Goal: Task Accomplishment & Management: Complete application form

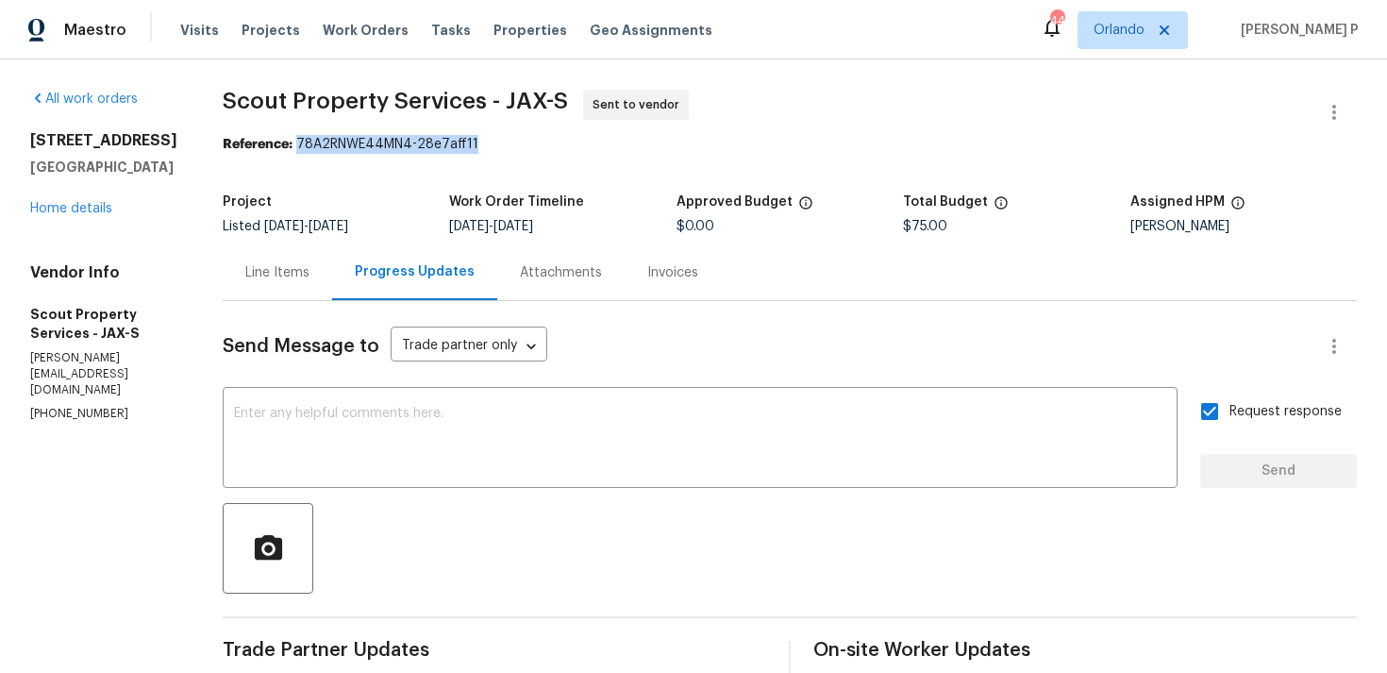
drag, startPoint x: 292, startPoint y: 141, endPoint x: 571, endPoint y: 142, distance: 278.3
click at [570, 141] on div "Reference: 78A2RNWE44MN4-28e7aff11" at bounding box center [790, 144] width 1134 height 19
copy div "78A2RNWE44MN4-28e7aff11"
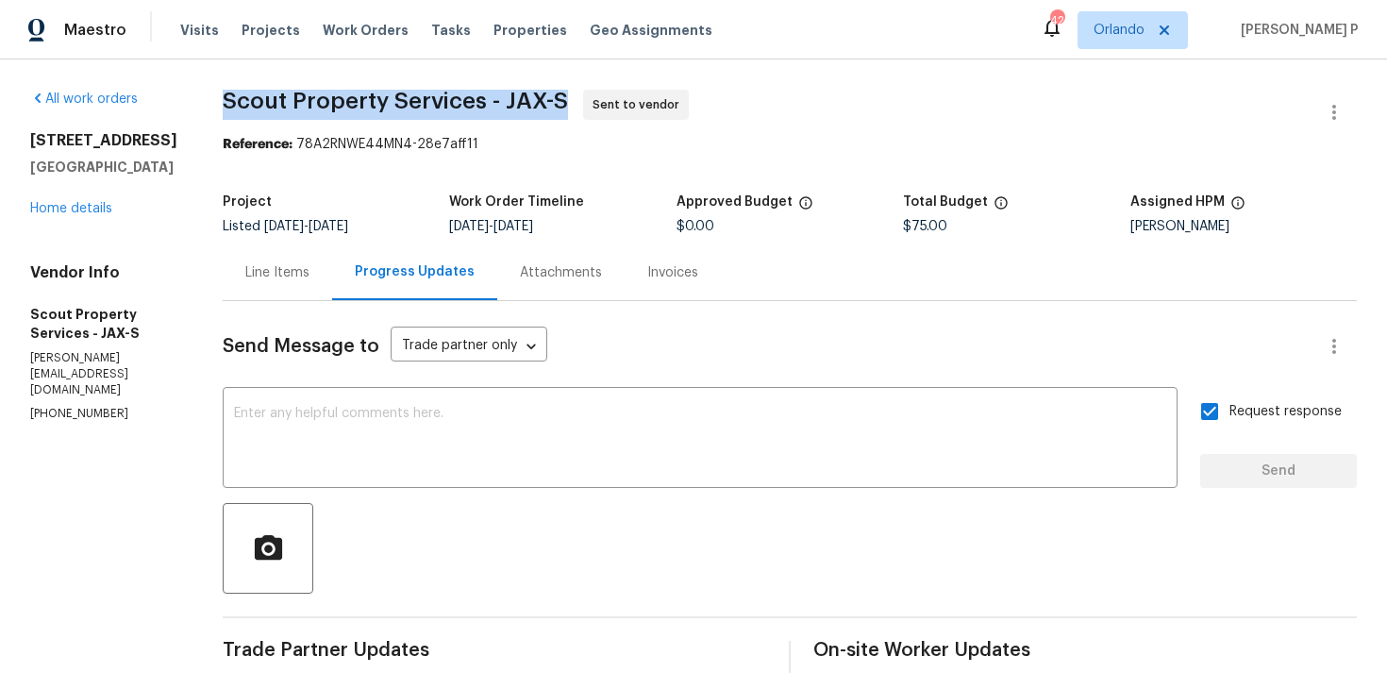
drag, startPoint x: 219, startPoint y: 100, endPoint x: 556, endPoint y: 100, distance: 336.8
click at [556, 100] on span "Scout Property Services - JAX-S" at bounding box center [395, 101] width 345 height 23
copy span "Scout Property Services - JAX-S"
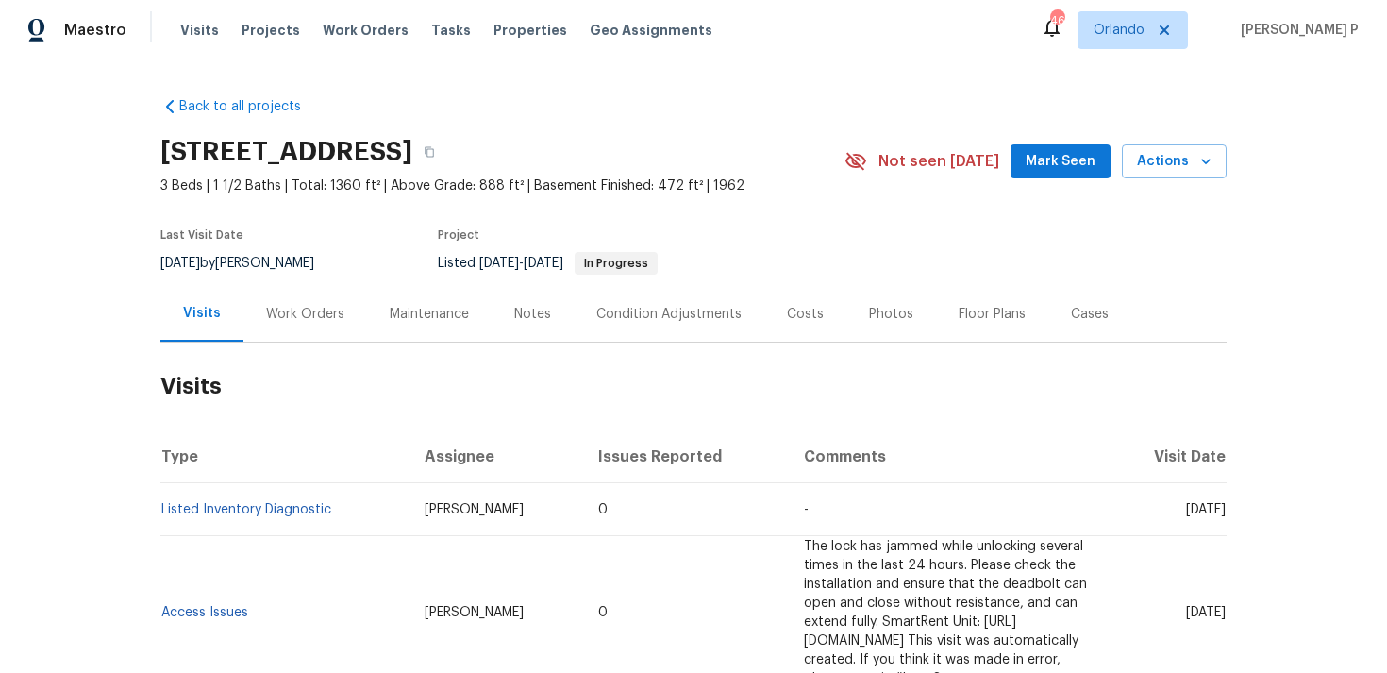
click at [288, 316] on div "Work Orders" at bounding box center [305, 314] width 78 height 19
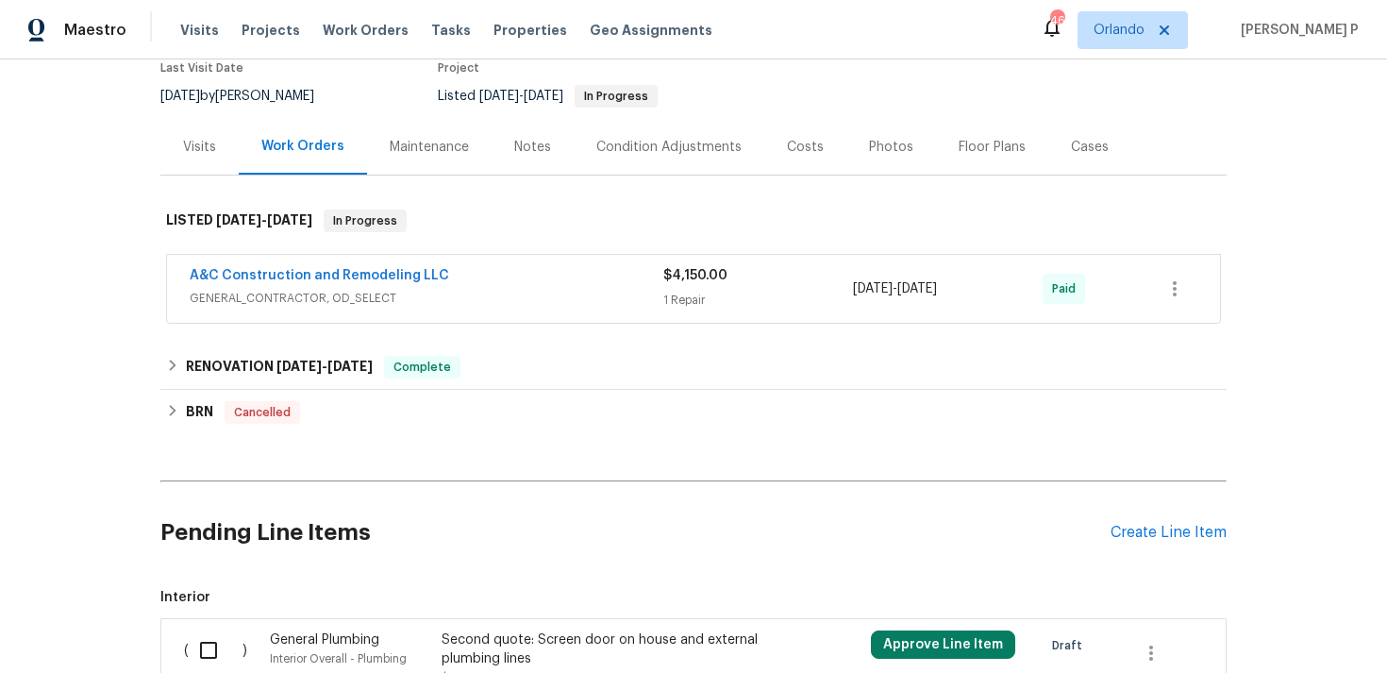
scroll to position [363, 0]
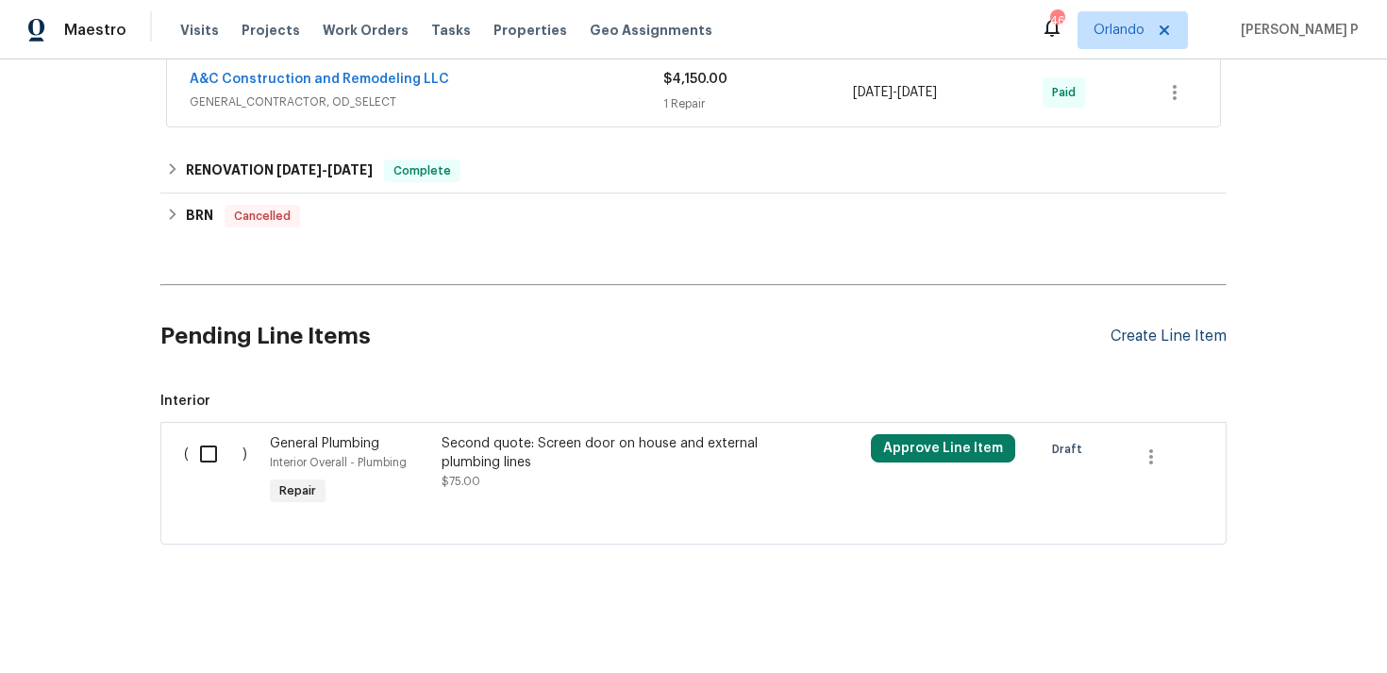
click at [1173, 338] on div "Create Line Item" at bounding box center [1169, 336] width 116 height 18
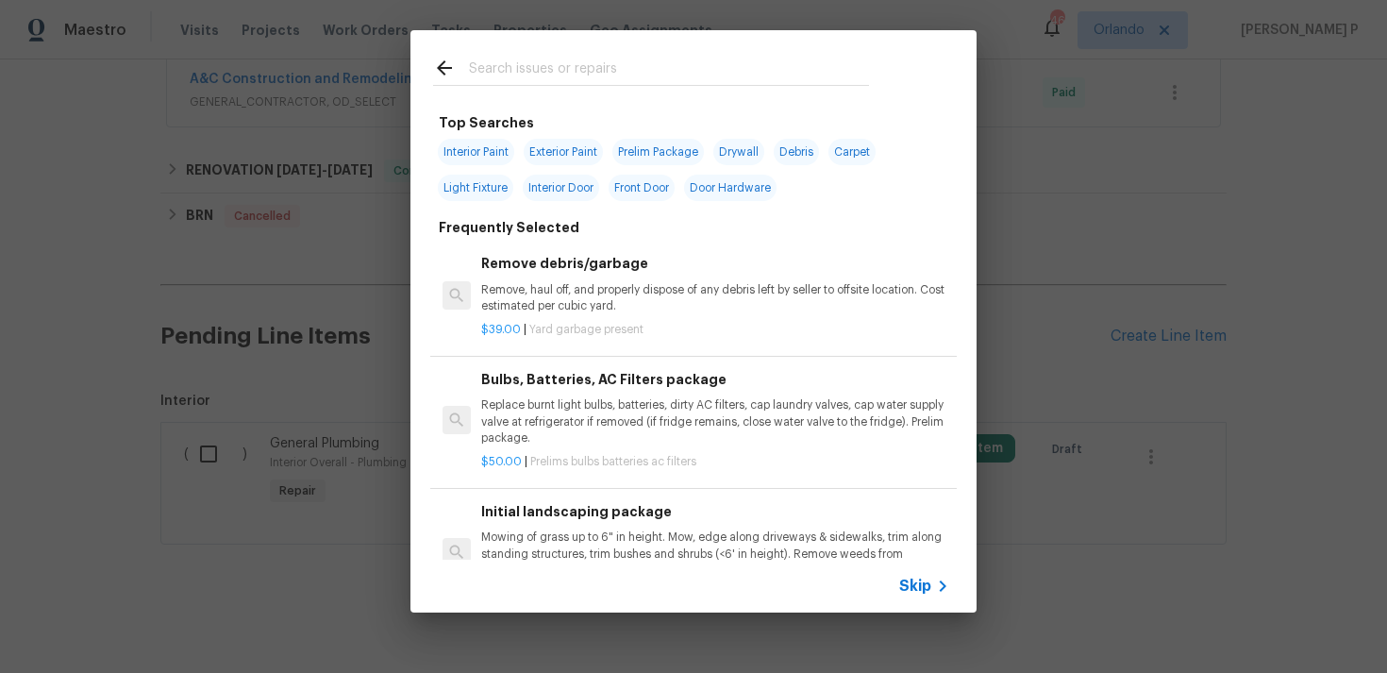
click at [913, 593] on span "Skip" at bounding box center [915, 586] width 32 height 19
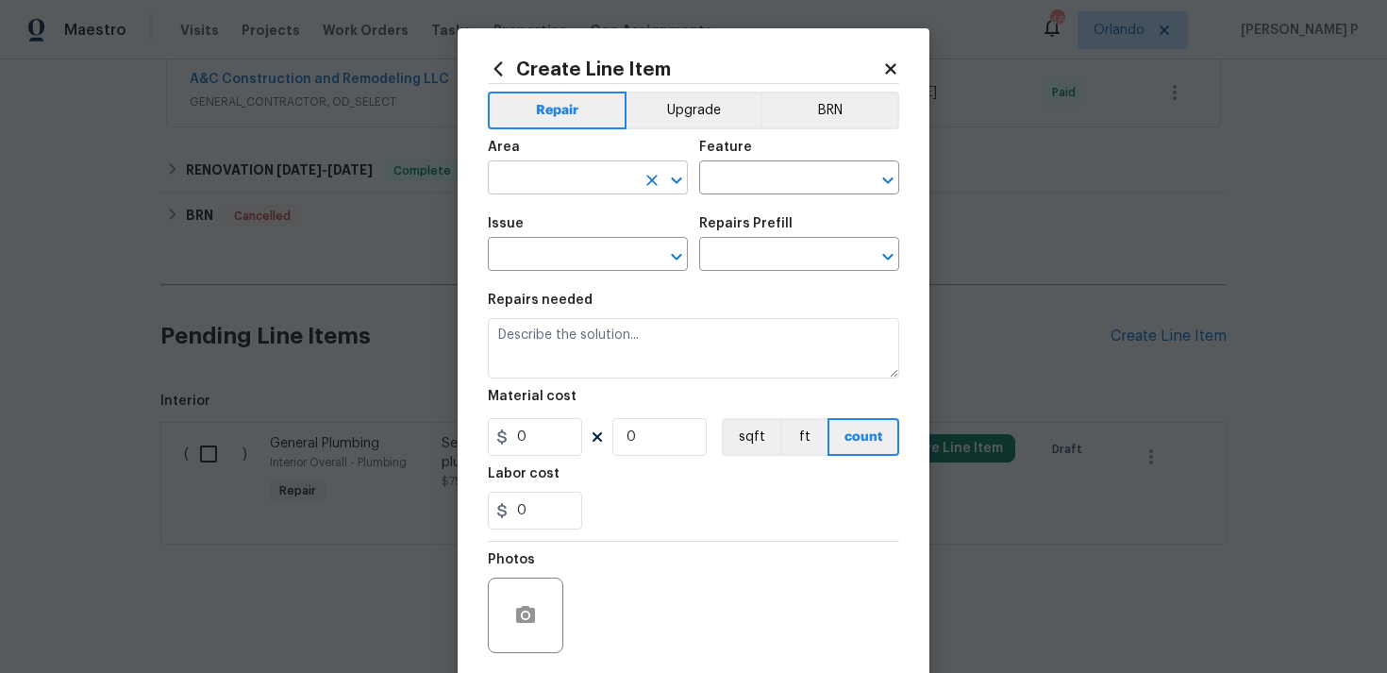
click at [673, 184] on icon "Open" at bounding box center [676, 180] width 23 height 23
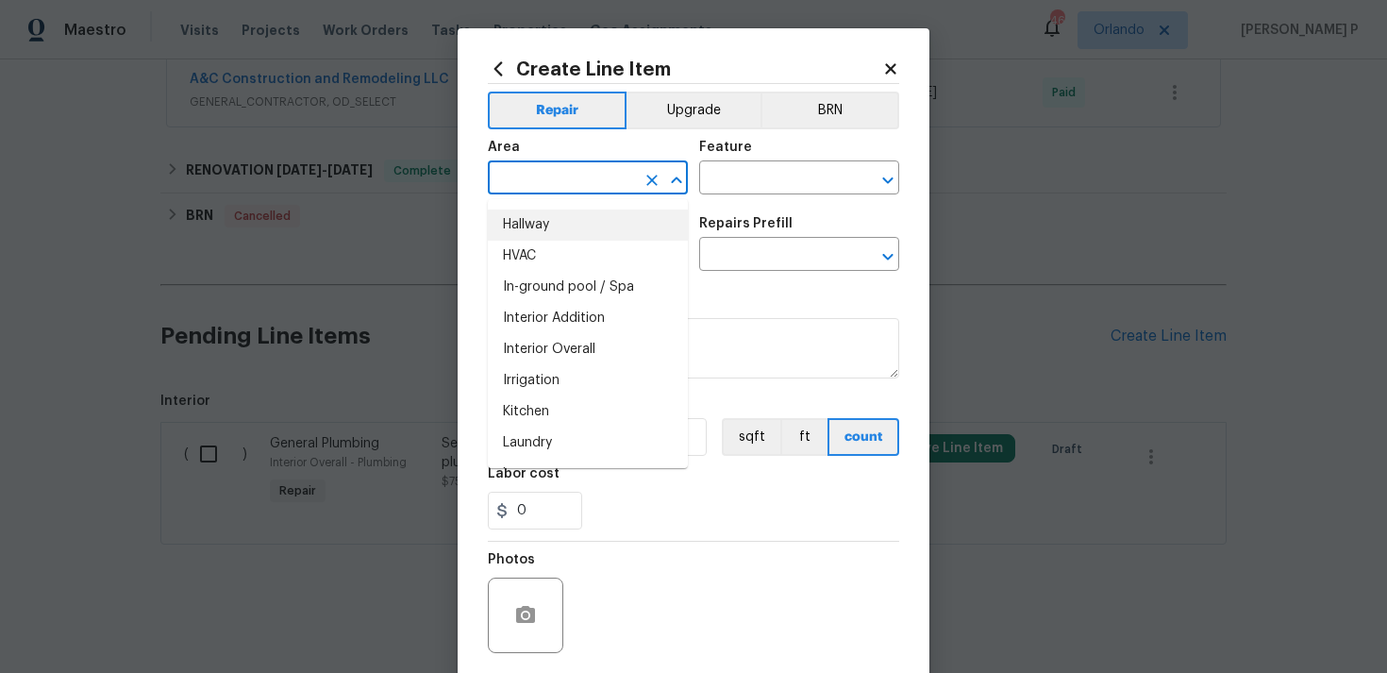
scroll to position [654, 0]
click at [586, 350] on li "Interior Overall" at bounding box center [588, 346] width 200 height 31
type input "Interior Overall"
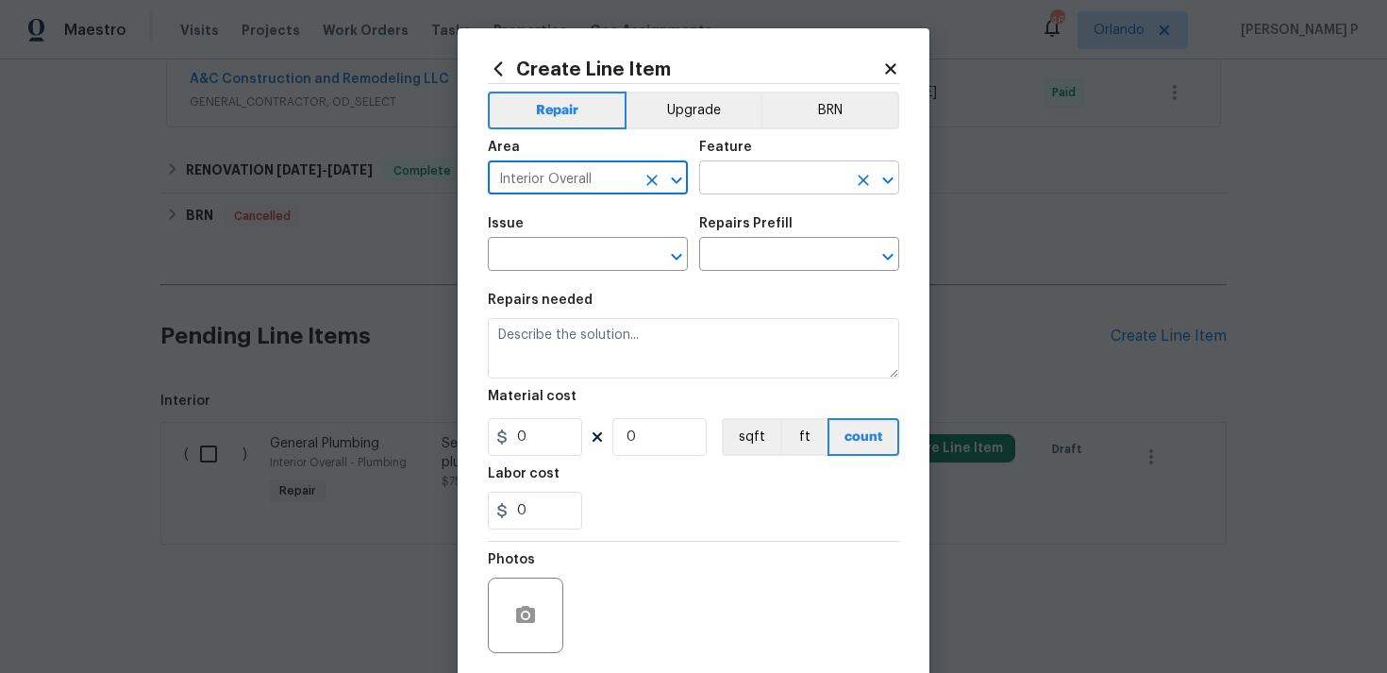
click at [773, 189] on input "text" at bounding box center [772, 179] width 147 height 29
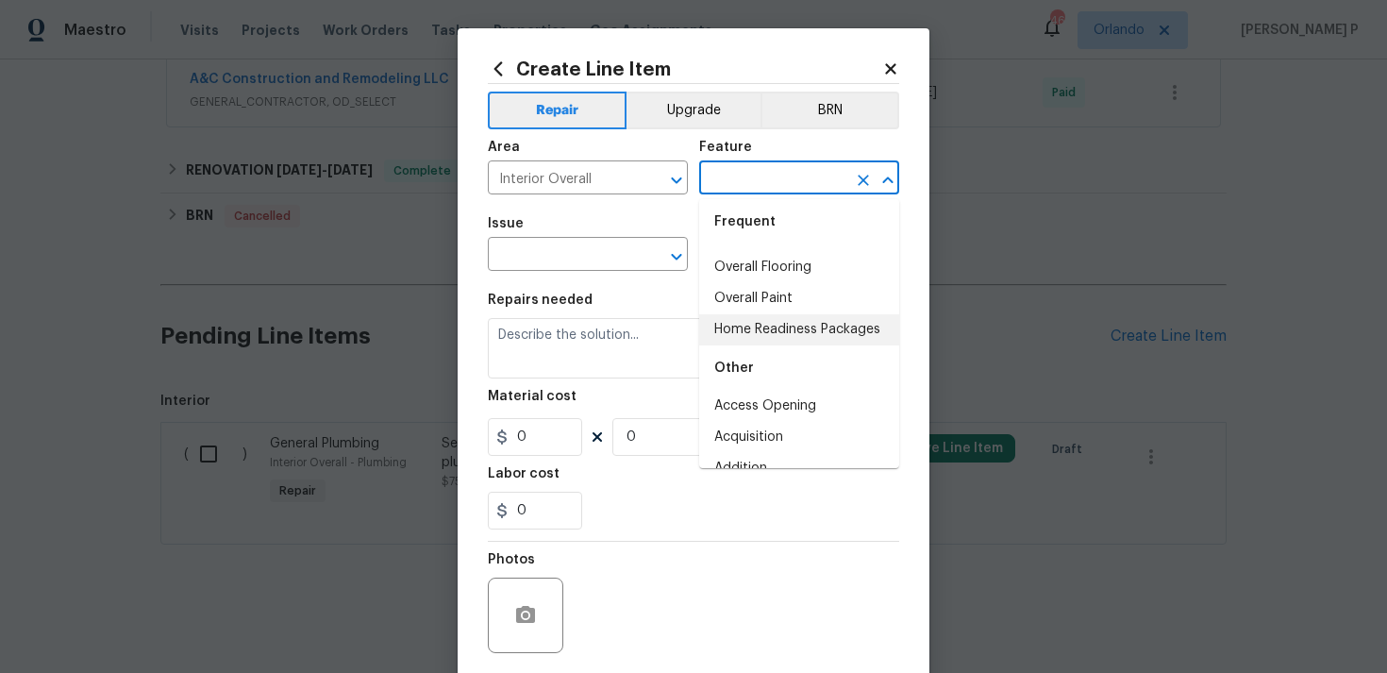
scroll to position [12, 0]
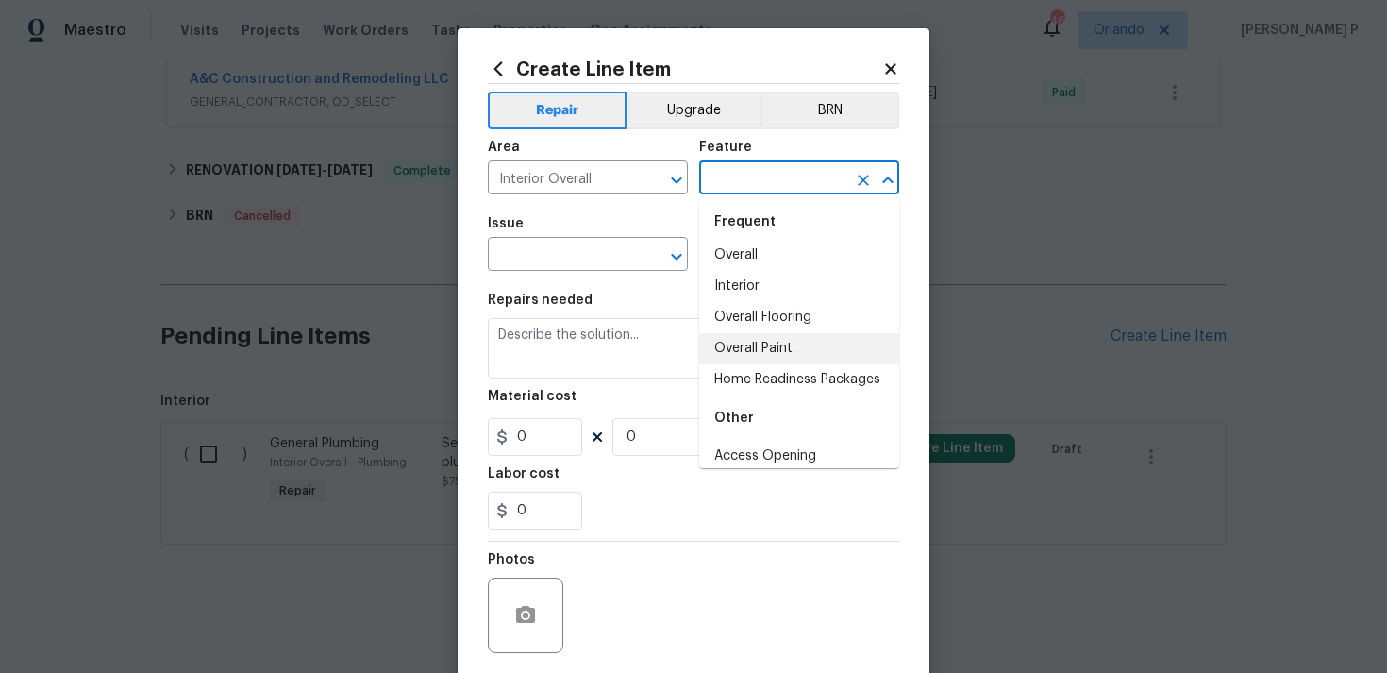
click at [766, 349] on li "Overall Paint" at bounding box center [799, 348] width 200 height 31
type input "Overall Paint"
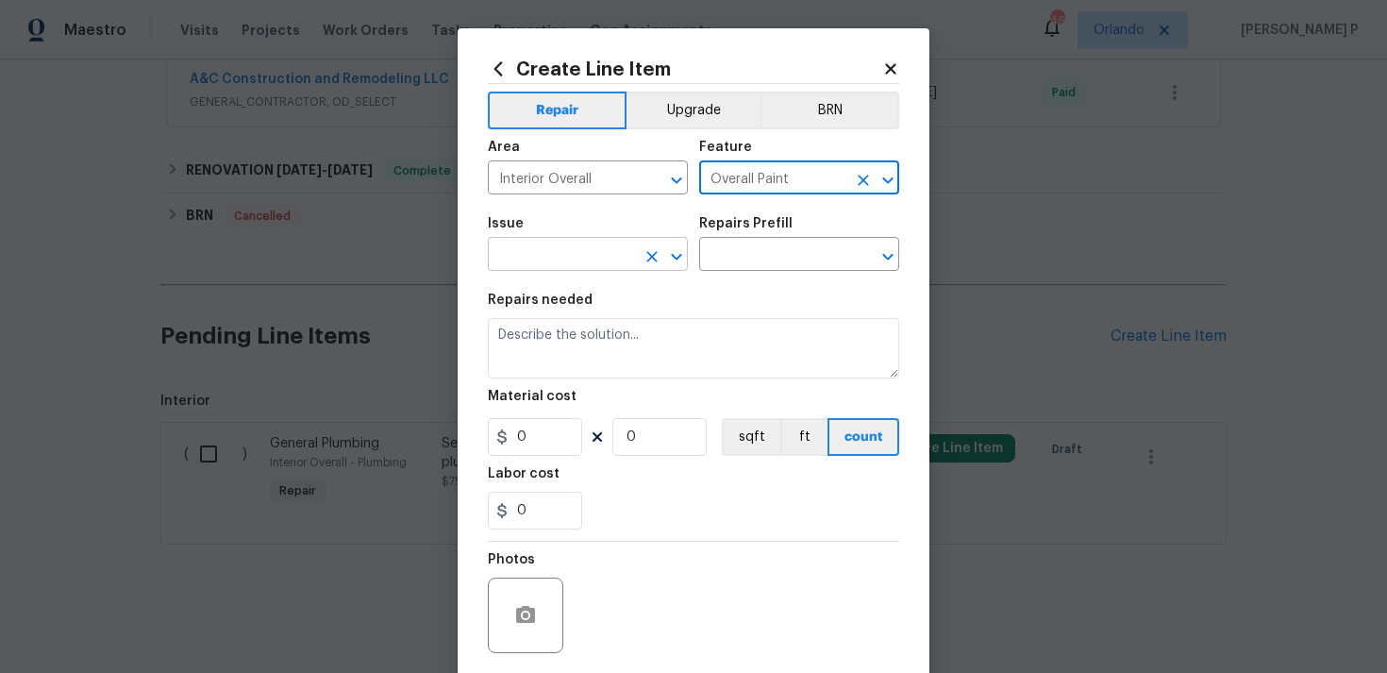
click at [677, 254] on icon "Open" at bounding box center [676, 256] width 23 height 23
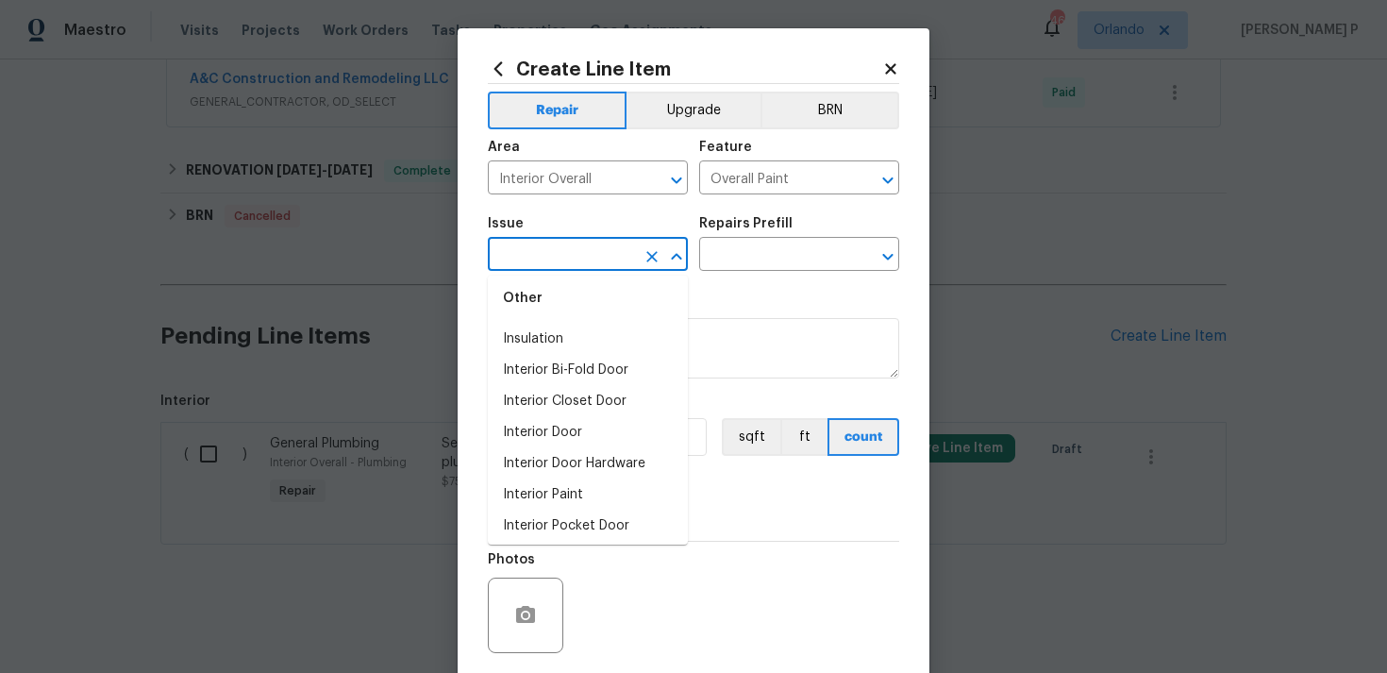
scroll to position [2567, 0]
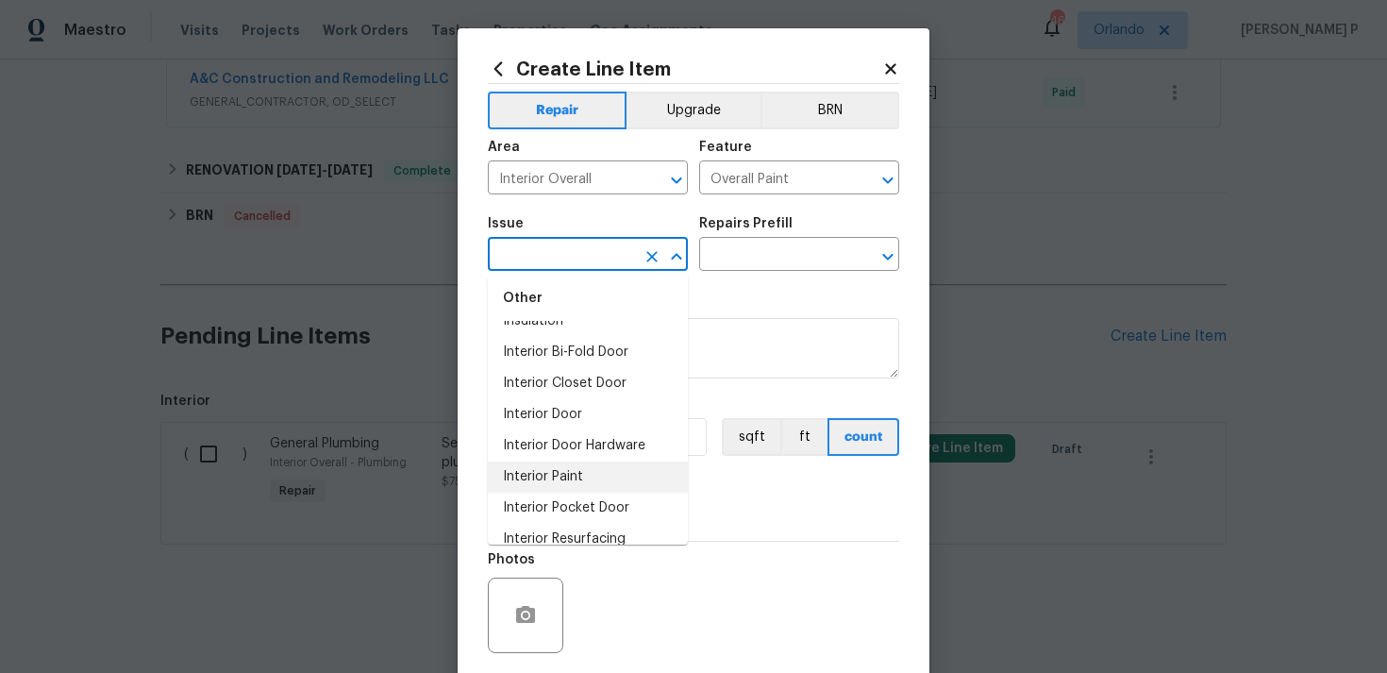
click at [582, 464] on li "Interior Paint" at bounding box center [588, 476] width 200 height 31
type input "Interior Paint"
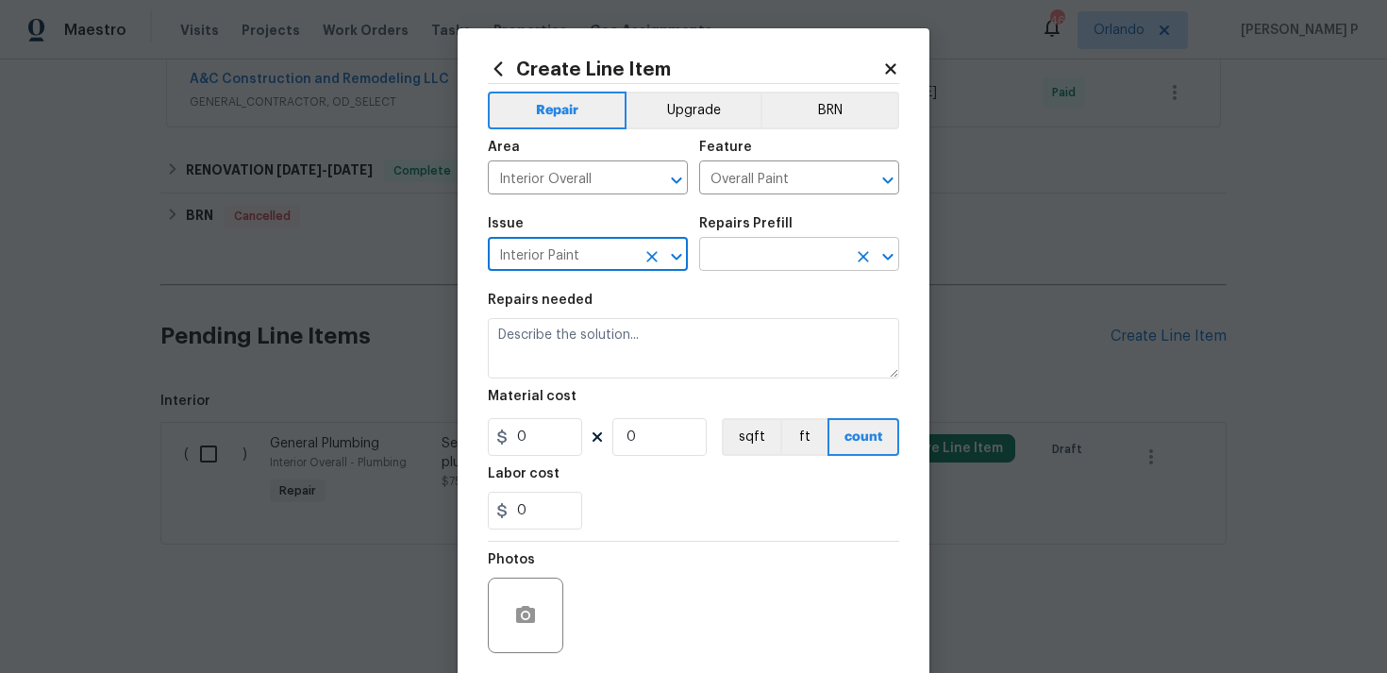
click at [708, 268] on input "text" at bounding box center [772, 256] width 147 height 29
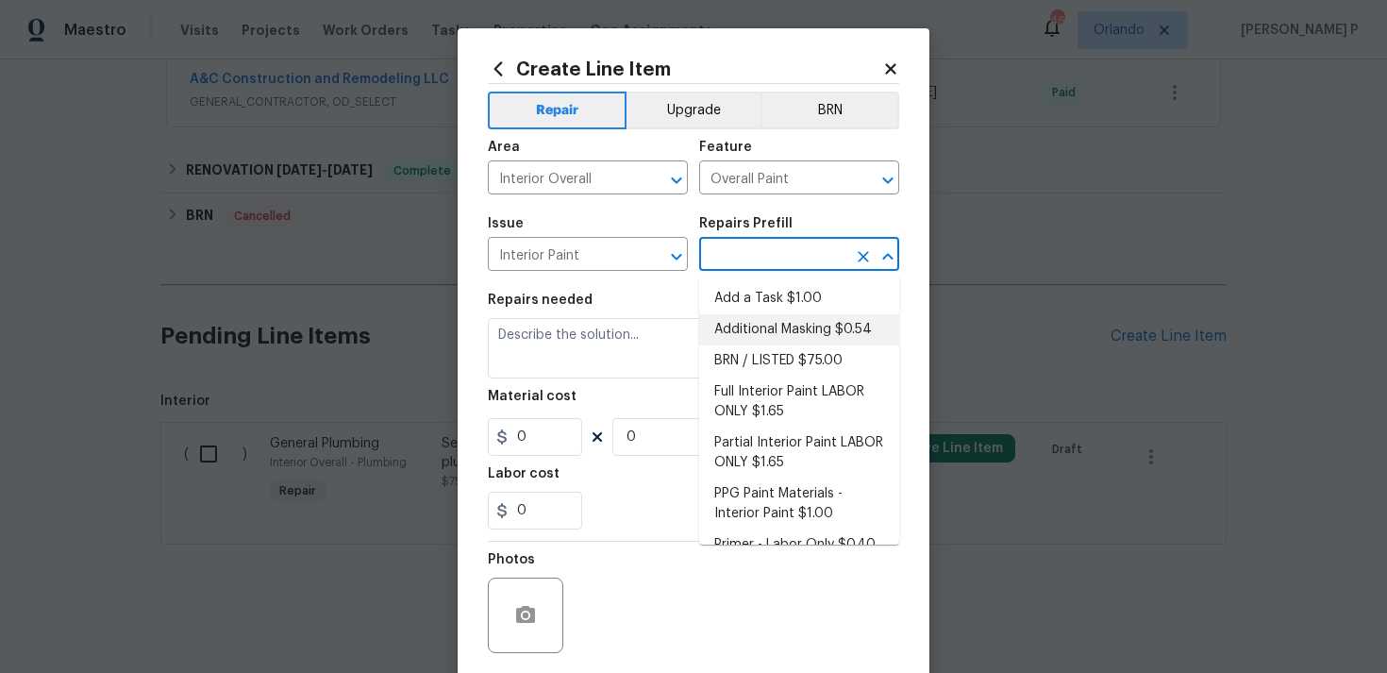
click at [714, 315] on li "Additional Masking $0.54" at bounding box center [799, 329] width 200 height 31
type input "Additional Masking $0.54"
type textarea "Additional masking/prep costs."
type input "0.54"
type input "1"
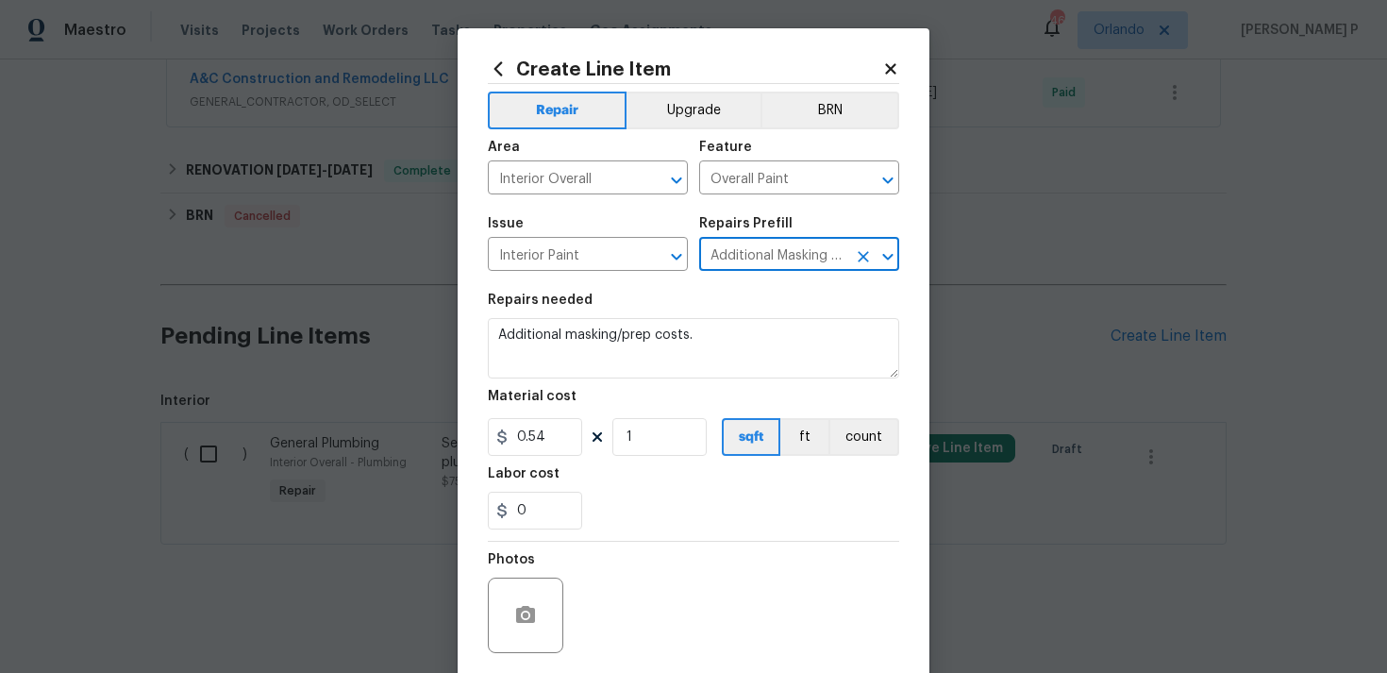
click at [732, 259] on input "Additional Masking $0.54" at bounding box center [772, 256] width 147 height 29
click at [887, 253] on icon "Open" at bounding box center [888, 256] width 23 height 23
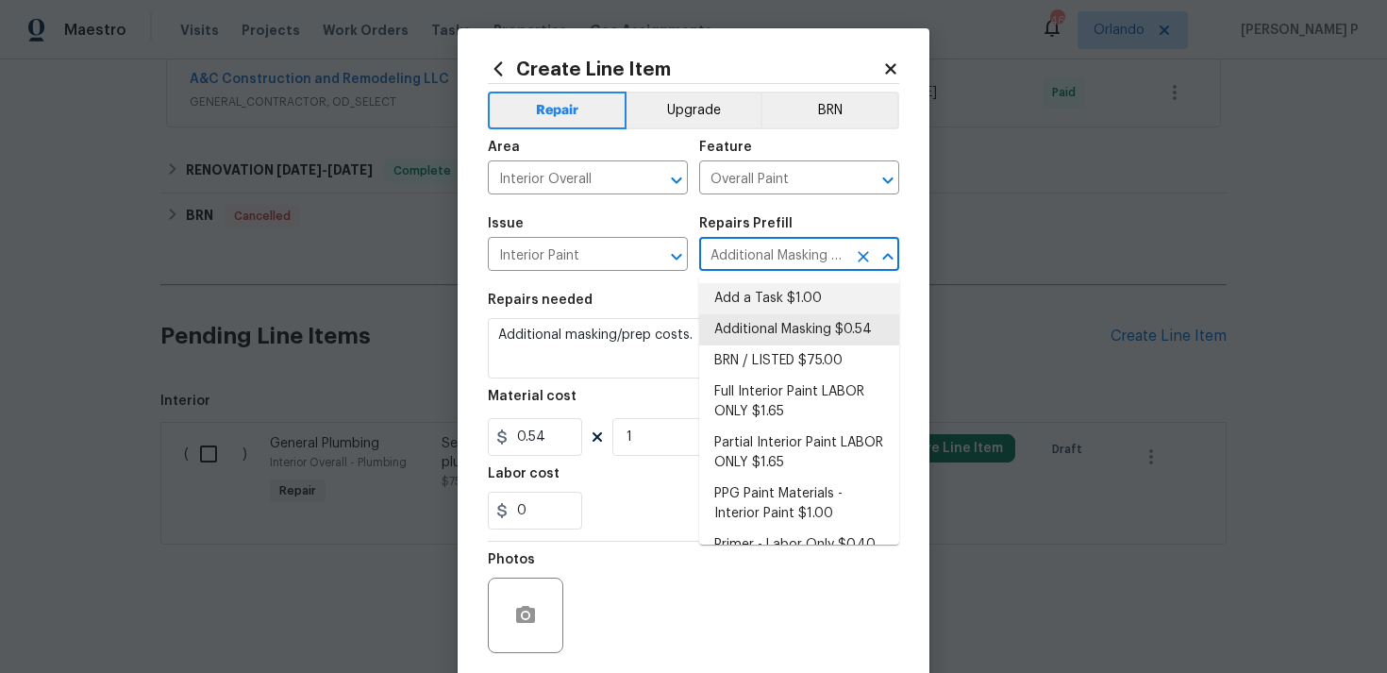
click at [791, 298] on li "Add a Task $1.00" at bounding box center [799, 298] width 200 height 31
type input "Add a Task $1.00"
type textarea "HPM to detail"
type input "1"
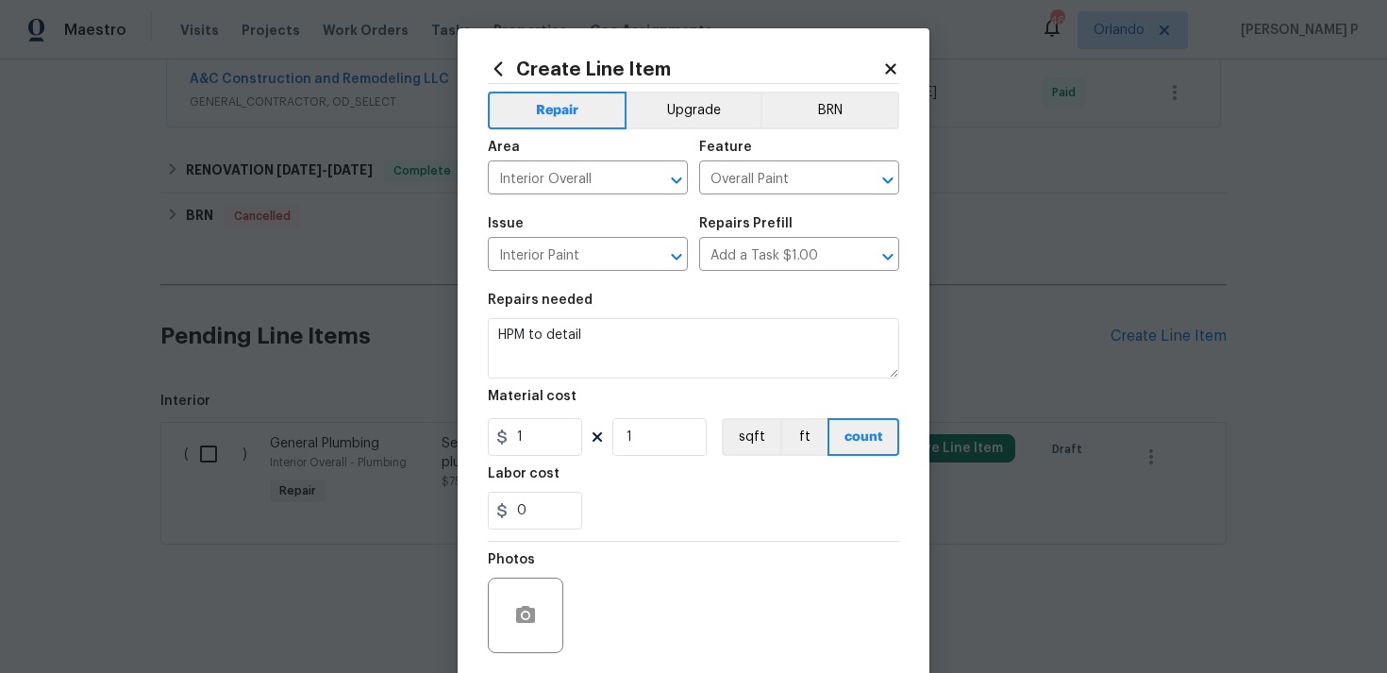
click at [651, 400] on div "Material cost" at bounding box center [693, 402] width 411 height 25
click at [649, 353] on textarea "HPM to detail" at bounding box center [693, 348] width 411 height 60
paste textarea "Feedback received of peeling paint. Please scrape the affected areas, prep the …"
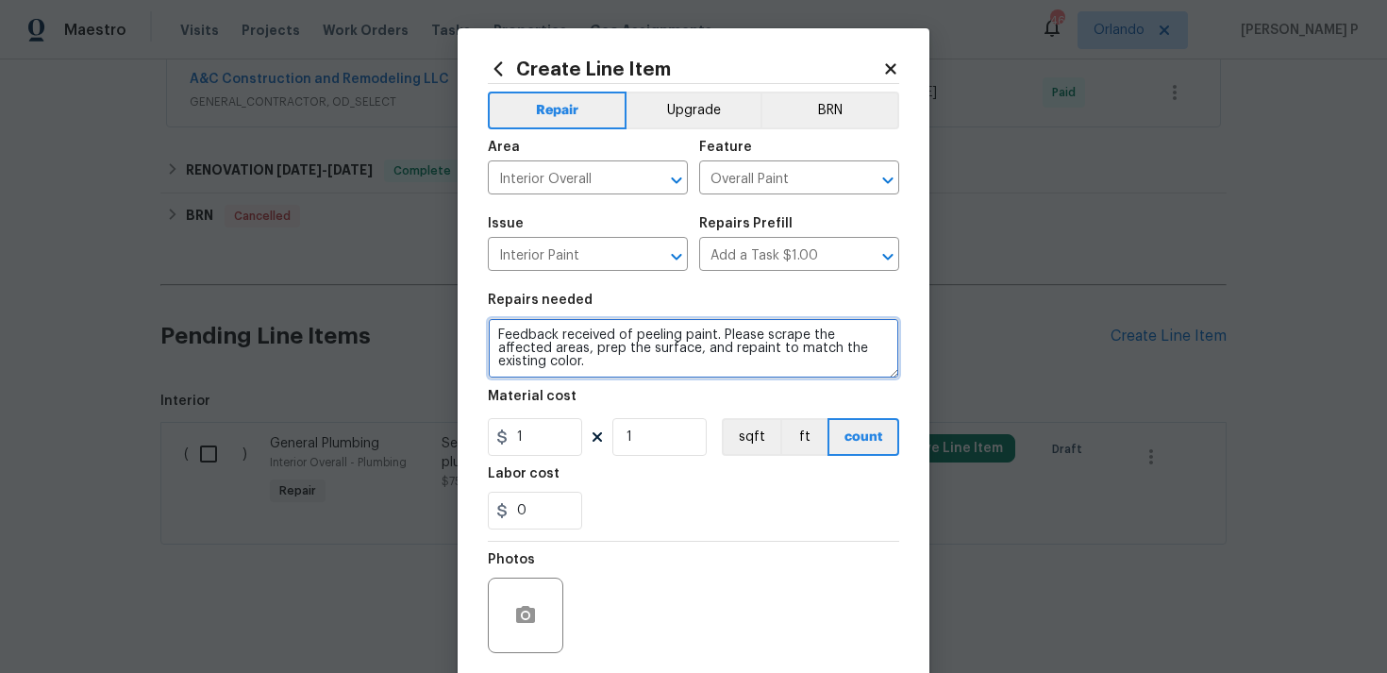
type textarea "Feedback received of peeling paint. Please scrape the affected areas, prep the …"
click at [540, 466] on section "Repairs needed Feedback received of peeling paint. Please scrape the affected a…" at bounding box center [693, 411] width 411 height 259
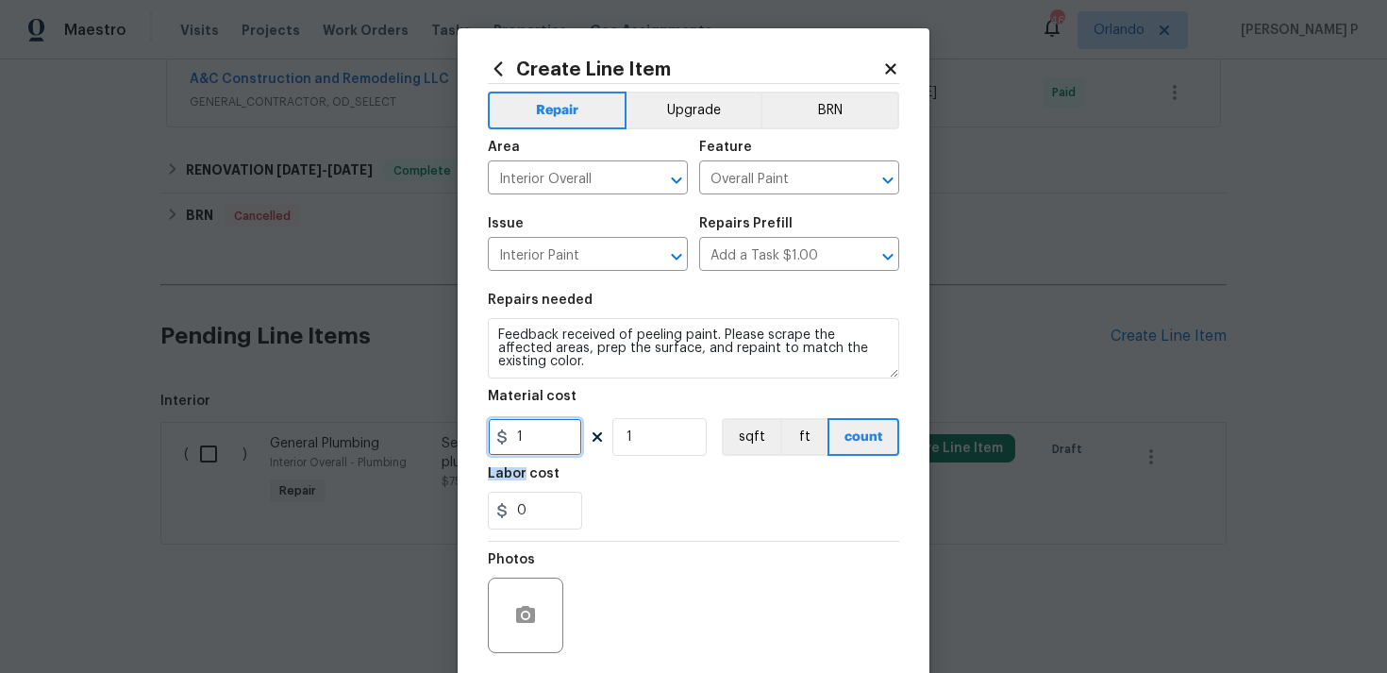
click at [542, 431] on input "1" at bounding box center [535, 437] width 94 height 38
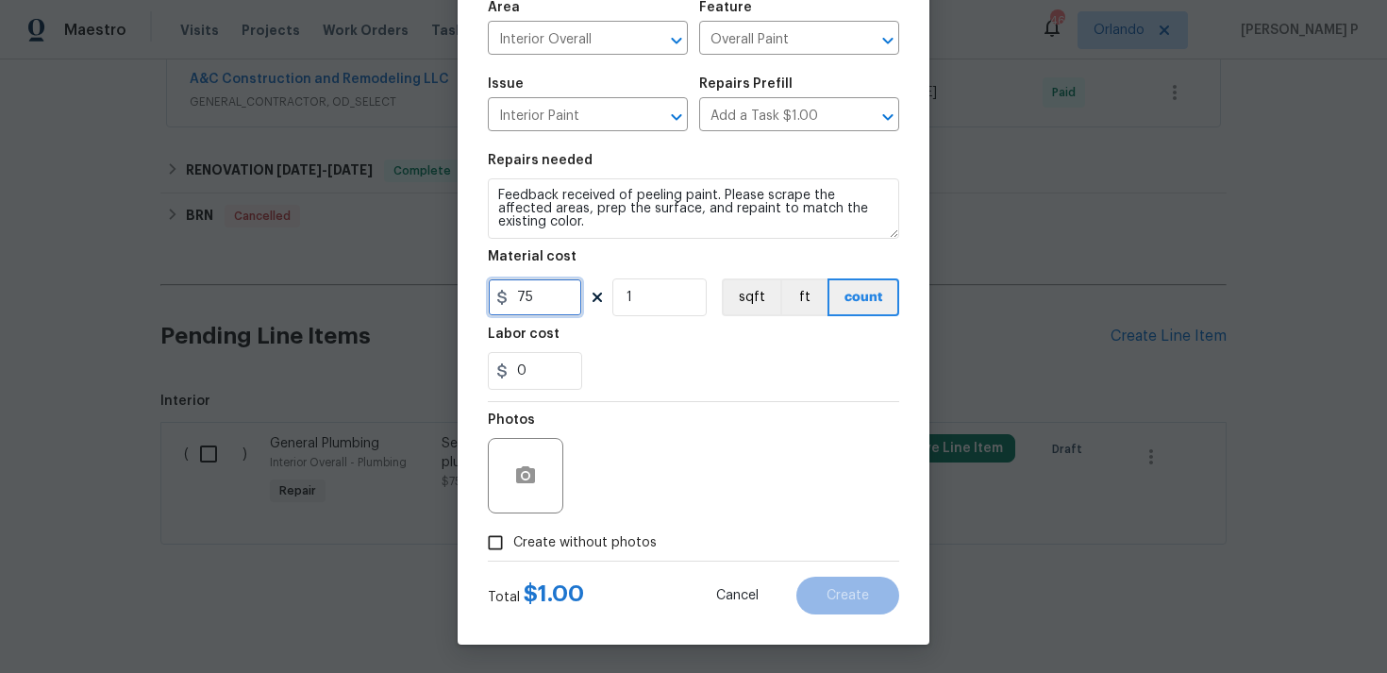
type input "75"
click at [508, 547] on input "Create without photos" at bounding box center [495, 543] width 36 height 36
checkbox input "true"
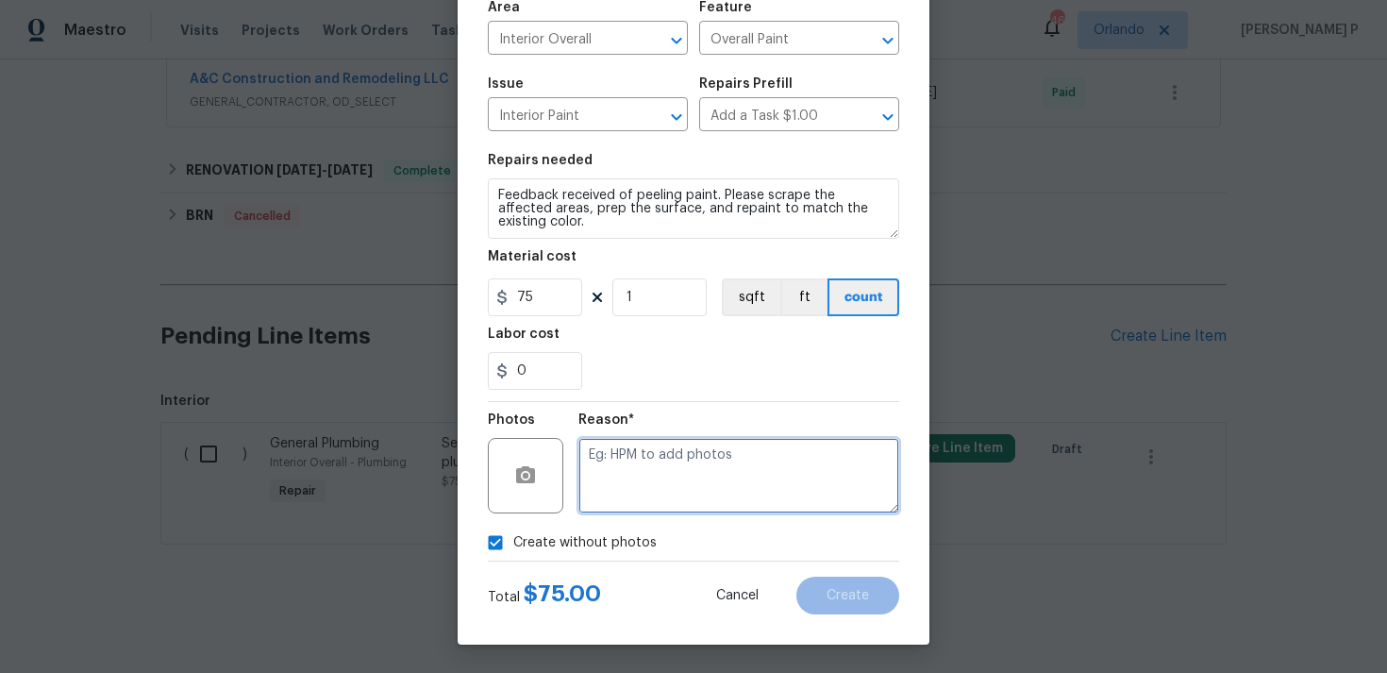
click at [731, 493] on textarea at bounding box center [738, 475] width 321 height 75
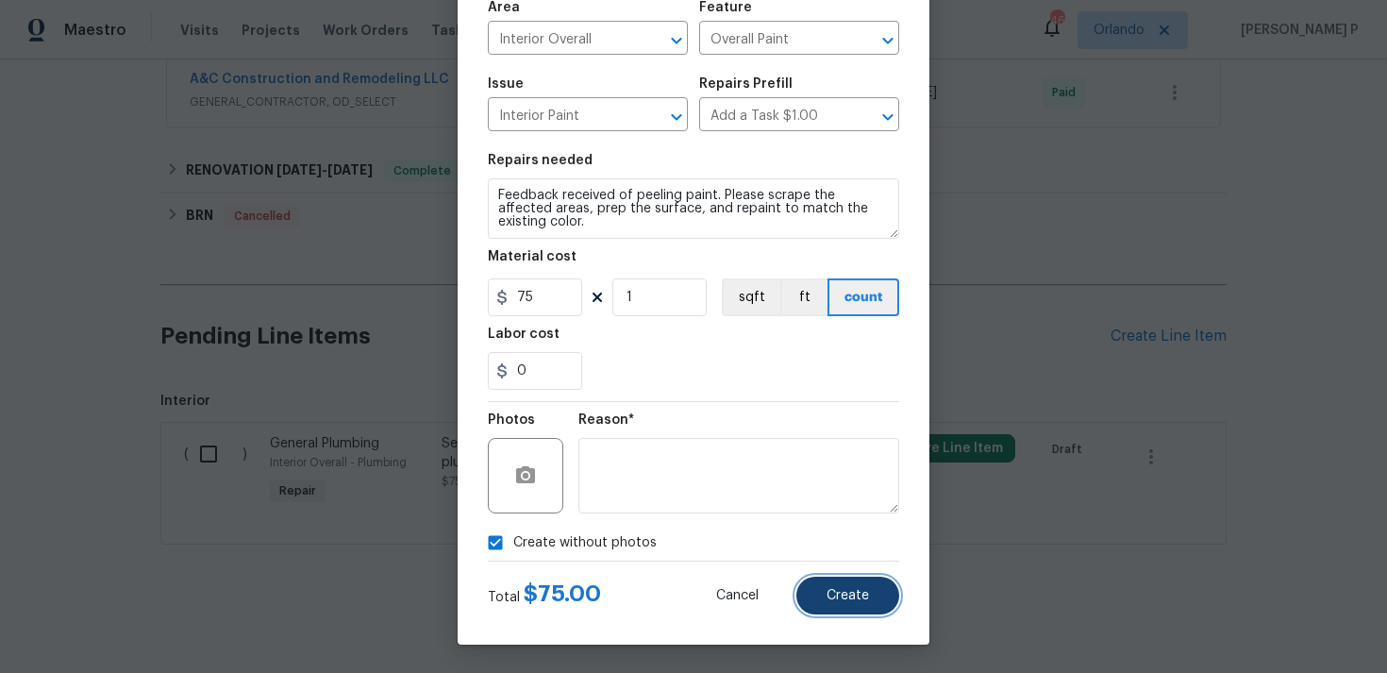
click at [869, 610] on button "Create" at bounding box center [847, 596] width 103 height 38
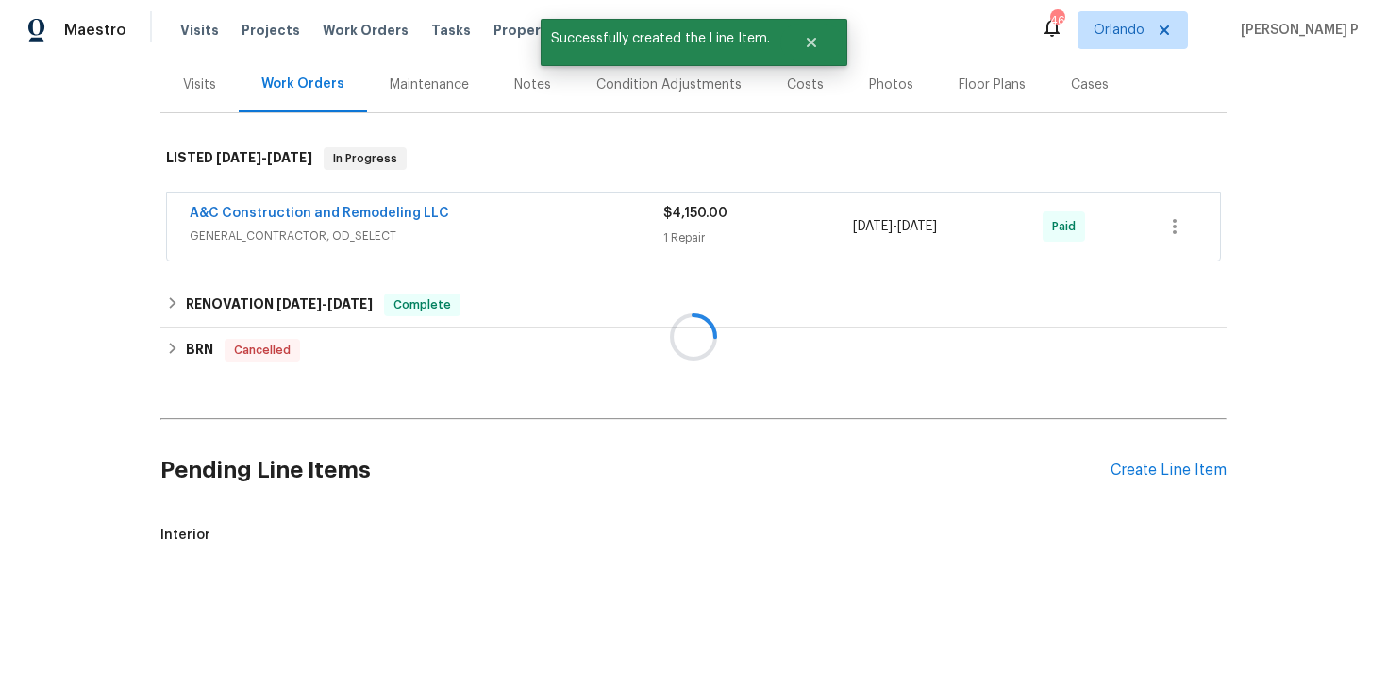
scroll to position [363, 0]
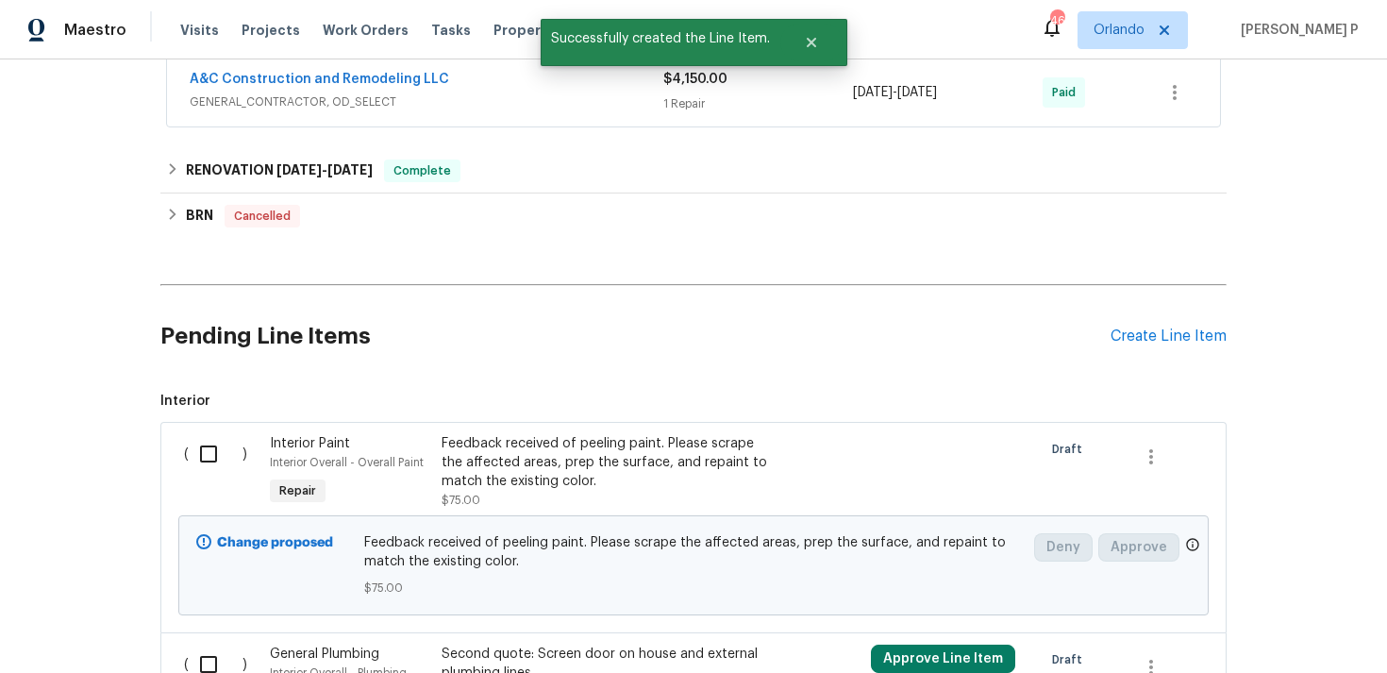
click at [206, 458] on input "checkbox" at bounding box center [216, 454] width 54 height 40
checkbox input "true"
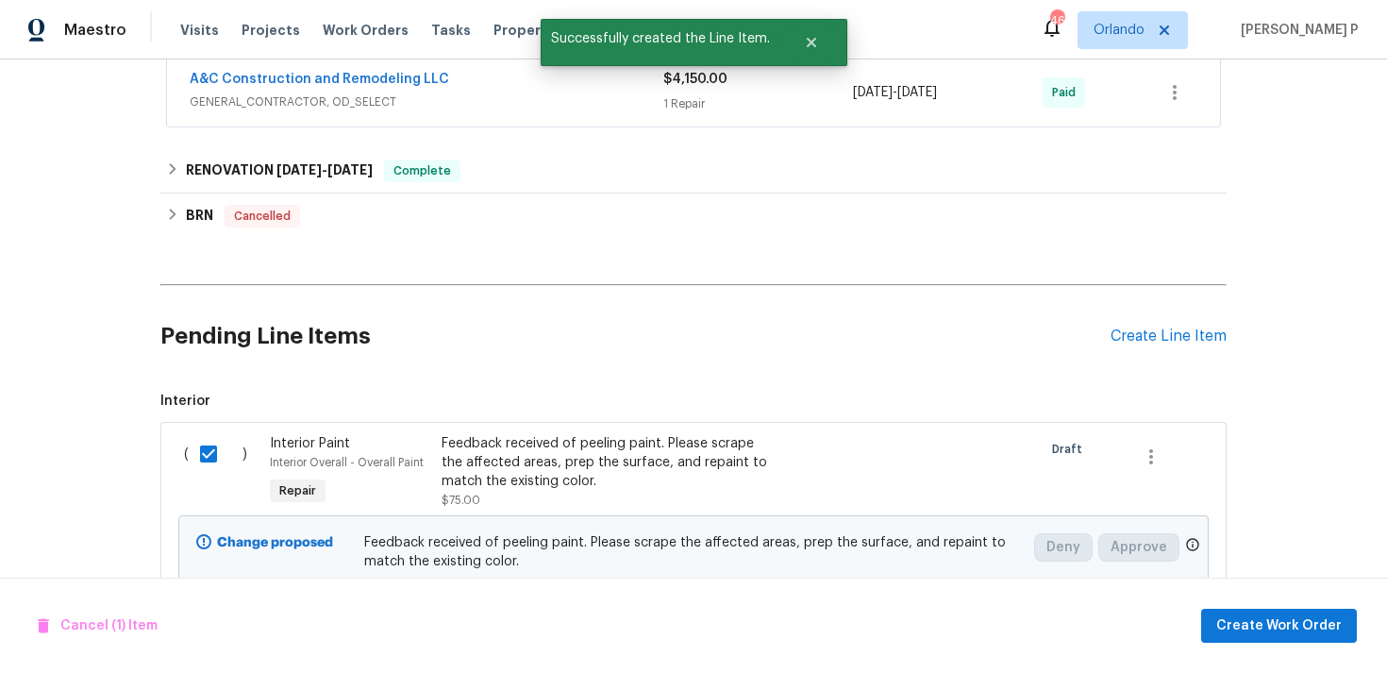
scroll to position [575, 0]
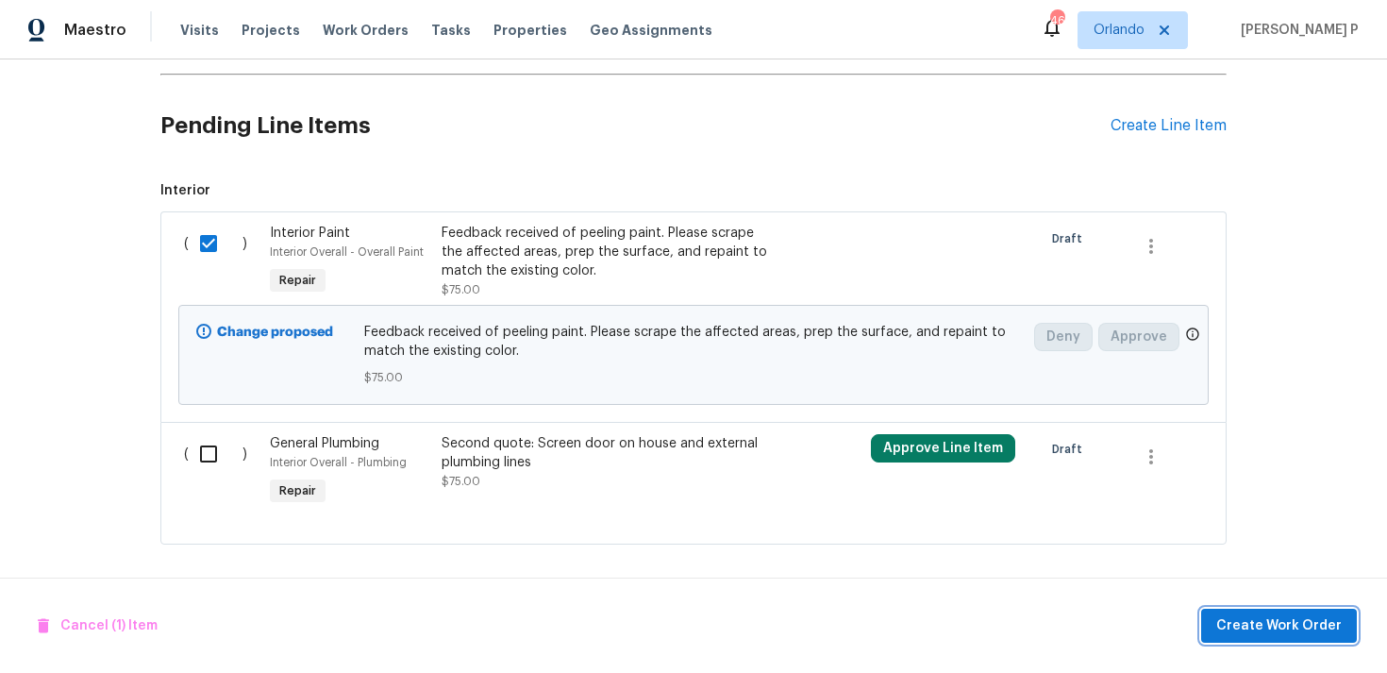
click at [1273, 619] on span "Create Work Order" at bounding box center [1278, 626] width 125 height 24
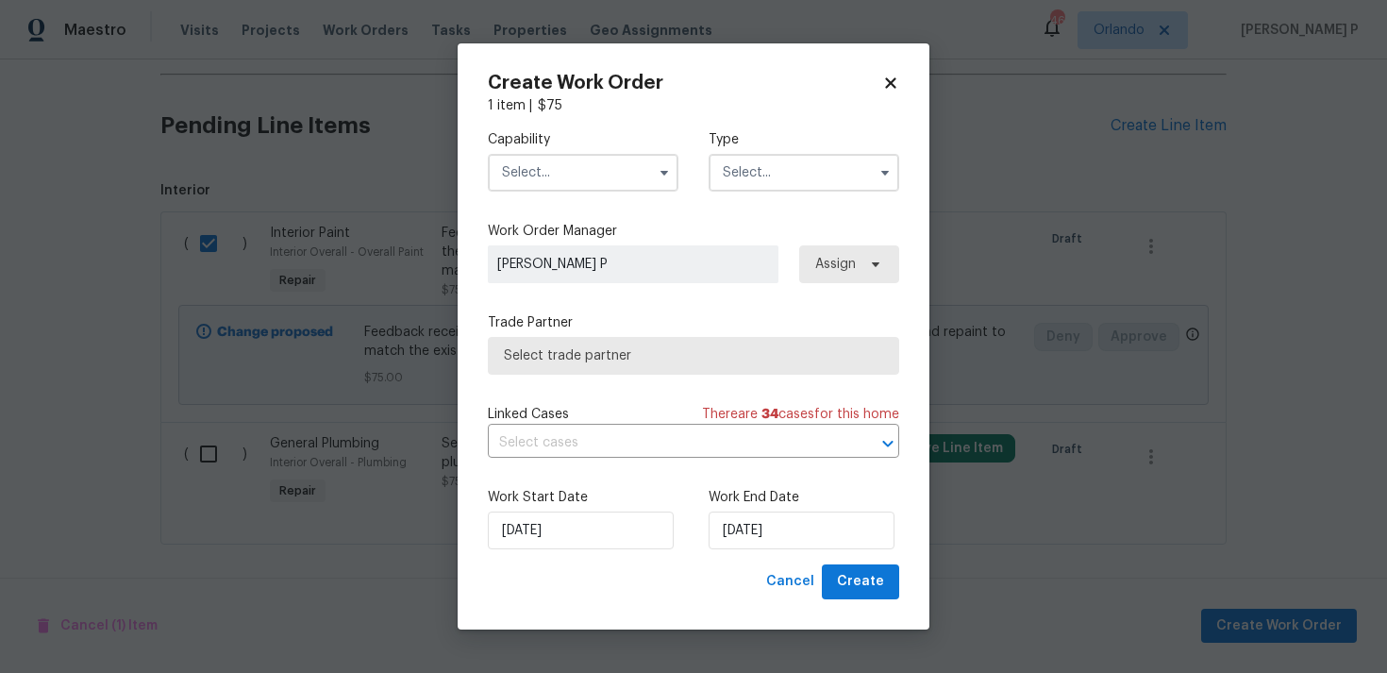
click at [769, 154] on input "text" at bounding box center [804, 173] width 191 height 38
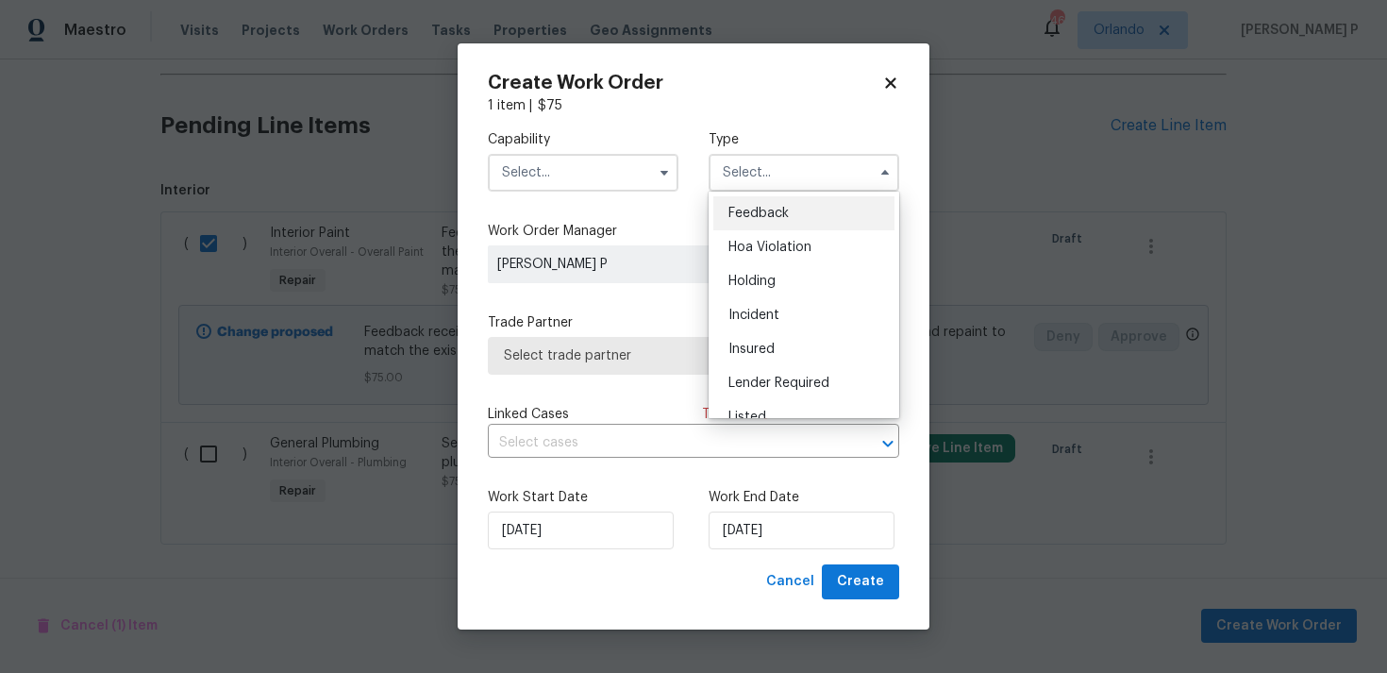
click at [763, 217] on span "Feedback" at bounding box center [758, 213] width 60 height 13
type input "Feedback"
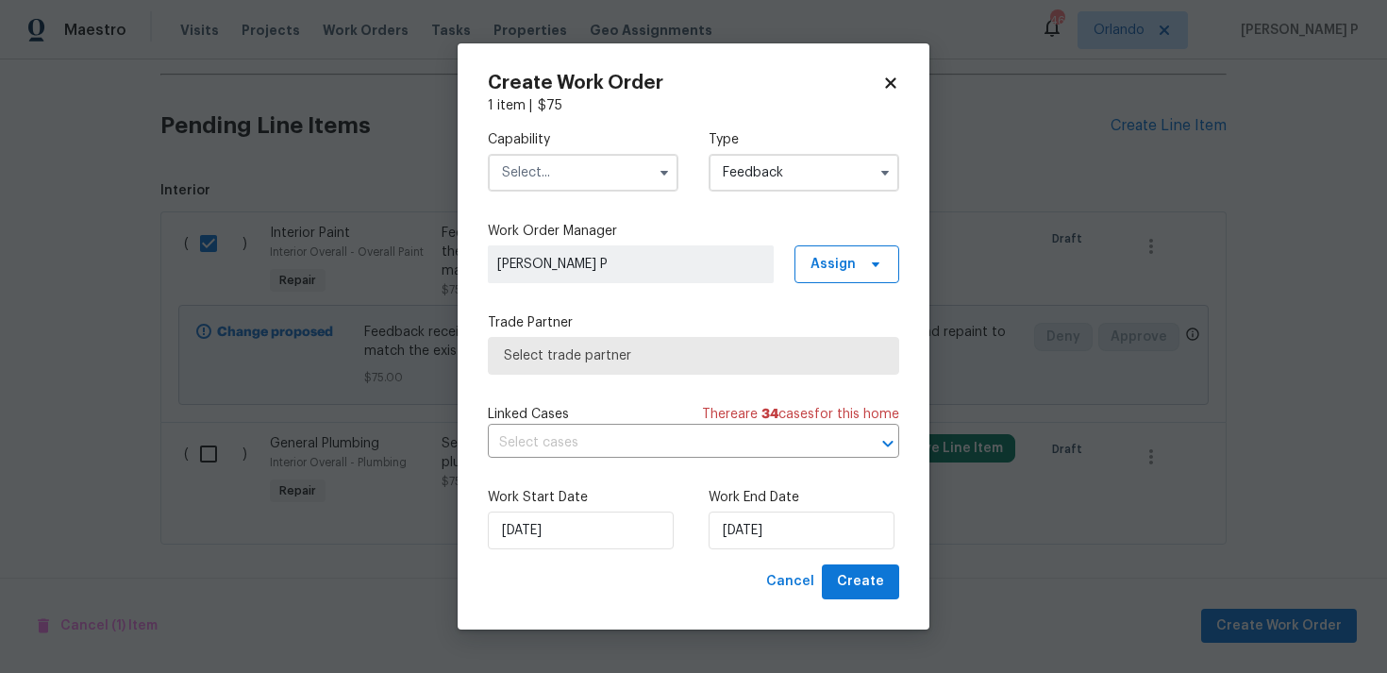
click at [587, 184] on input "text" at bounding box center [583, 173] width 191 height 38
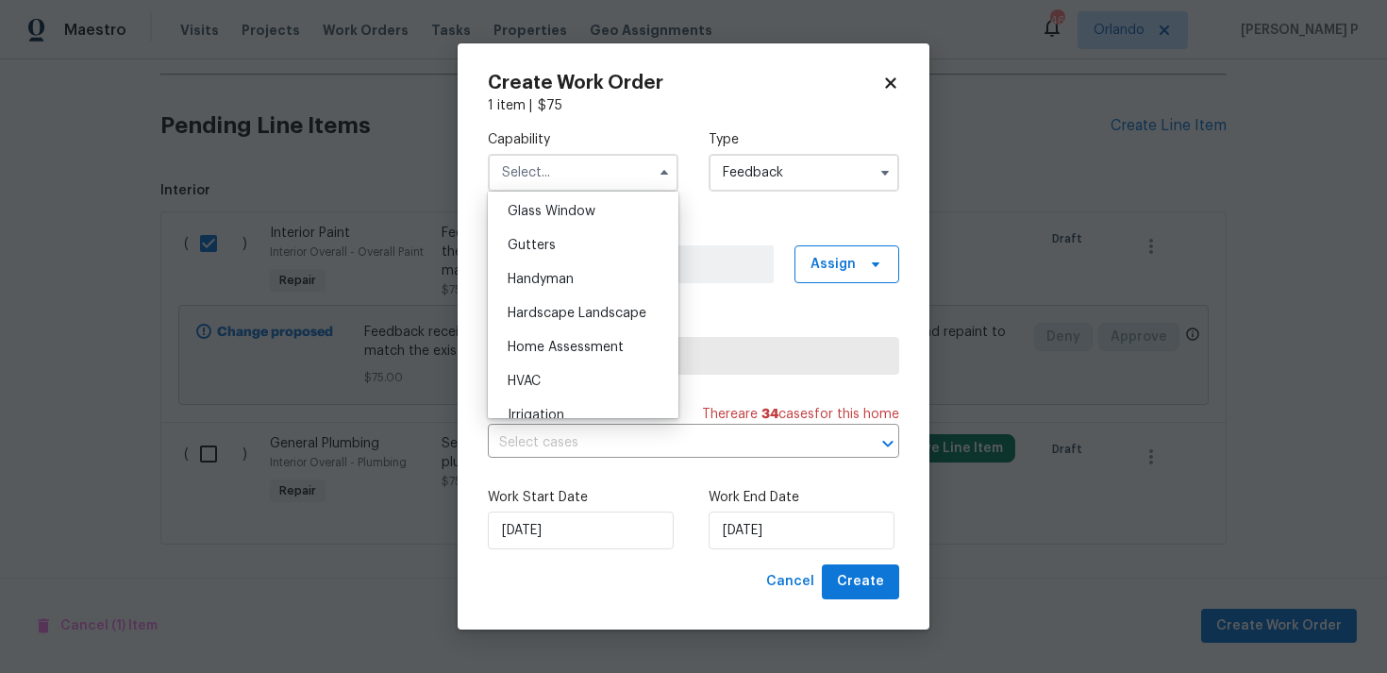
scroll to position [1009, 0]
click at [544, 253] on div "Handyman" at bounding box center [583, 243] width 181 height 34
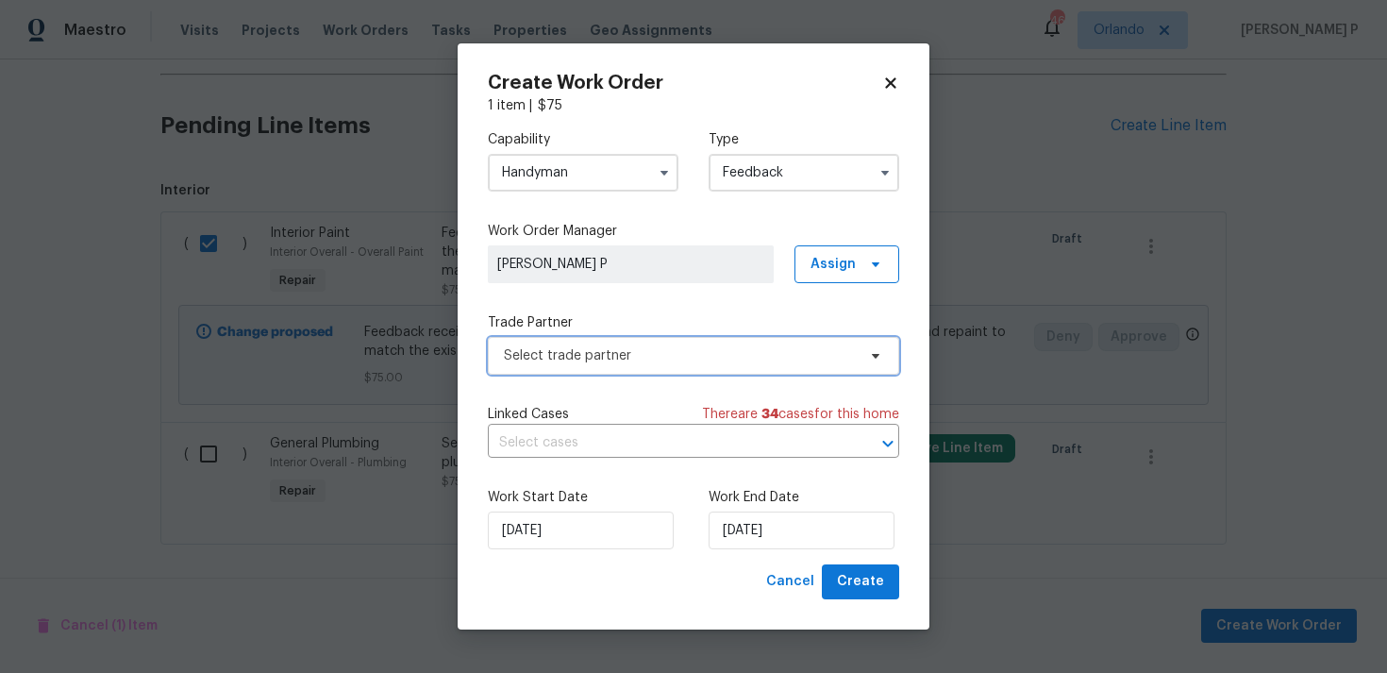
click at [627, 360] on span "Select trade partner" at bounding box center [680, 355] width 352 height 19
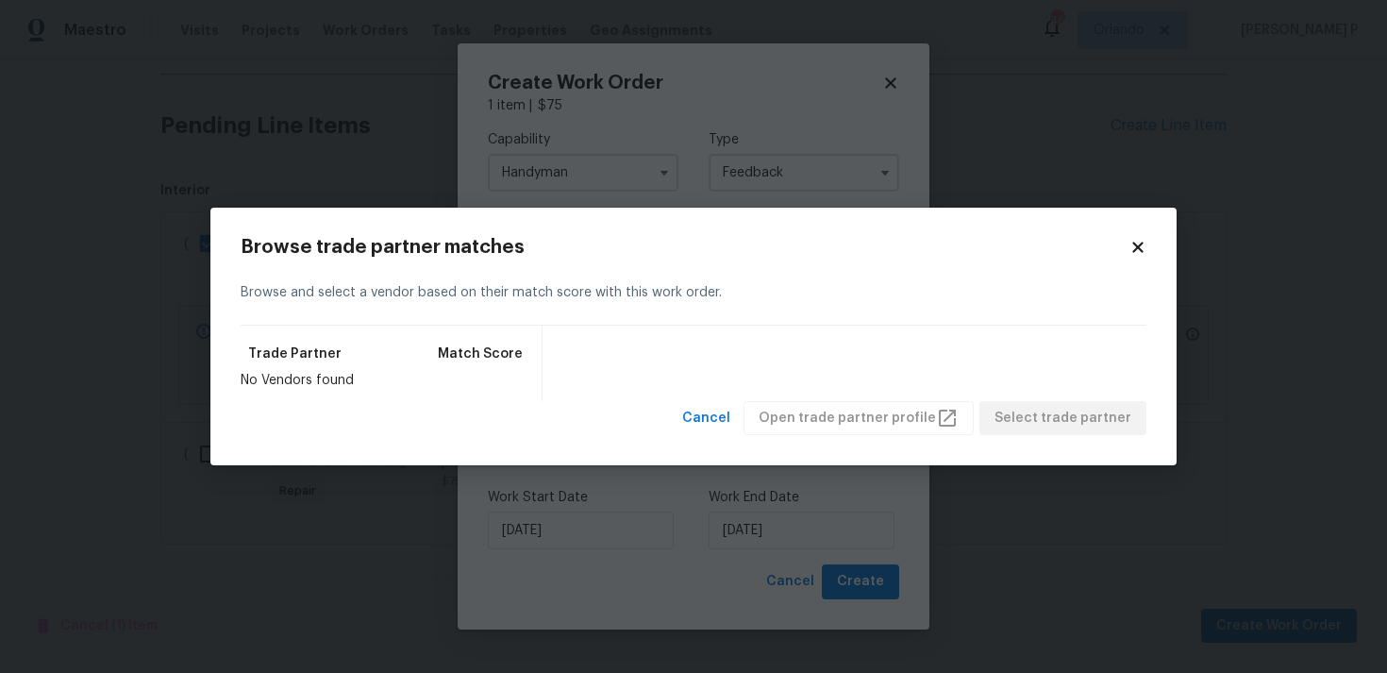
click at [1141, 241] on icon at bounding box center [1137, 247] width 17 height 17
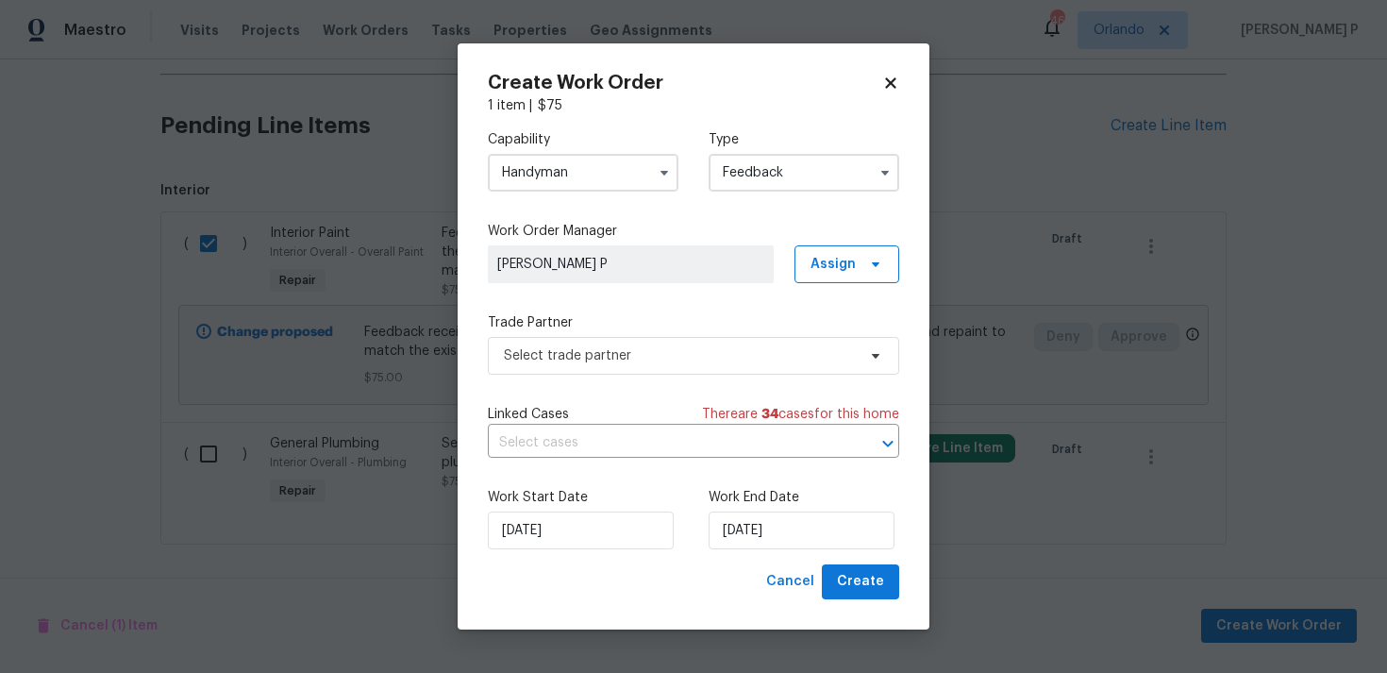
click at [573, 172] on input "Handyman" at bounding box center [583, 173] width 191 height 38
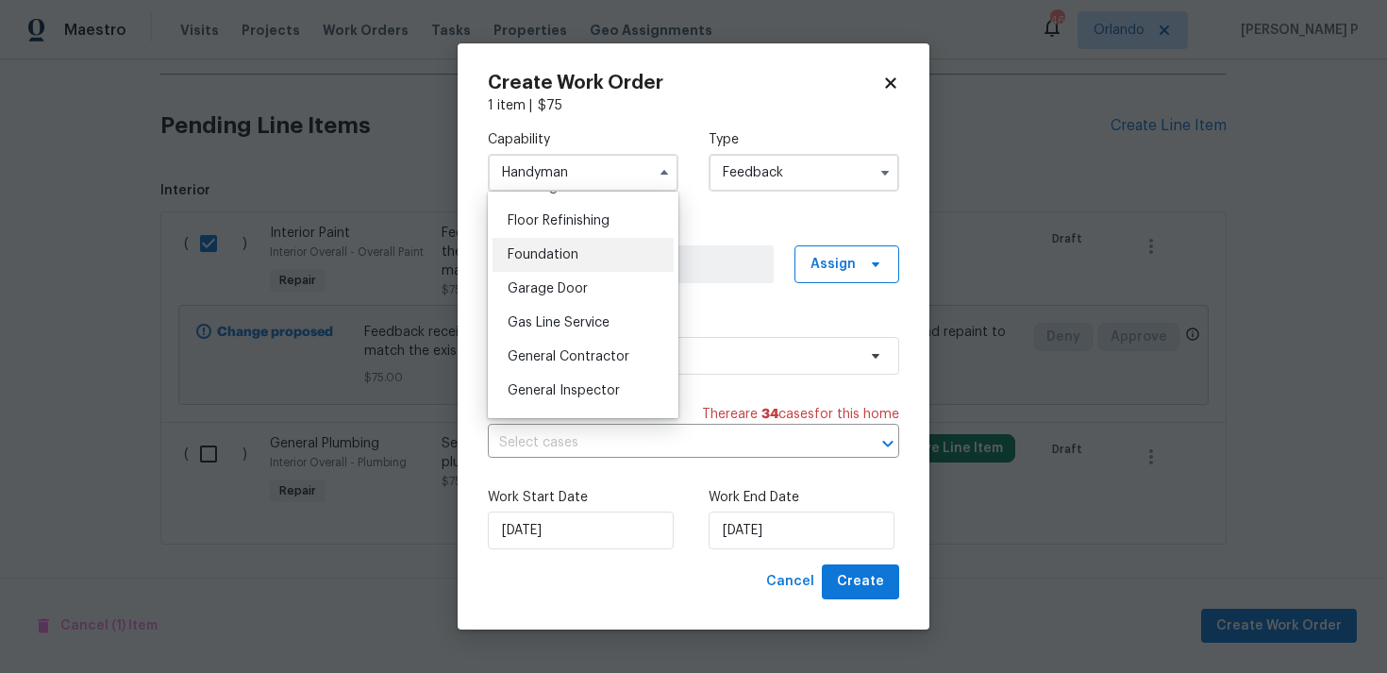
scroll to position [782, 0]
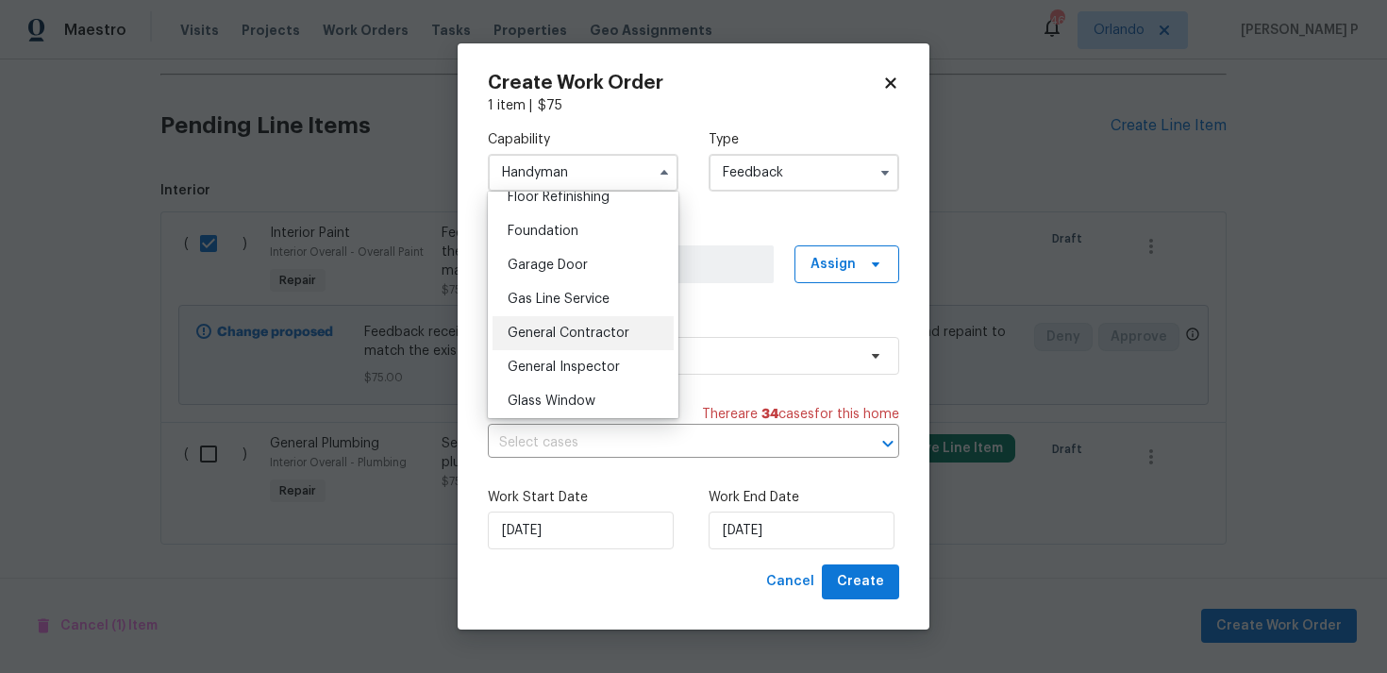
click at [563, 328] on span "General Contractor" at bounding box center [569, 332] width 122 height 13
type input "General Contractor"
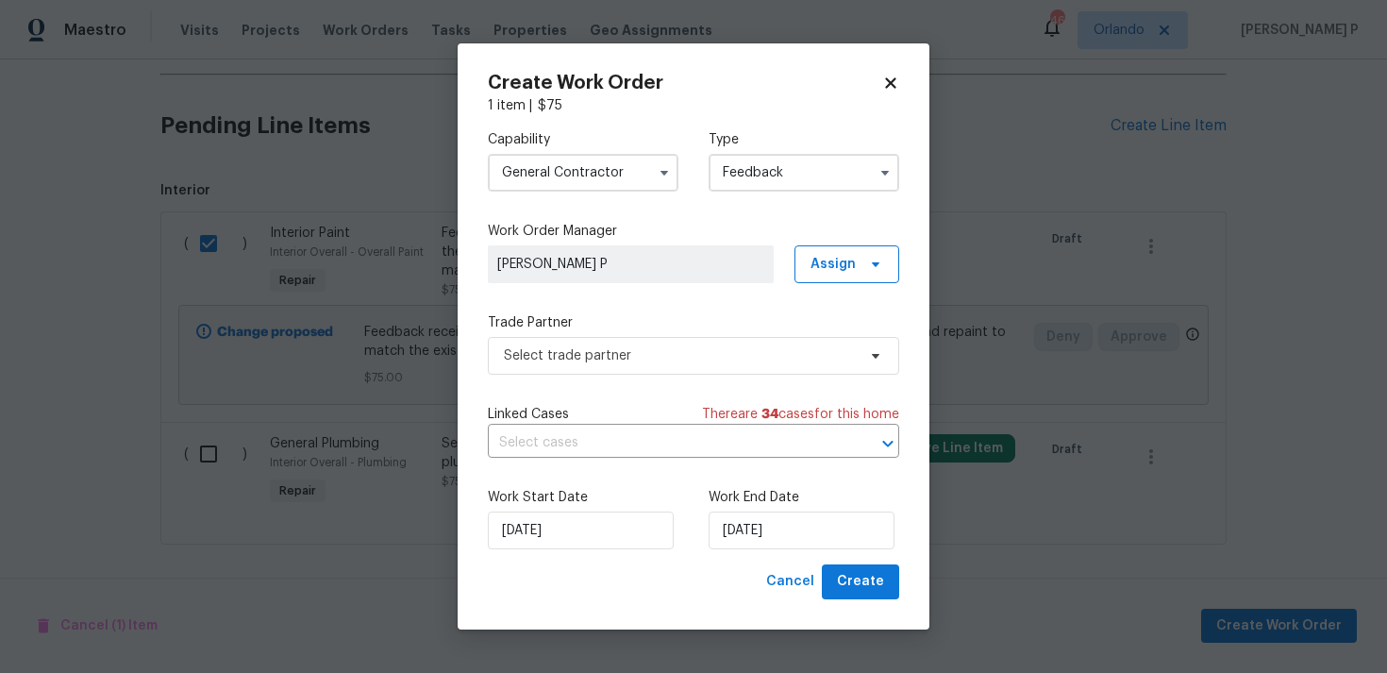
click at [572, 356] on span "Select trade partner" at bounding box center [680, 355] width 352 height 19
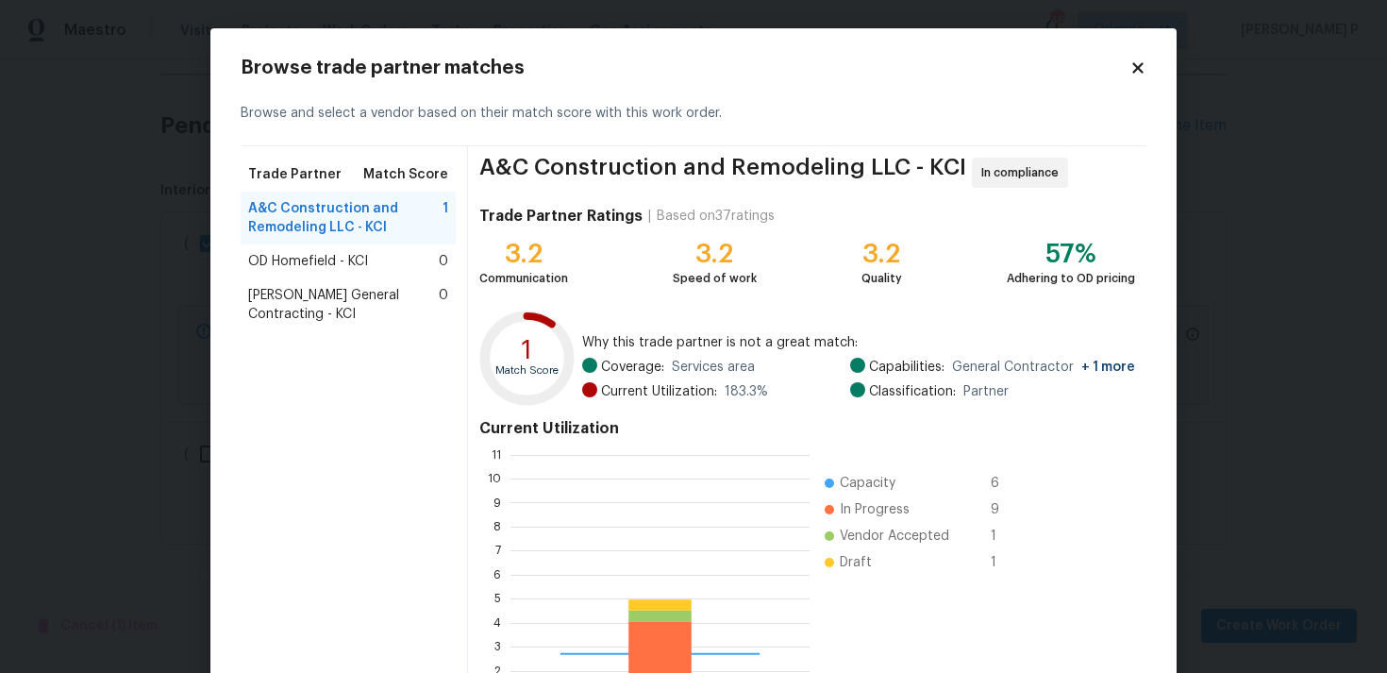
scroll to position [264, 299]
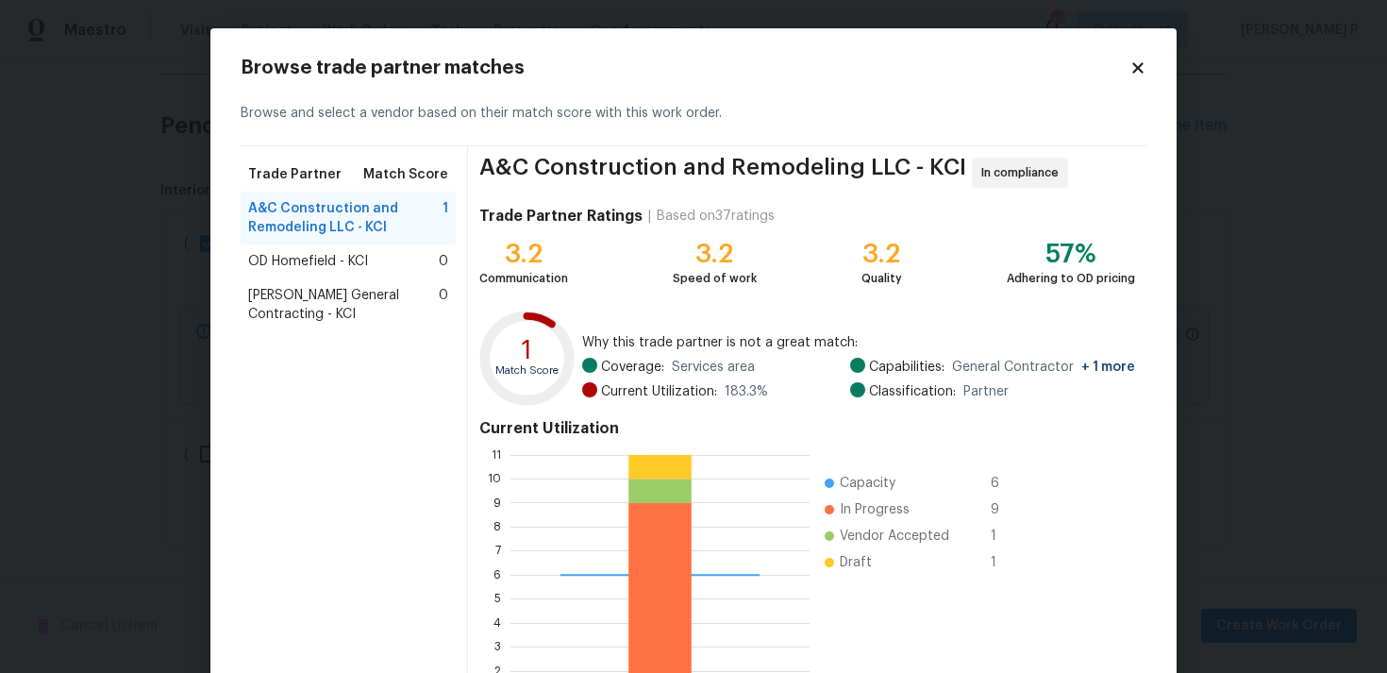
click at [303, 259] on span "OD Homefield - KCI" at bounding box center [308, 261] width 120 height 19
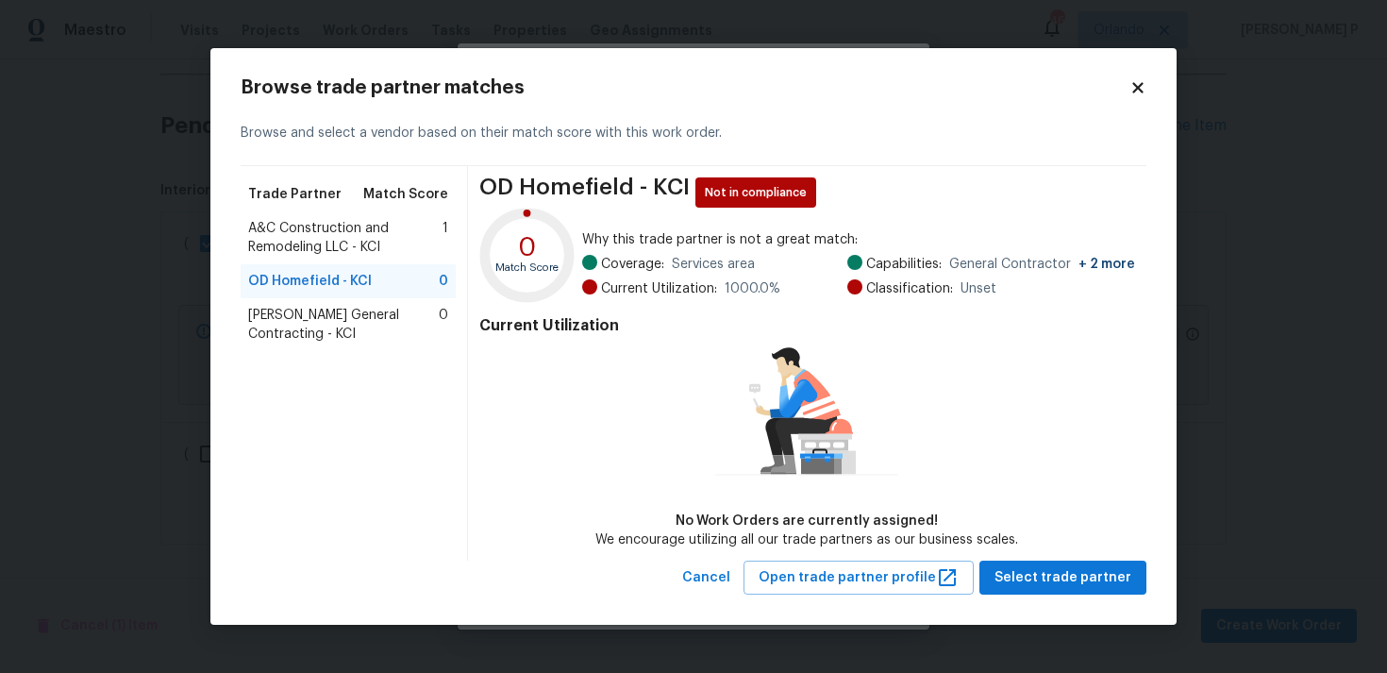
click at [306, 315] on span "Nicholson General Contracting - KCI" at bounding box center [343, 325] width 191 height 38
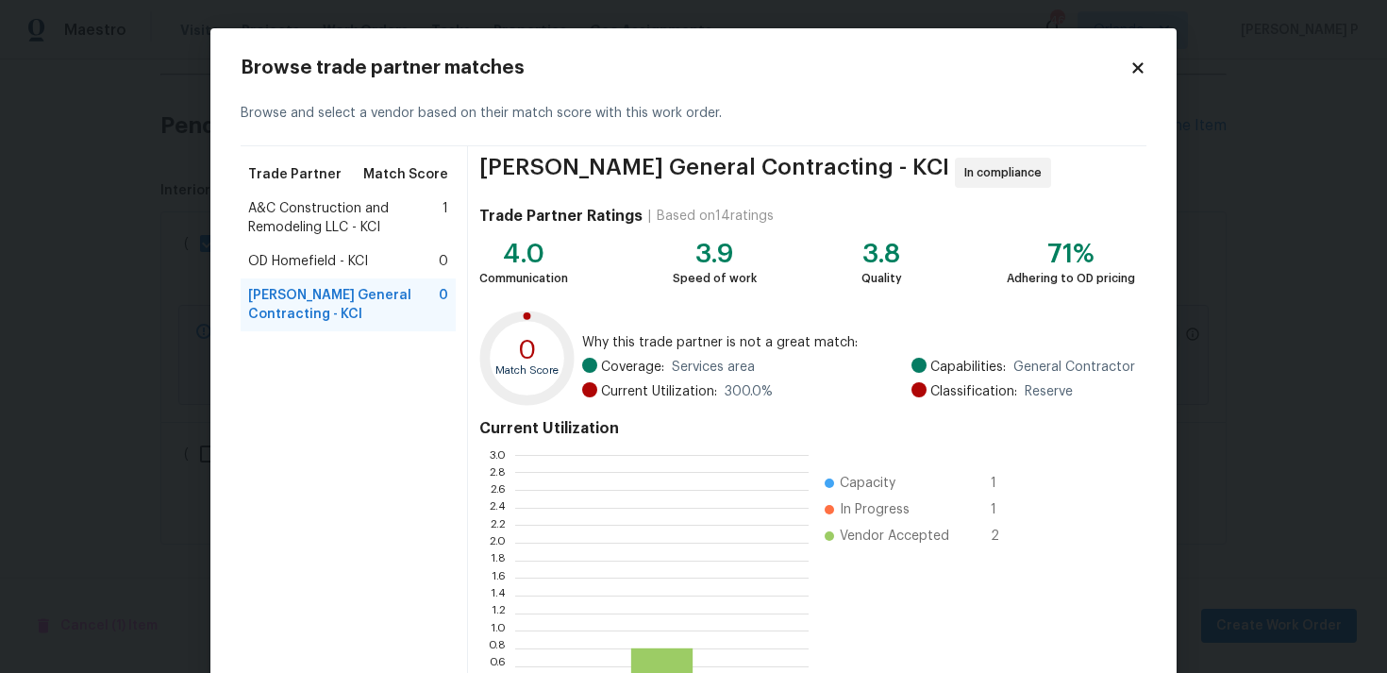
scroll to position [264, 293]
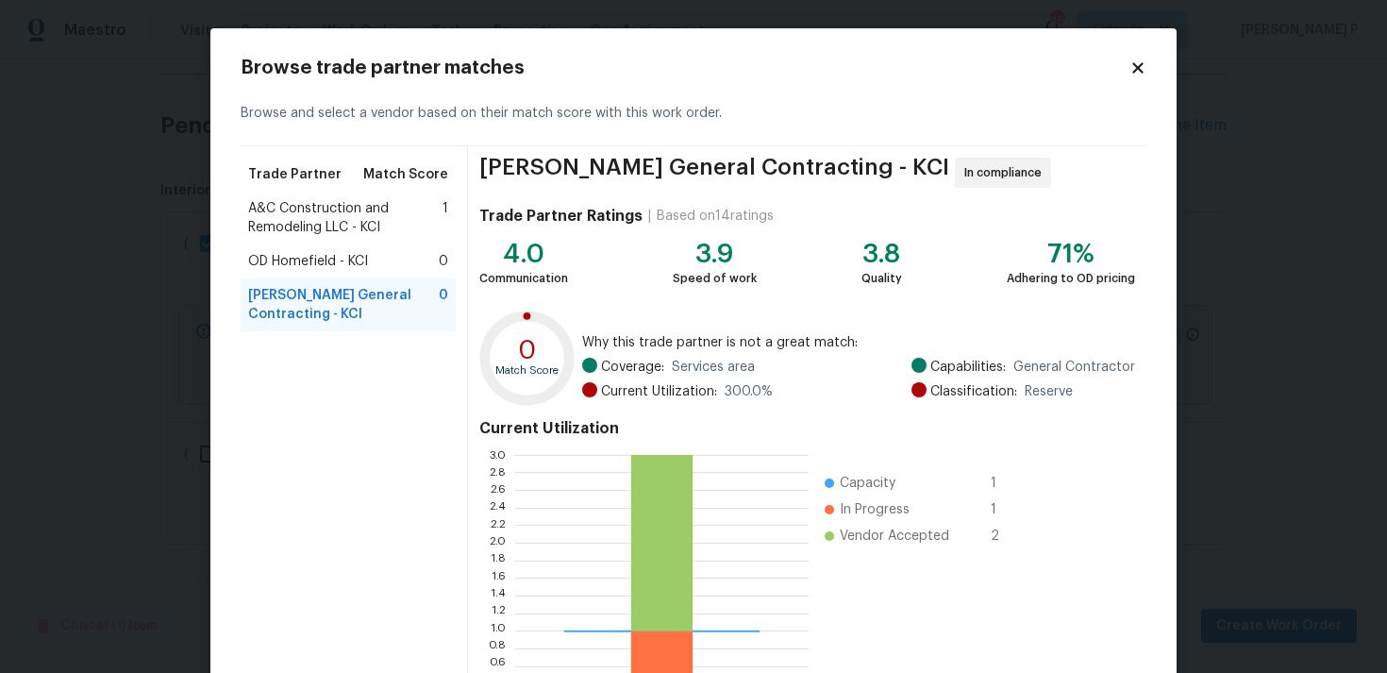
click at [309, 211] on span "A&C Construction and Remodeling LLC - KCI" at bounding box center [345, 218] width 194 height 38
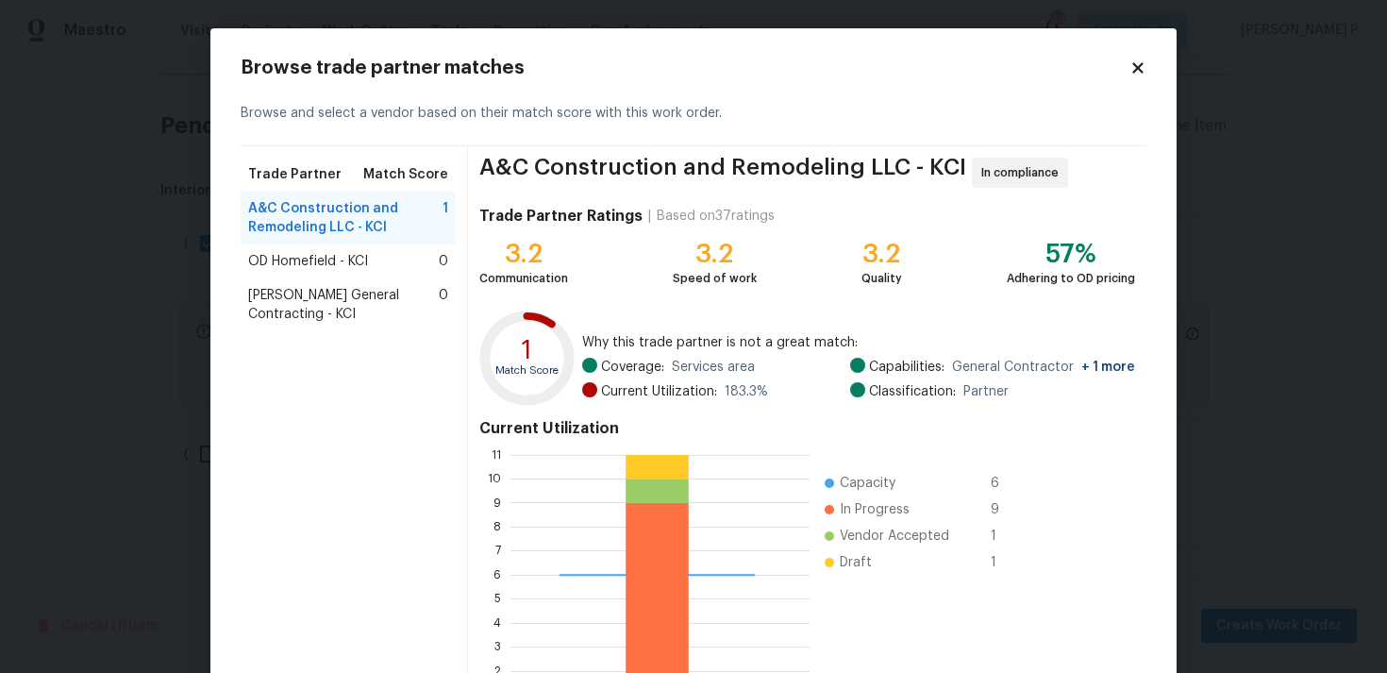
click at [321, 294] on span "Nicholson General Contracting - KCI" at bounding box center [343, 305] width 191 height 38
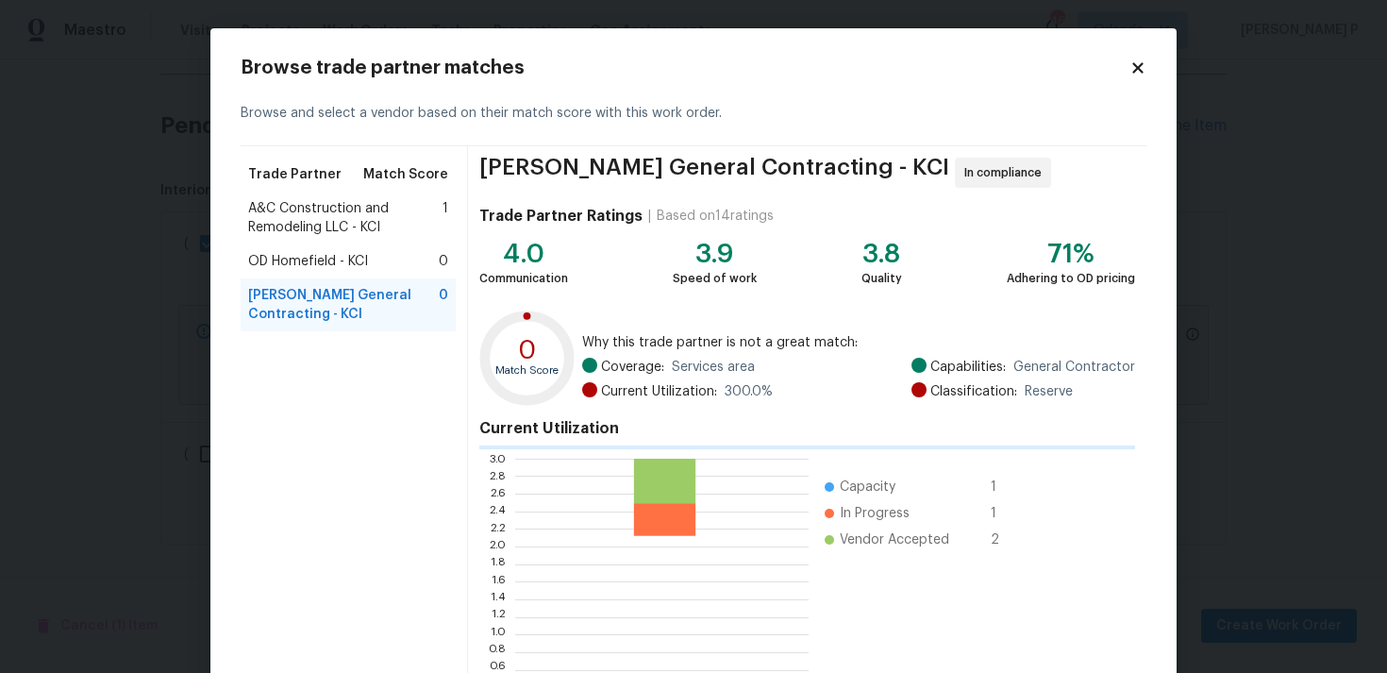
scroll to position [2, 1]
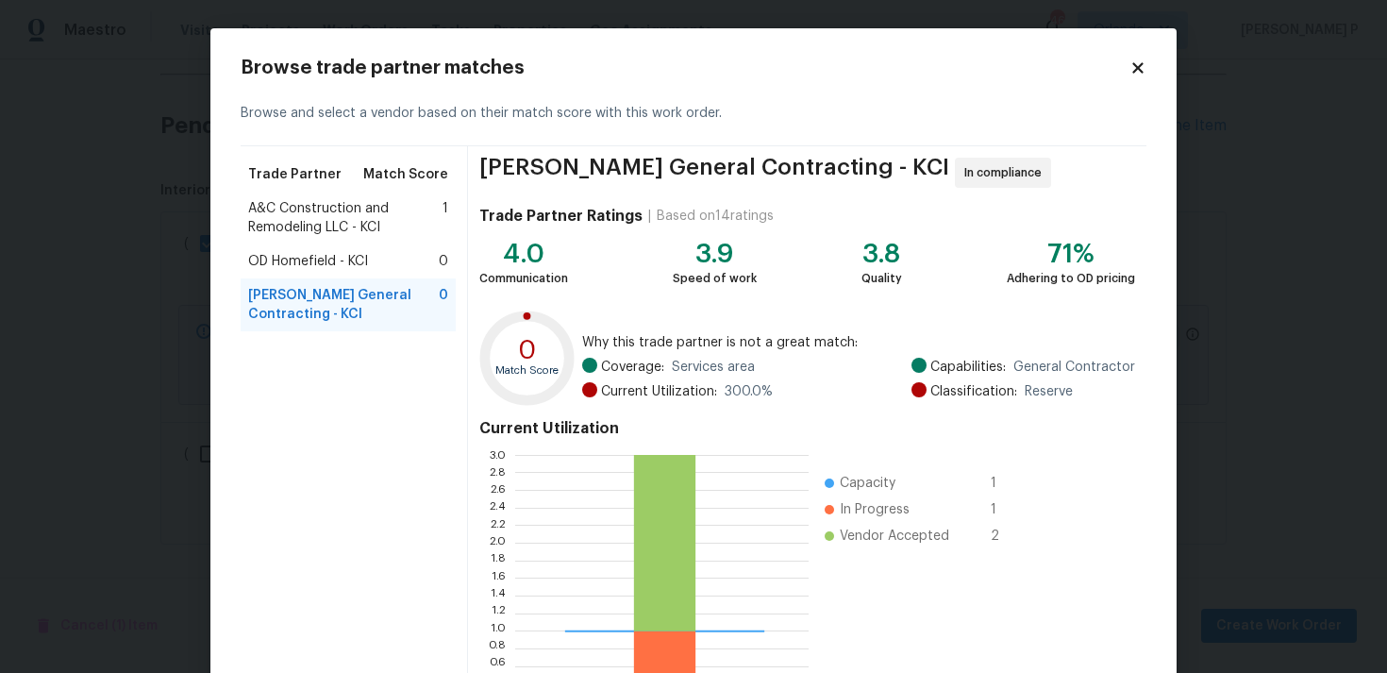
click at [325, 222] on span "A&C Construction and Remodeling LLC - KCI" at bounding box center [345, 218] width 194 height 38
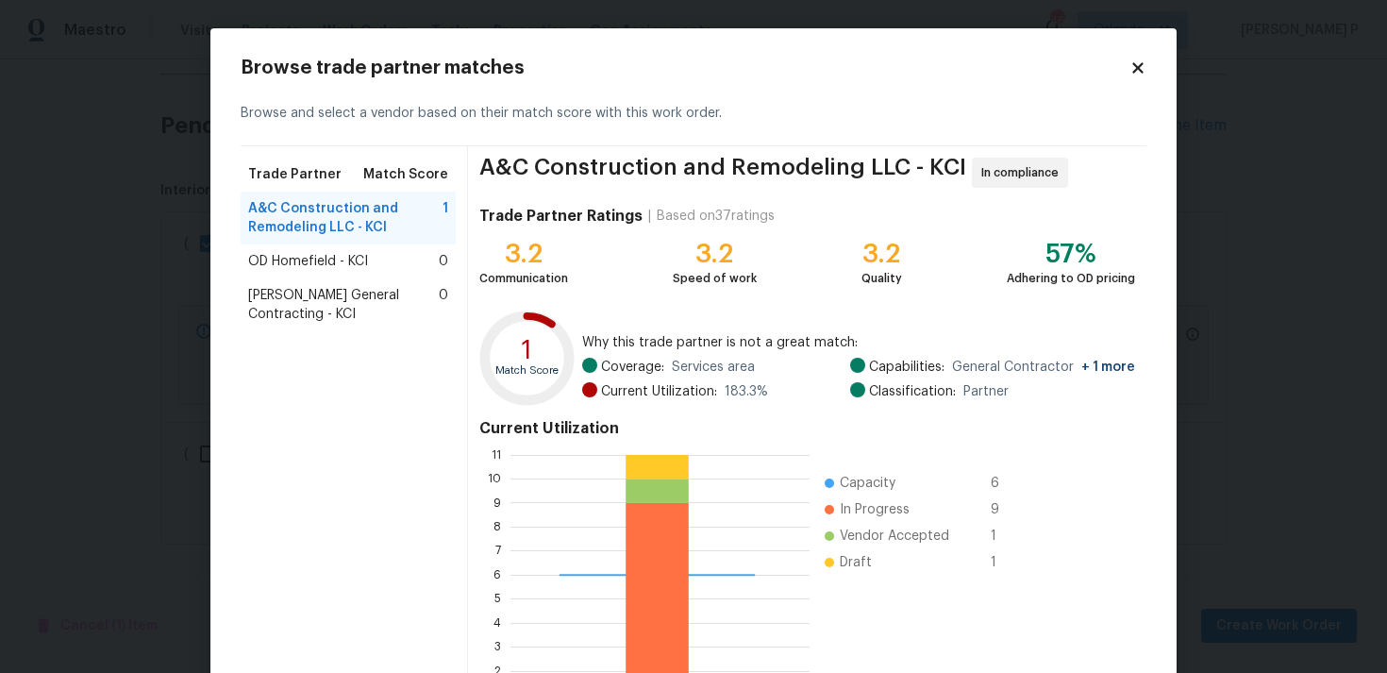
scroll to position [159, 0]
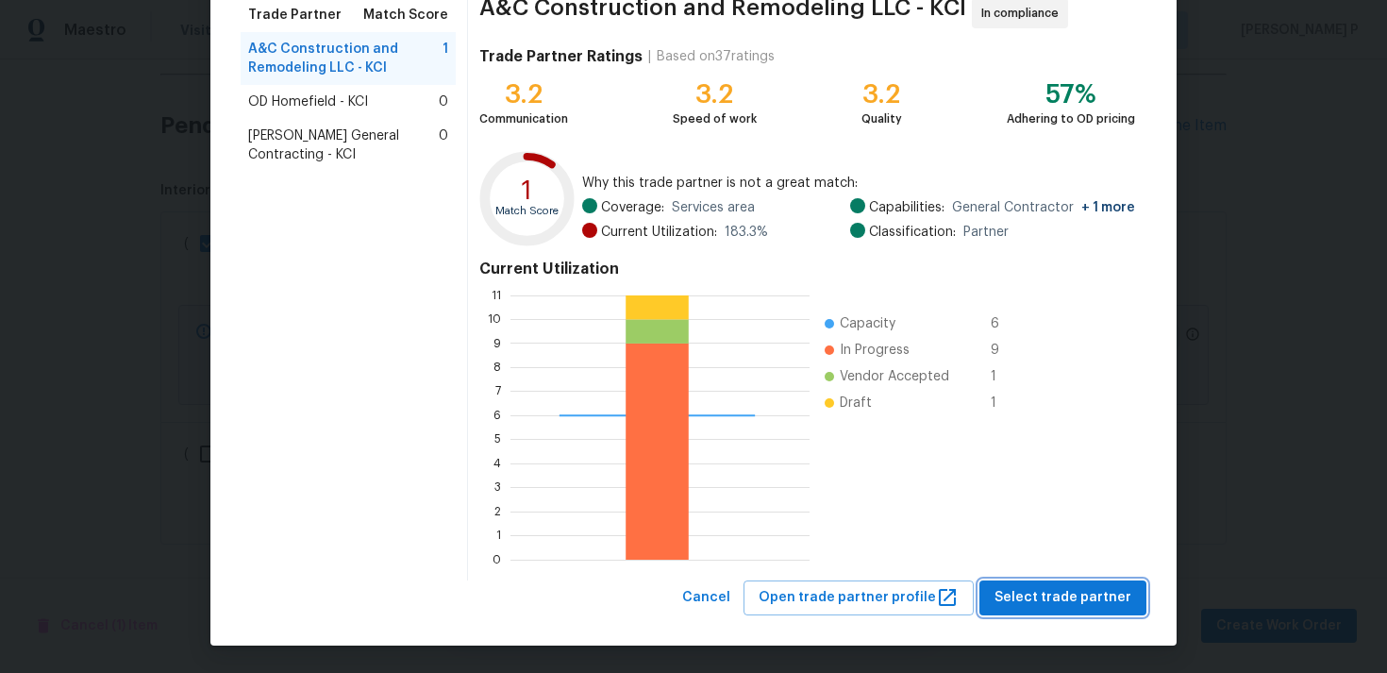
click at [1090, 607] on span "Select trade partner" at bounding box center [1062, 598] width 137 height 24
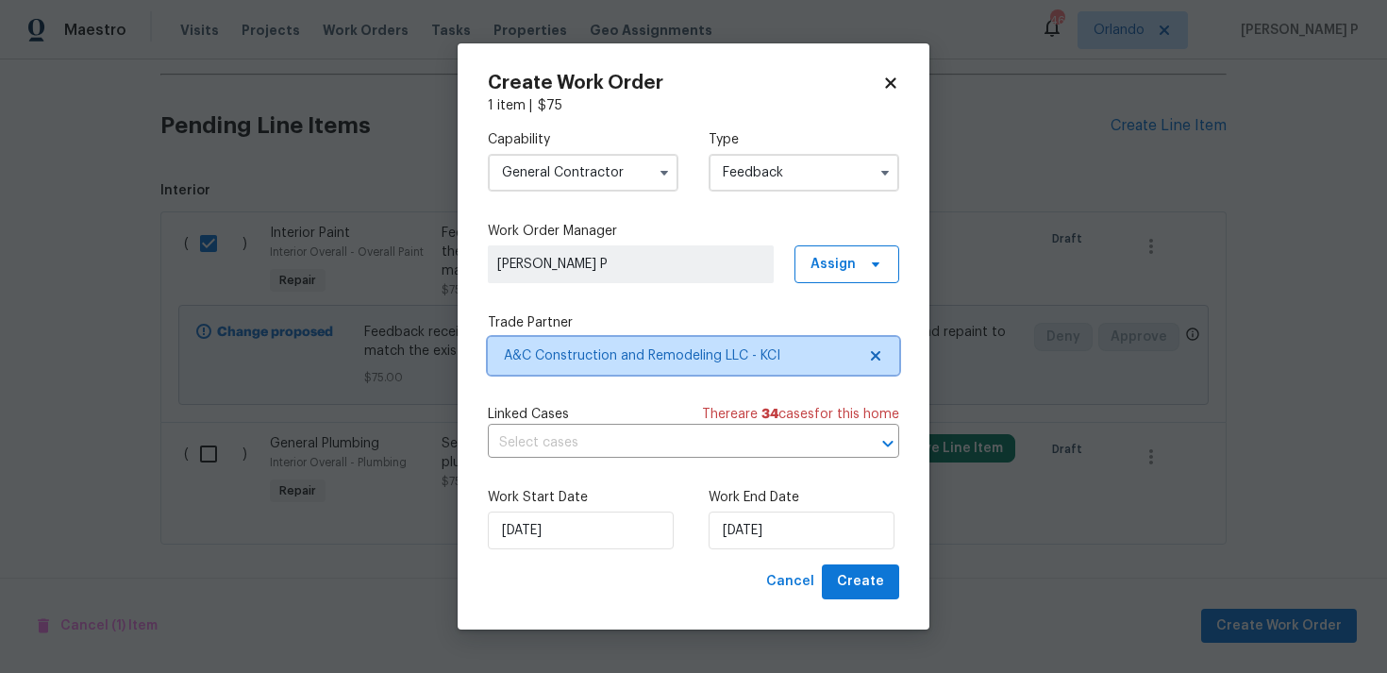
scroll to position [0, 0]
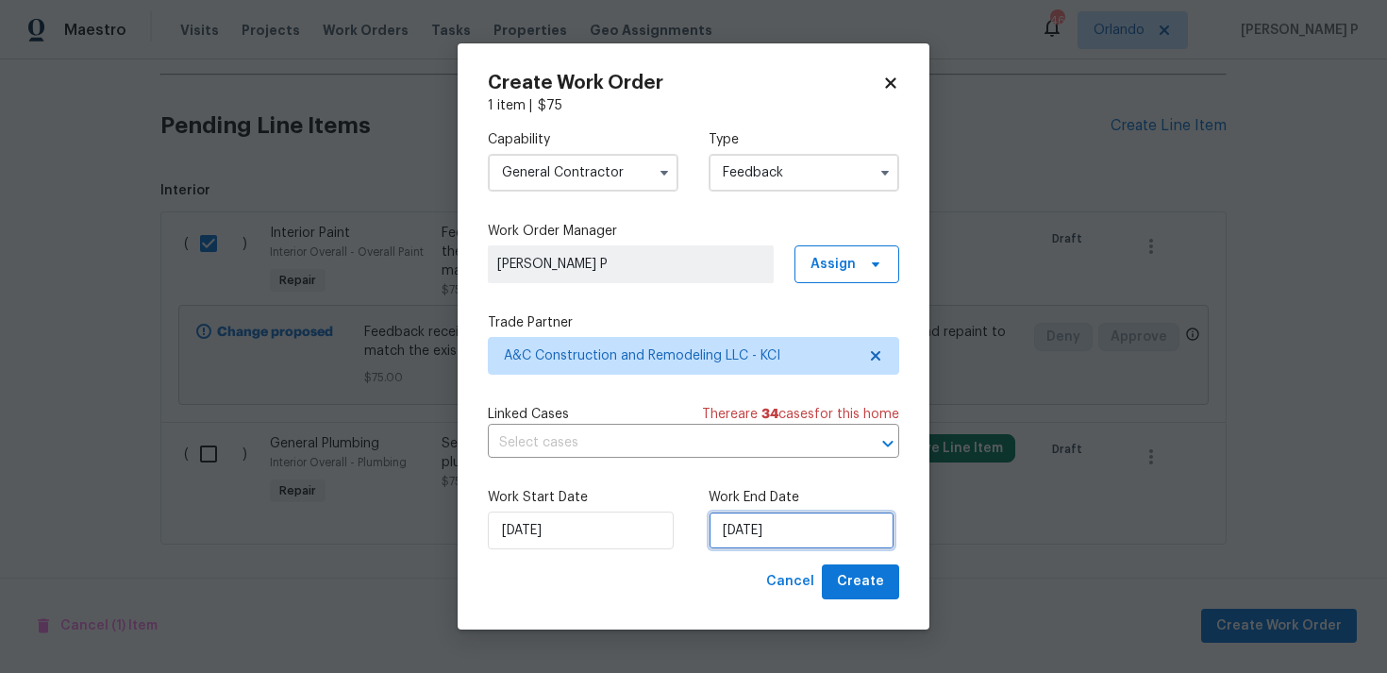
click at [755, 517] on input "14/08/2025" at bounding box center [802, 530] width 186 height 38
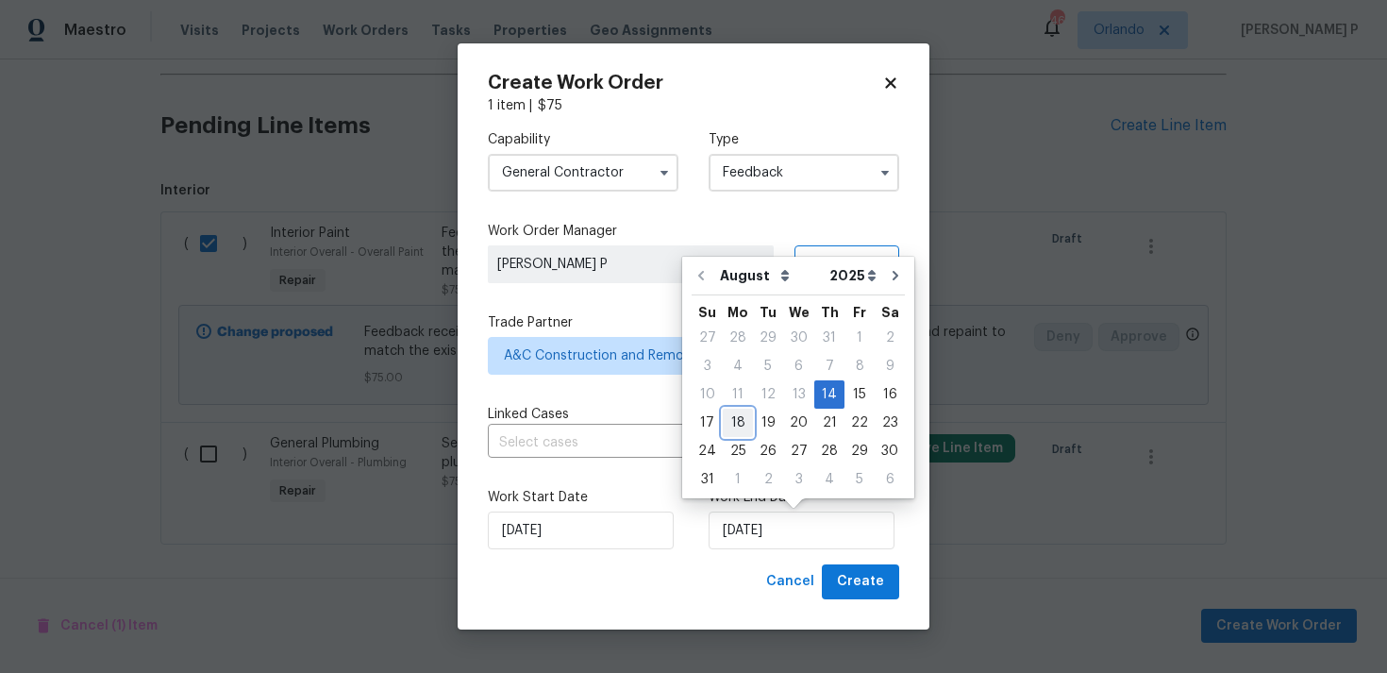
click at [734, 425] on div "18" at bounding box center [738, 422] width 30 height 26
type input "18/08/2025"
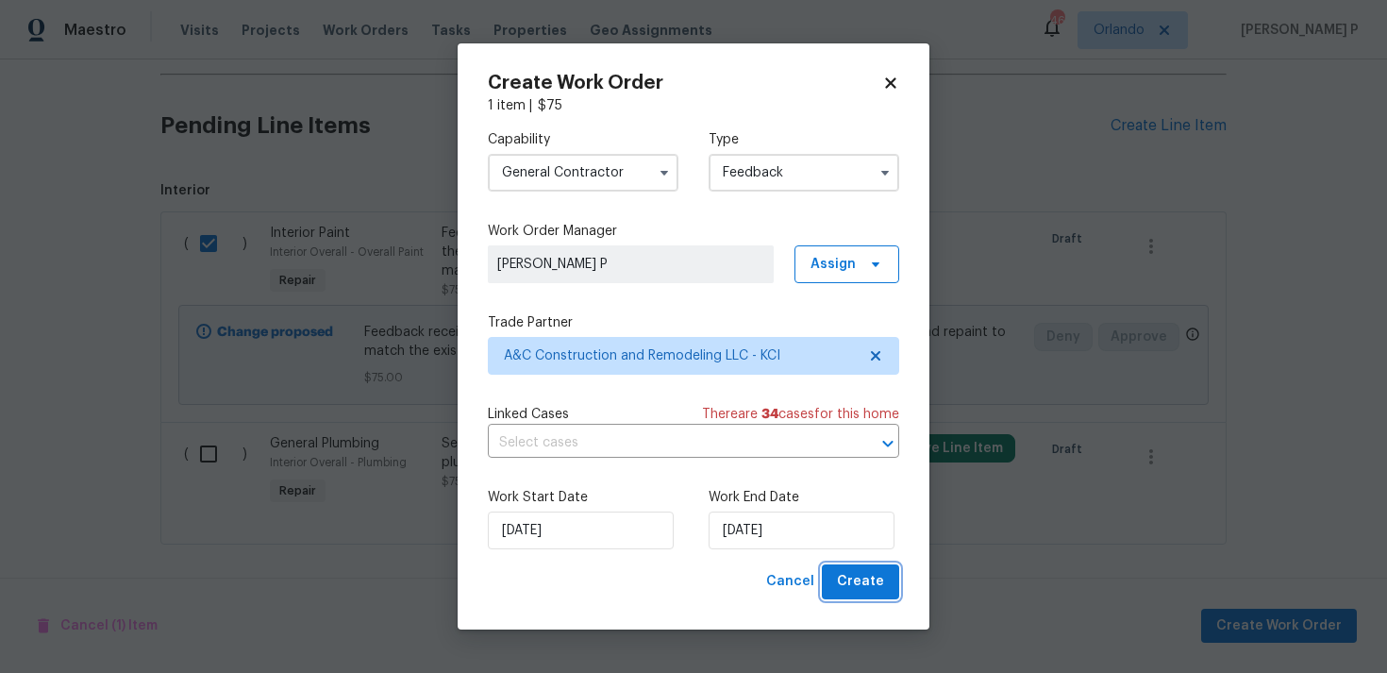
click at [877, 591] on span "Create" at bounding box center [860, 582] width 47 height 24
checkbox input "false"
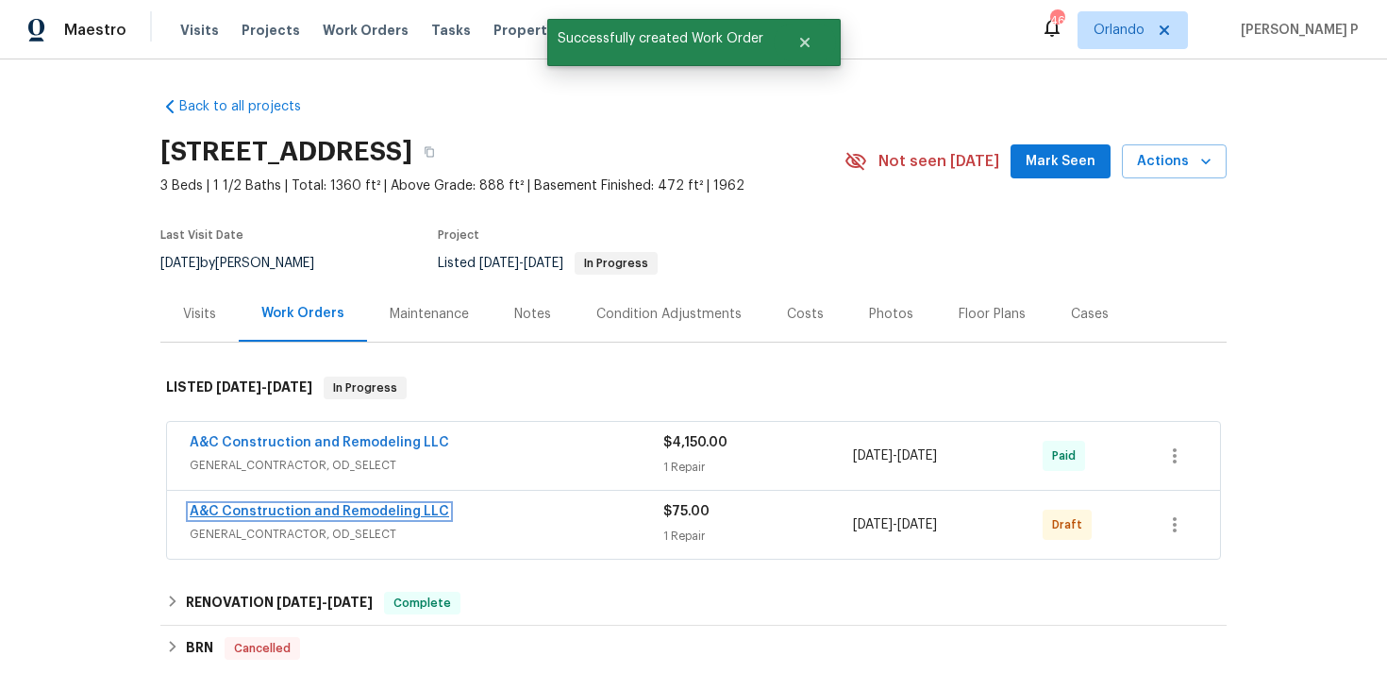
click at [334, 510] on link "A&C Construction and Remodeling LLC" at bounding box center [319, 511] width 259 height 13
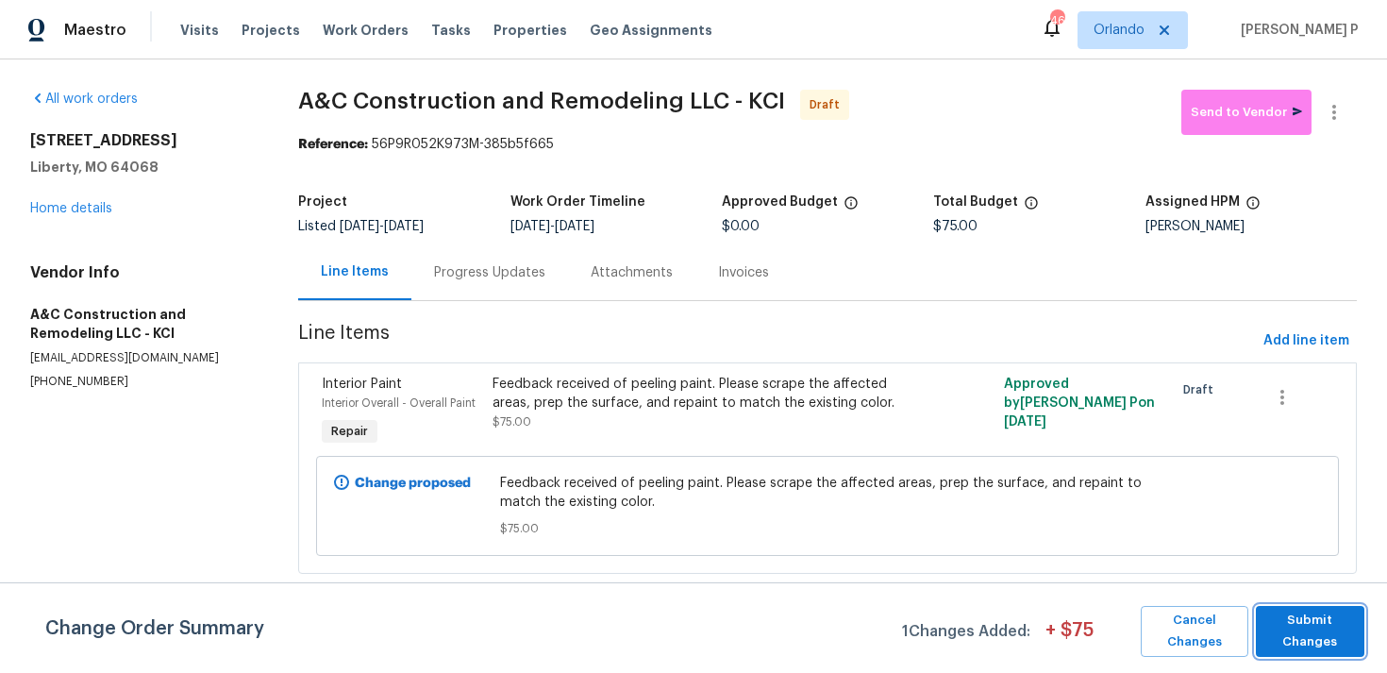
click at [1319, 610] on span "Submit Changes" at bounding box center [1310, 631] width 90 height 43
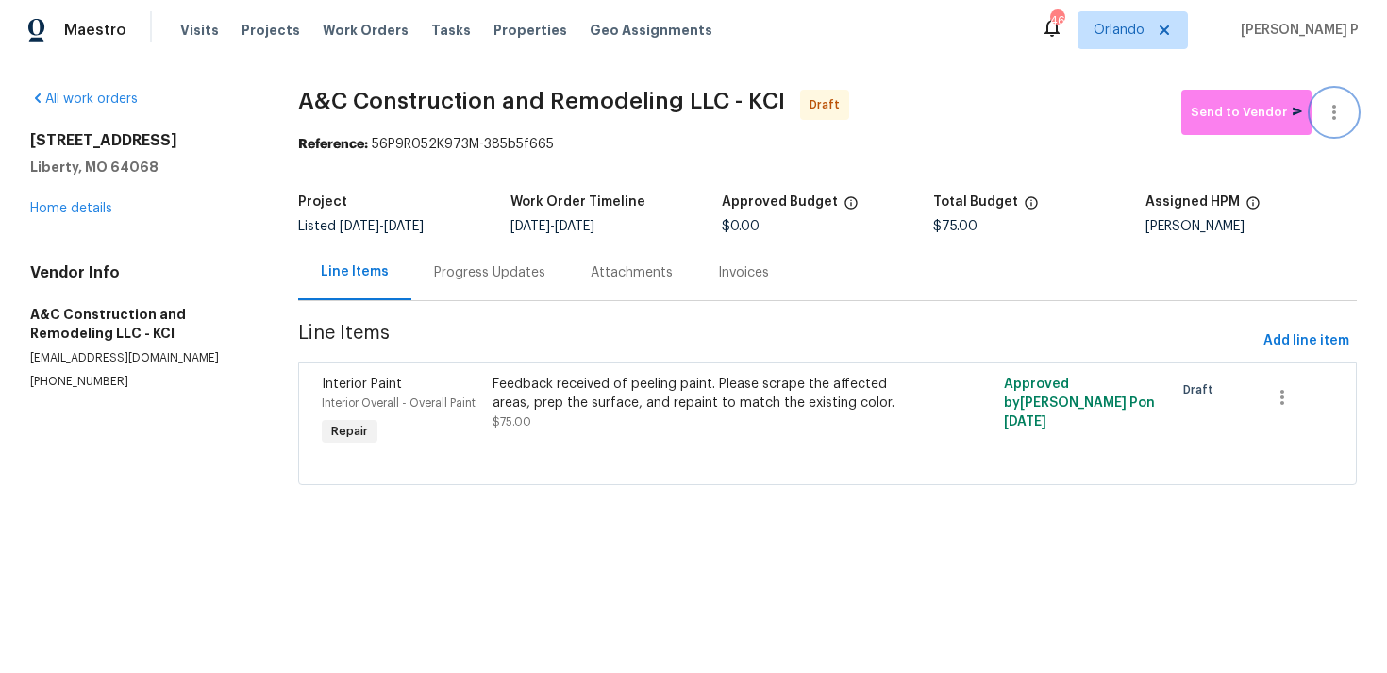
click at [1336, 110] on icon "button" at bounding box center [1334, 112] width 23 height 23
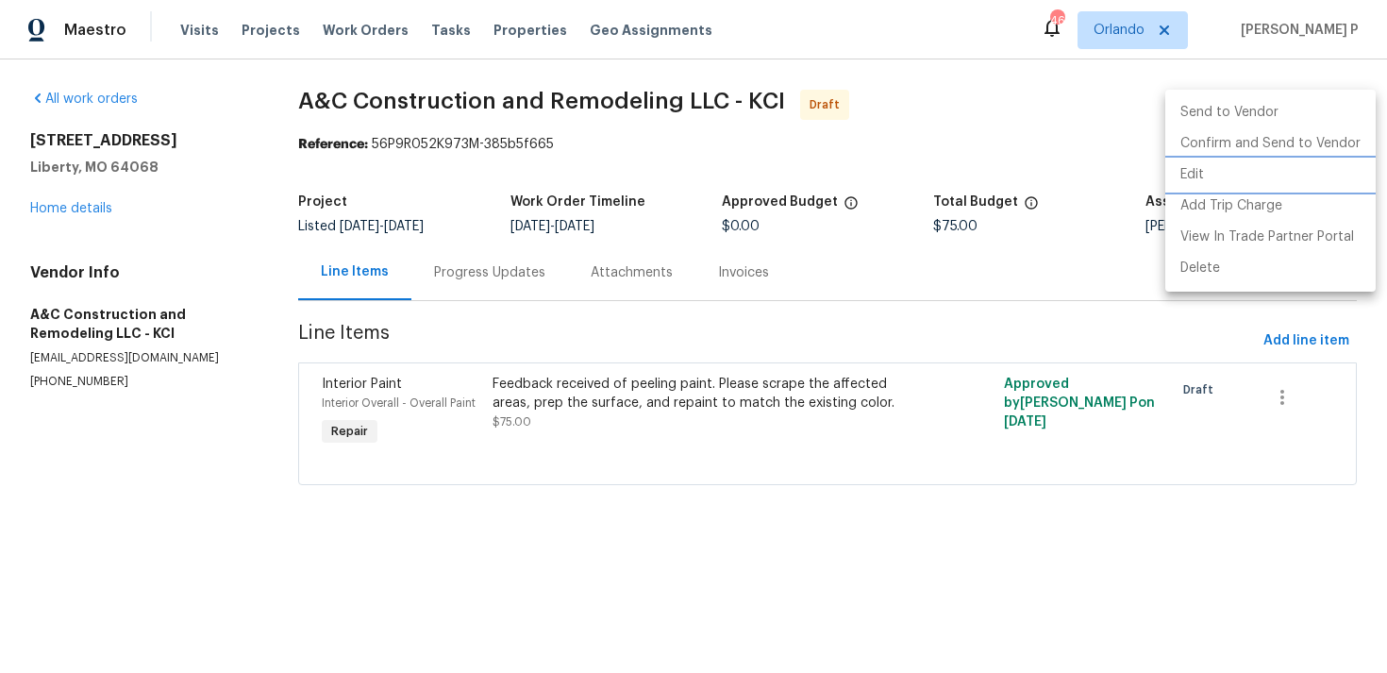
click at [1234, 169] on li "Edit" at bounding box center [1270, 174] width 210 height 31
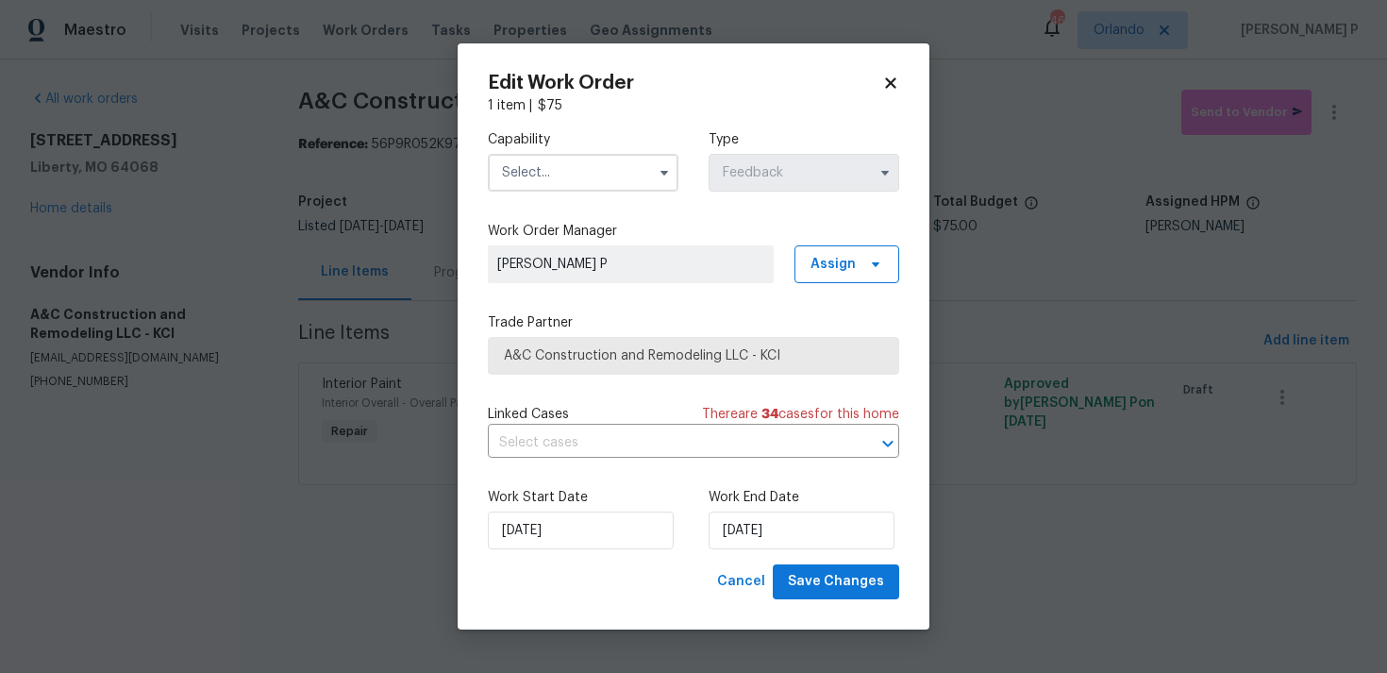
click at [648, 165] on input "text" at bounding box center [583, 173] width 191 height 38
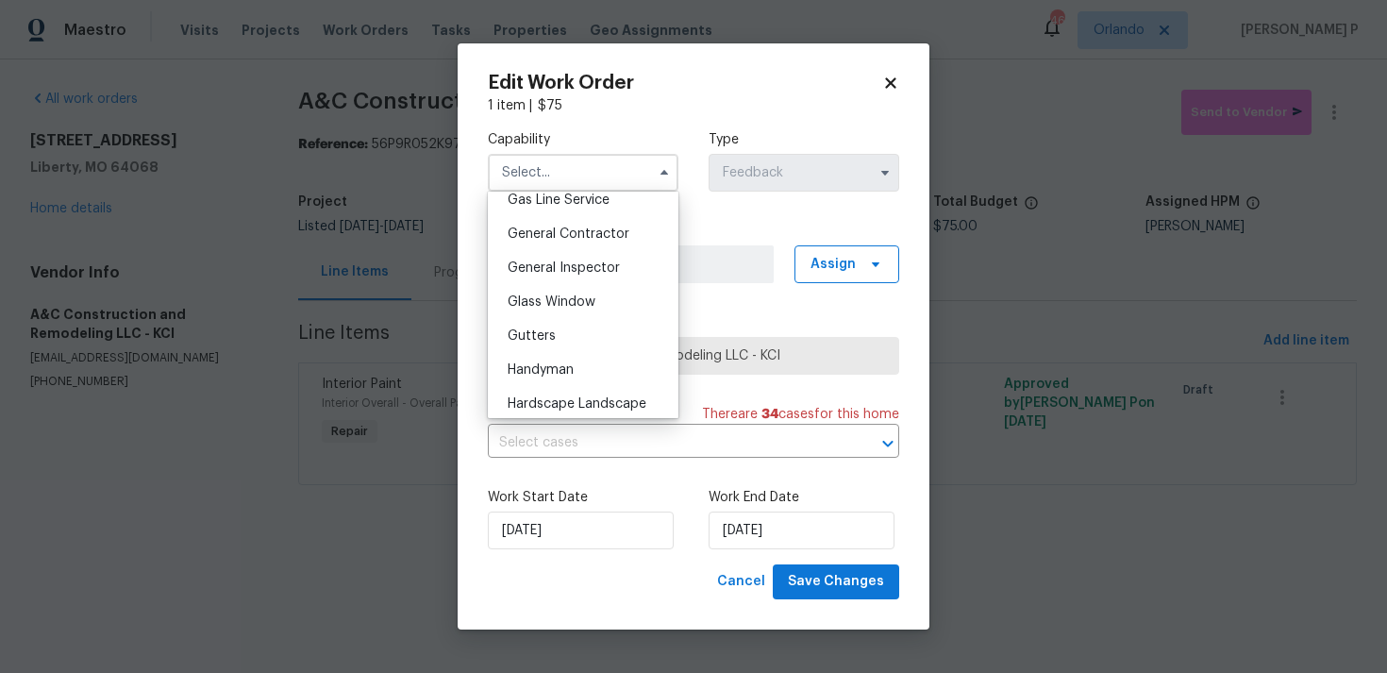
scroll to position [889, 0]
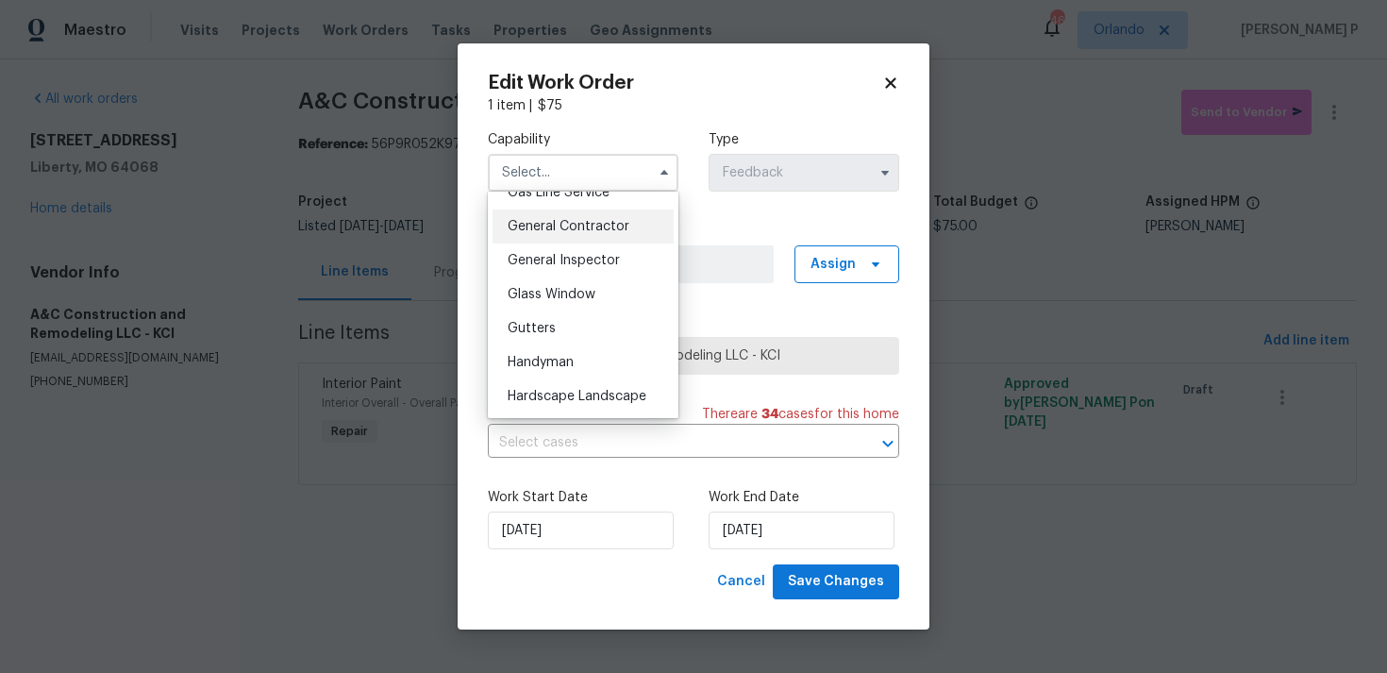
click at [576, 225] on span "General Contractor" at bounding box center [569, 226] width 122 height 13
type input "General Contractor"
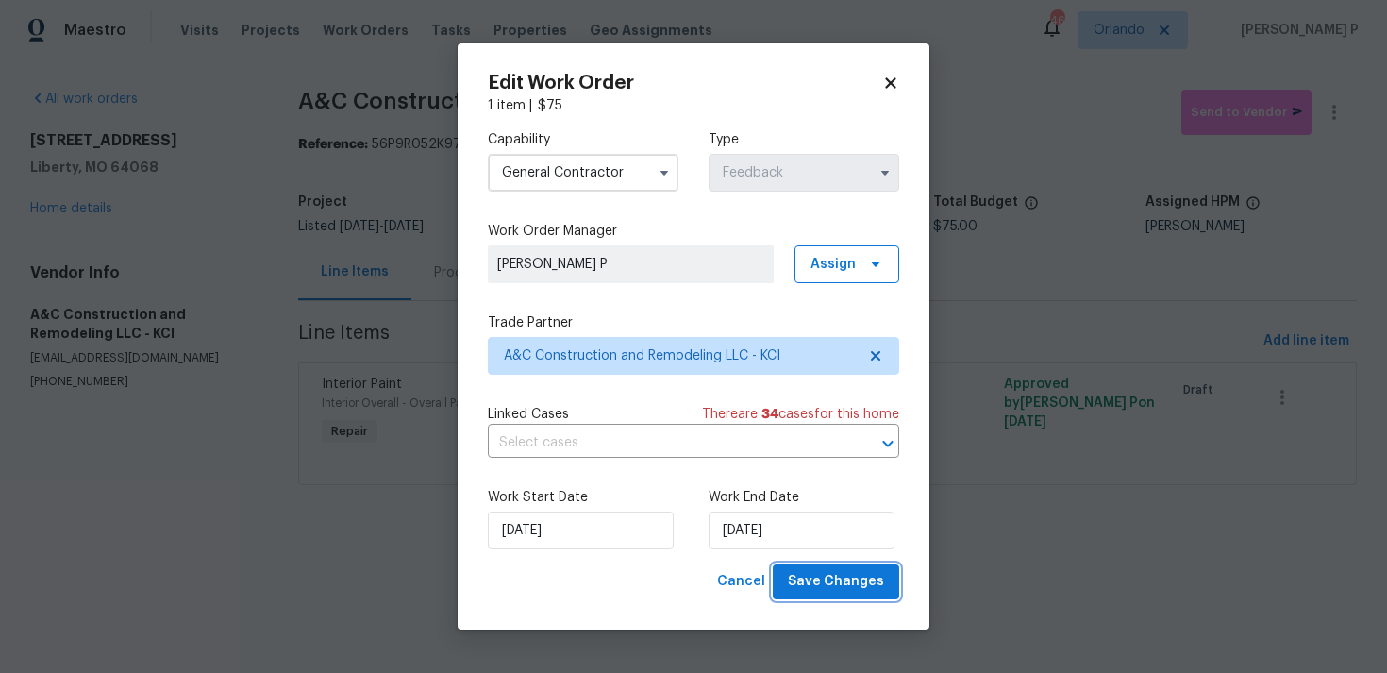
click at [861, 579] on span "Save Changes" at bounding box center [836, 582] width 96 height 24
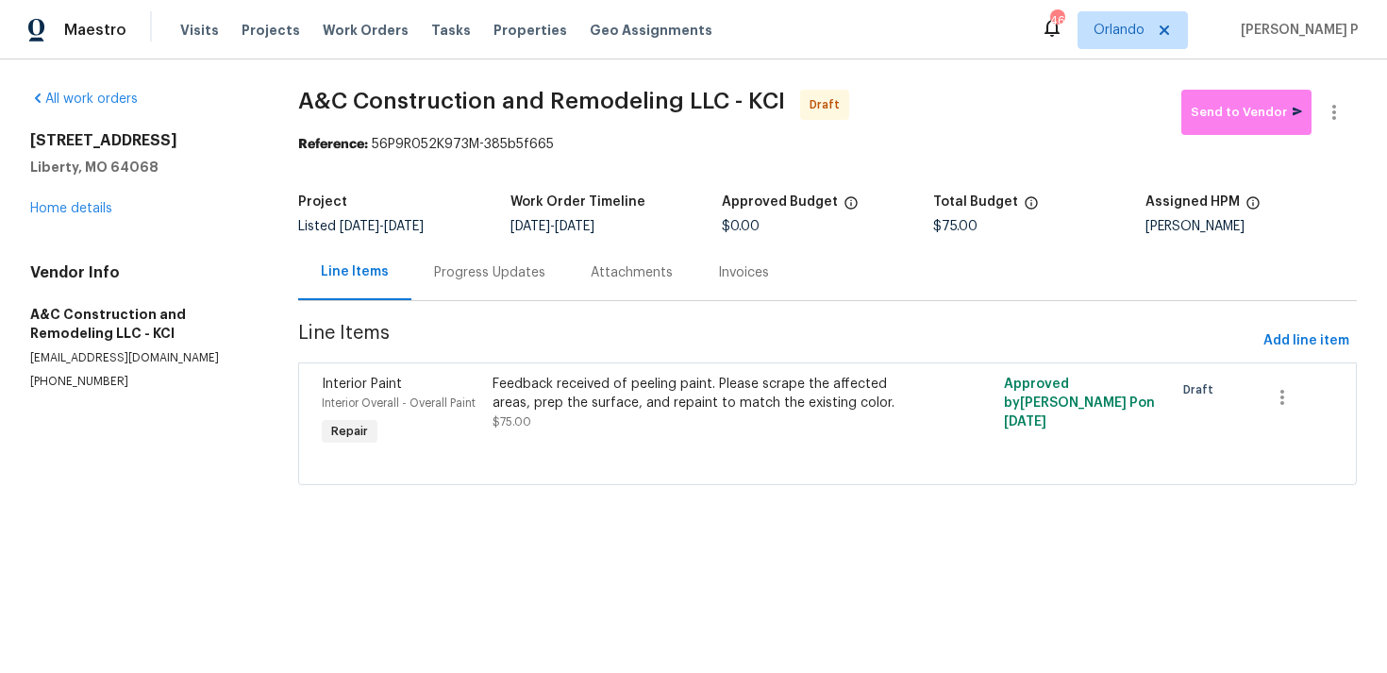
click at [516, 278] on div "Progress Updates" at bounding box center [489, 272] width 111 height 19
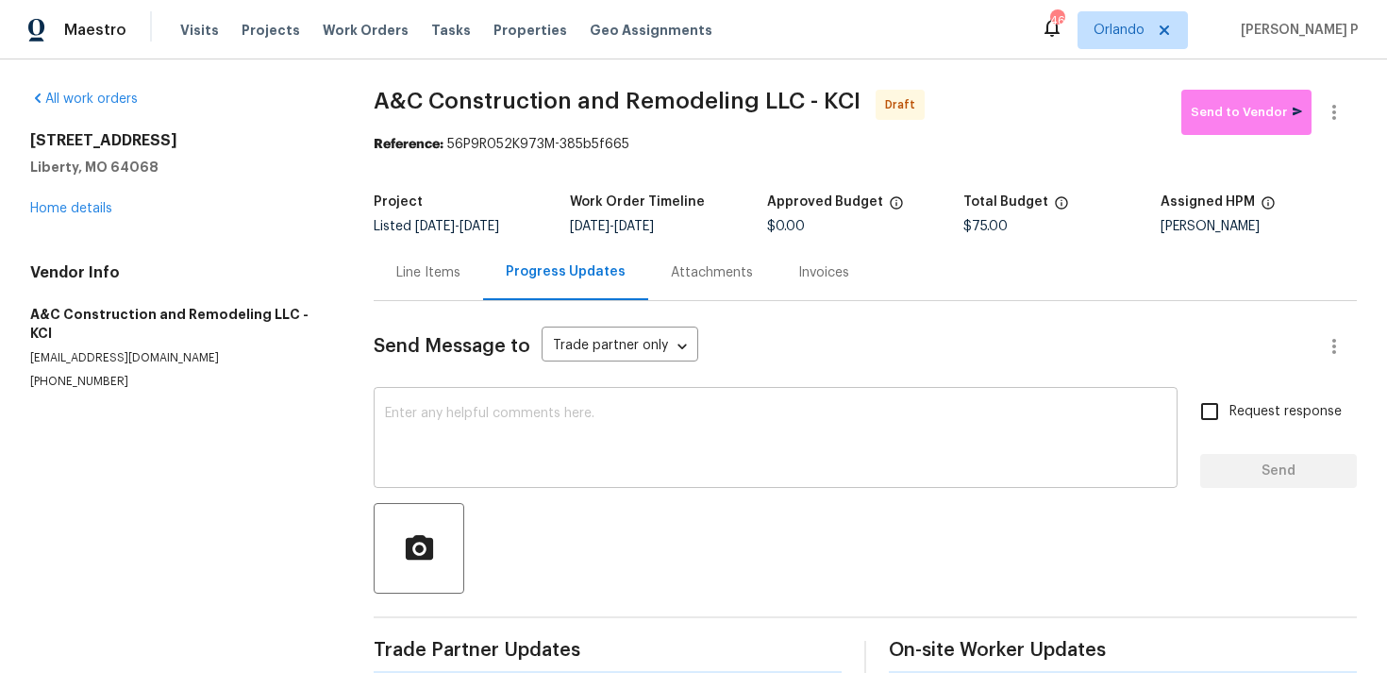
click at [531, 470] on textarea at bounding box center [775, 440] width 781 height 66
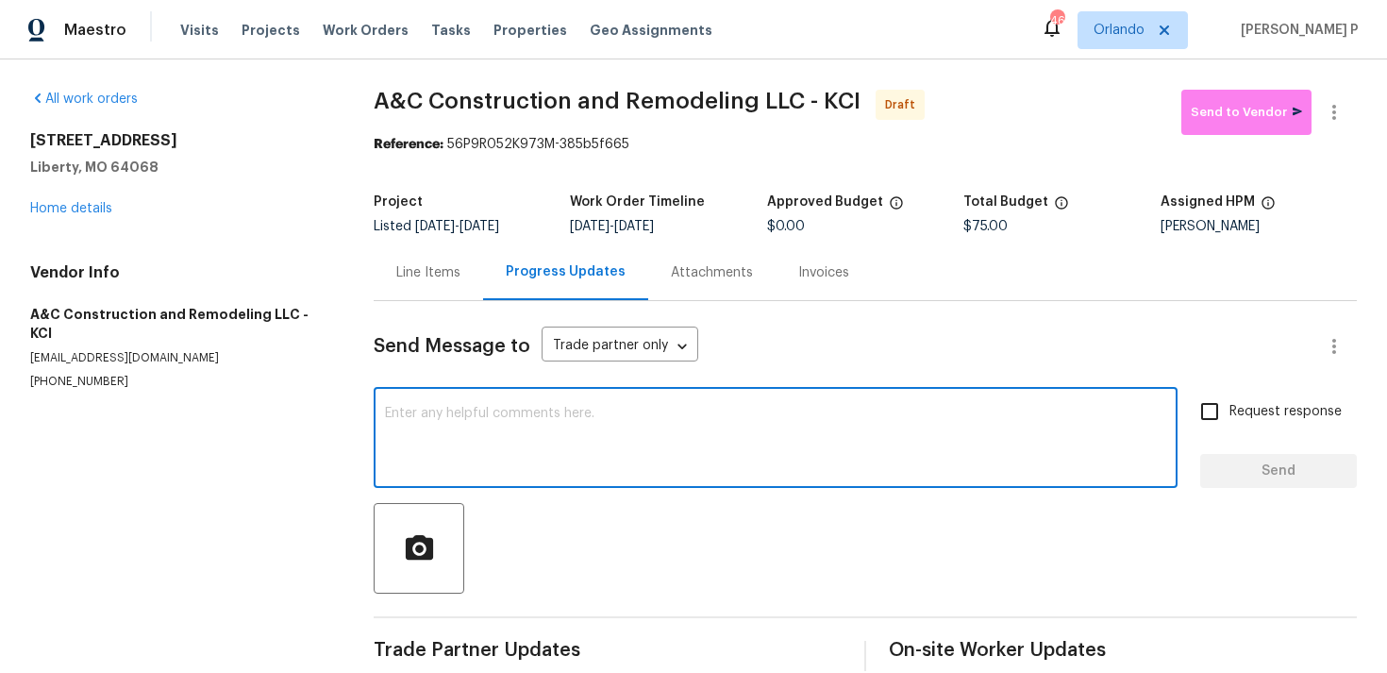
paste textarea "Hi, this is Ramyasri with Opendoor. I’m confirming you received the WO for the …"
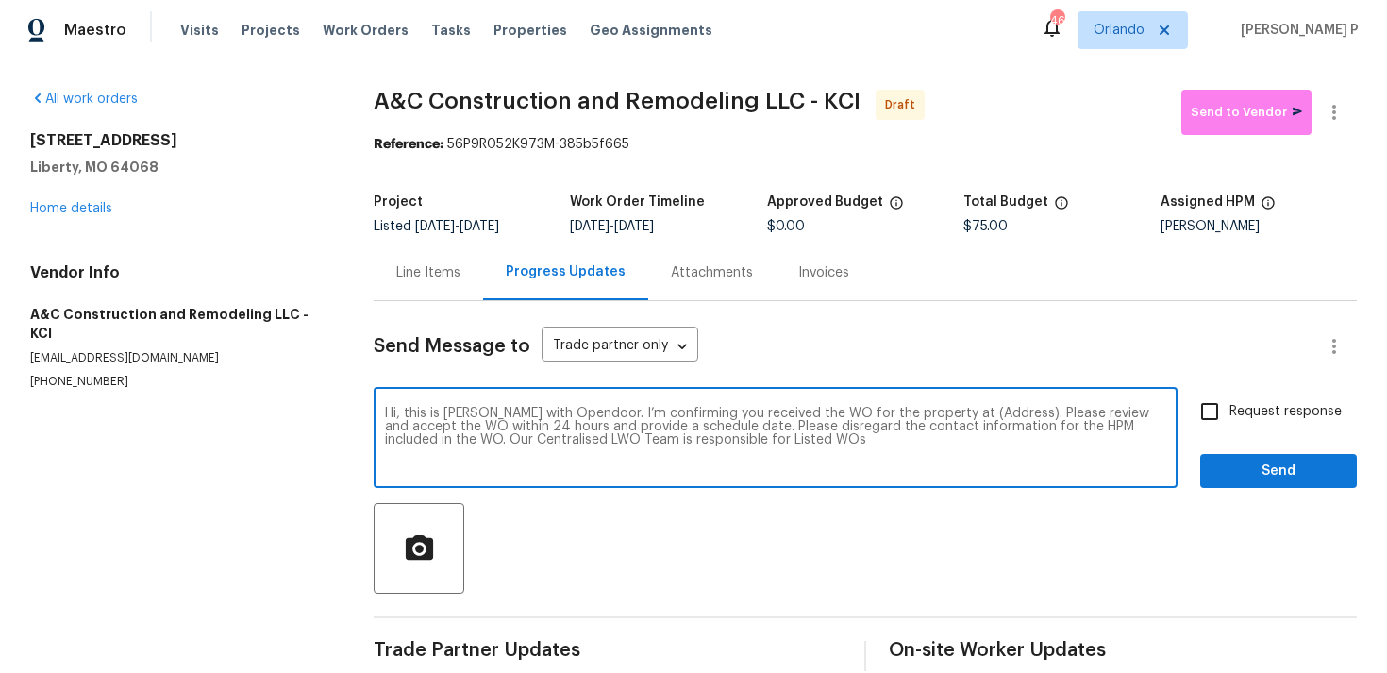
drag, startPoint x: 947, startPoint y: 412, endPoint x: 1004, endPoint y: 411, distance: 56.6
click at [1004, 411] on textarea "Hi, this is Ramyasri with Opendoor. I’m confirming you received the WO for the …" at bounding box center [775, 440] width 781 height 66
paste textarea "17 Main Ct, Liberty, MO 64068"
type textarea "Hi, this is Ramyasri with Opendoor. I’m confirming you received the WO for the …"
click at [1202, 420] on input "Request response" at bounding box center [1210, 412] width 40 height 40
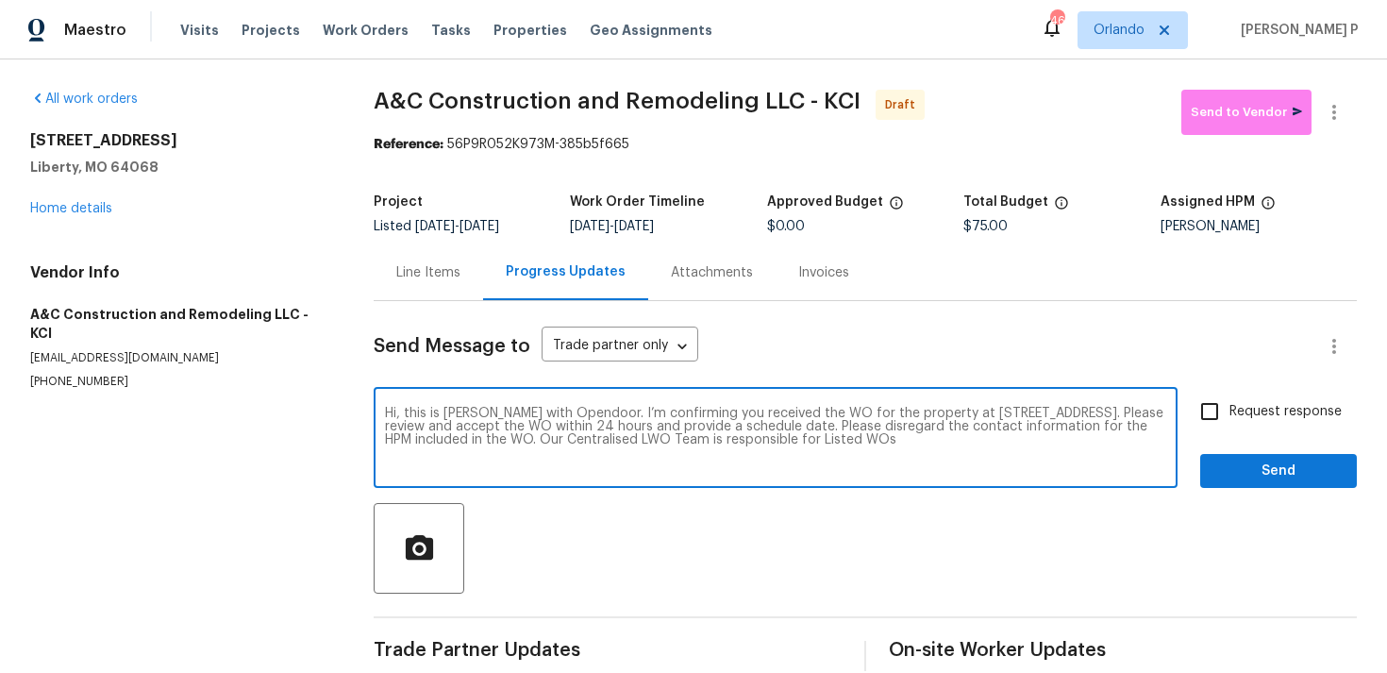
checkbox input "true"
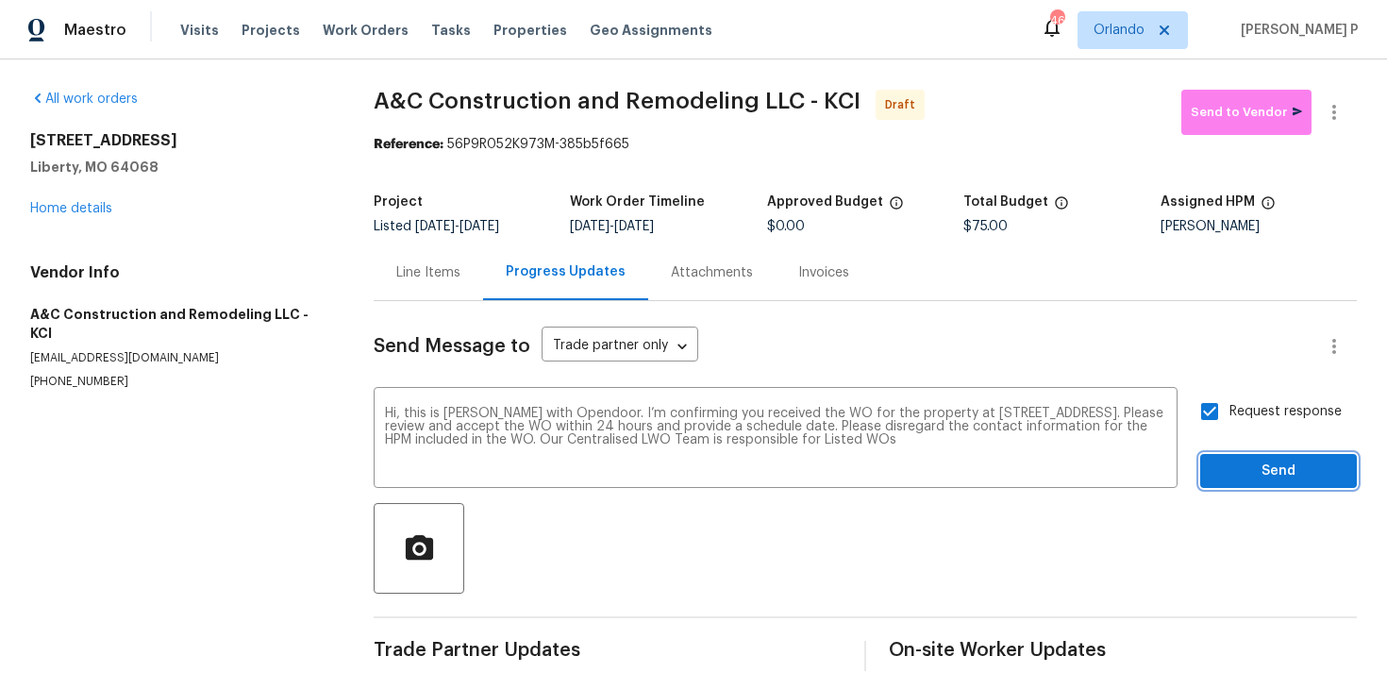
click at [1222, 475] on span "Send" at bounding box center [1278, 472] width 126 height 24
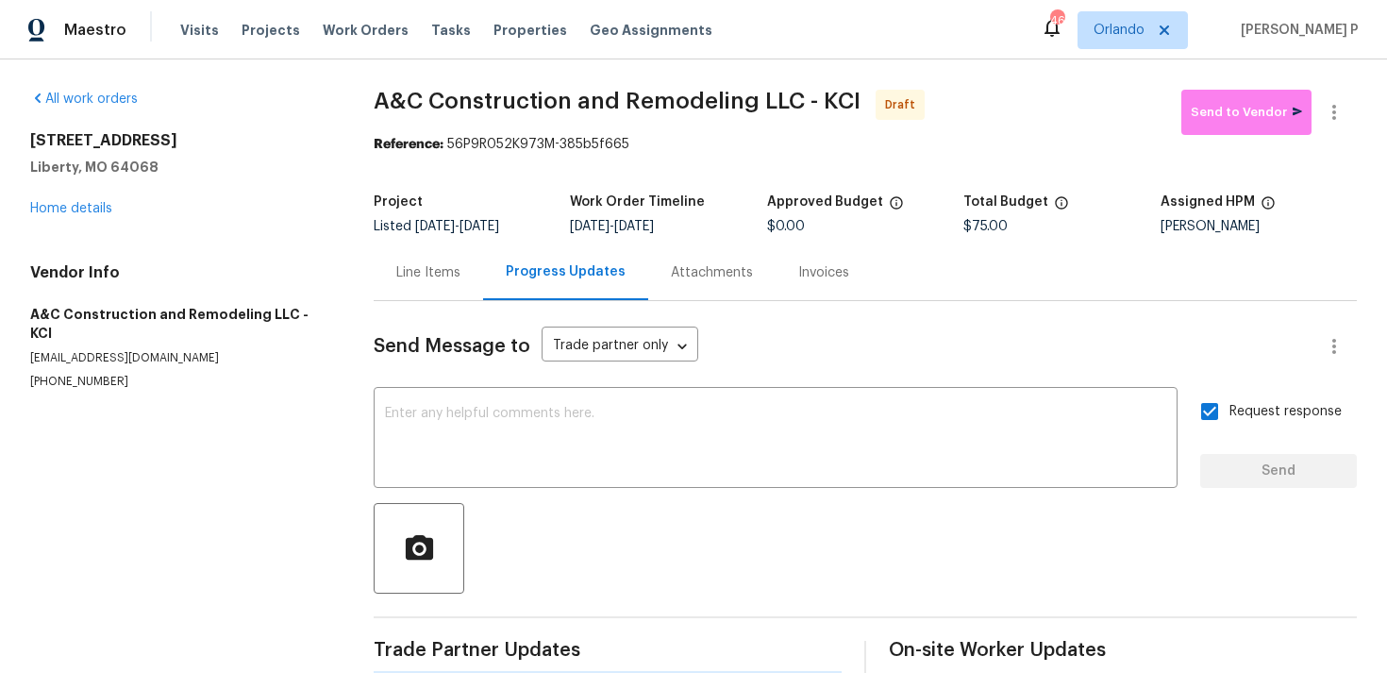
click at [830, 616] on hr at bounding box center [865, 617] width 983 height 2
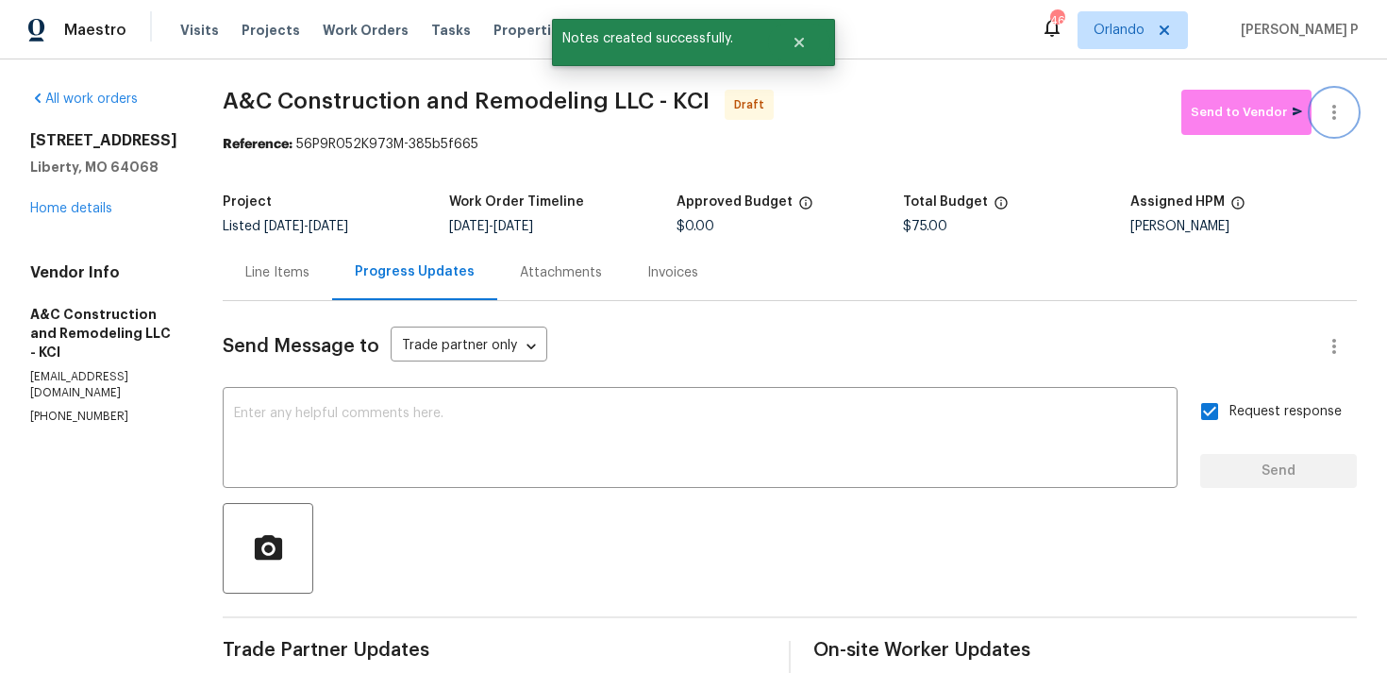
click at [1337, 122] on icon "button" at bounding box center [1334, 112] width 23 height 23
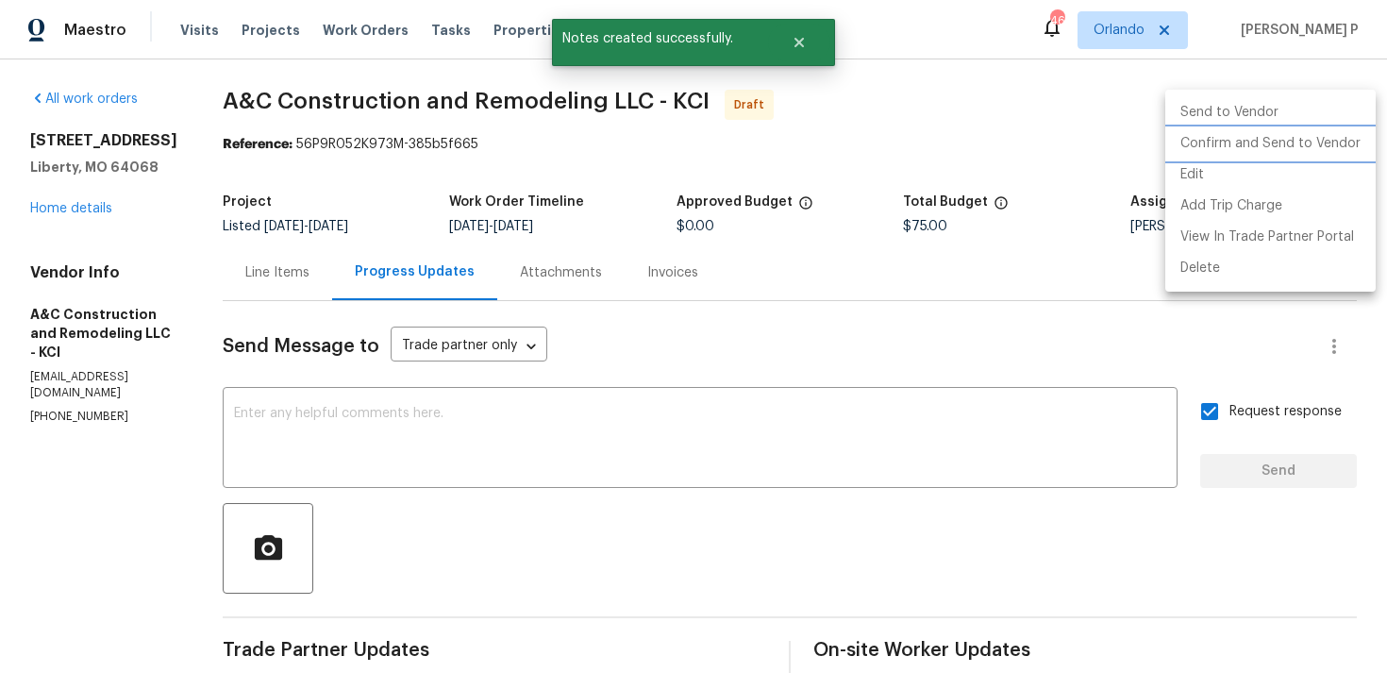
click at [1289, 137] on li "Confirm and Send to Vendor" at bounding box center [1270, 143] width 210 height 31
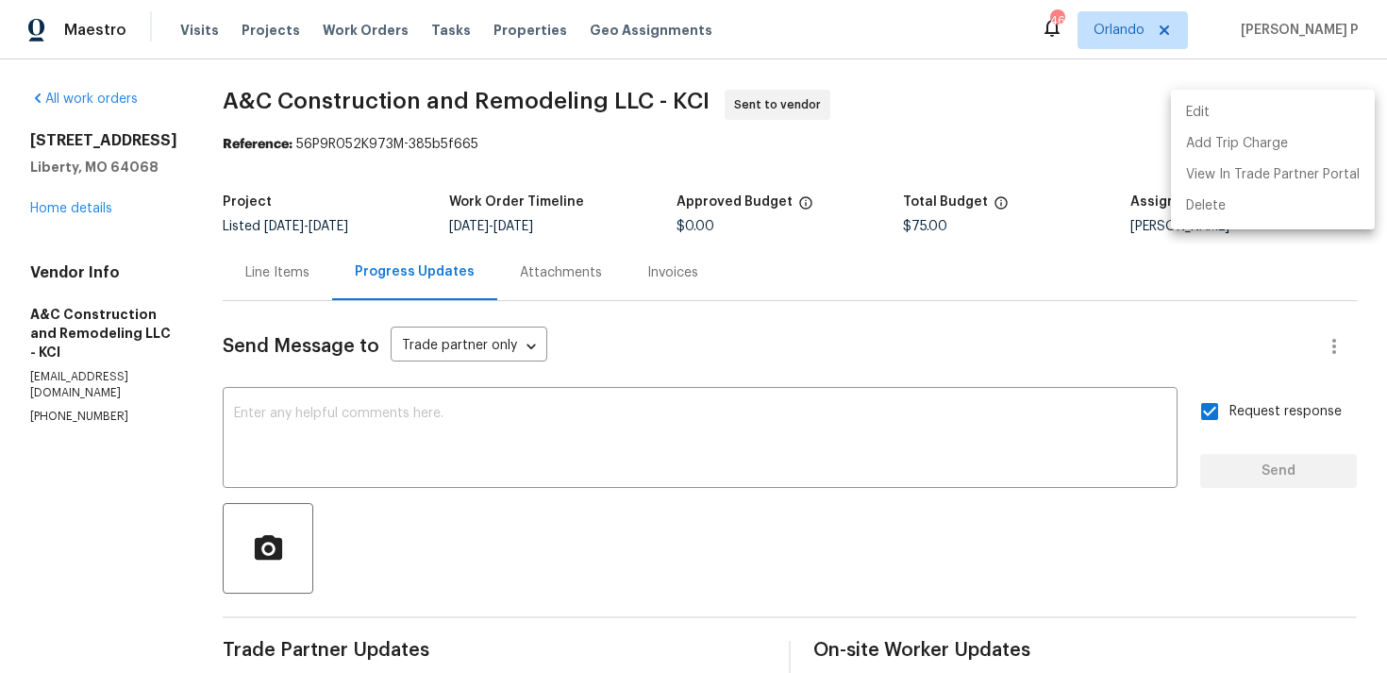
click at [272, 136] on div at bounding box center [693, 336] width 1387 height 673
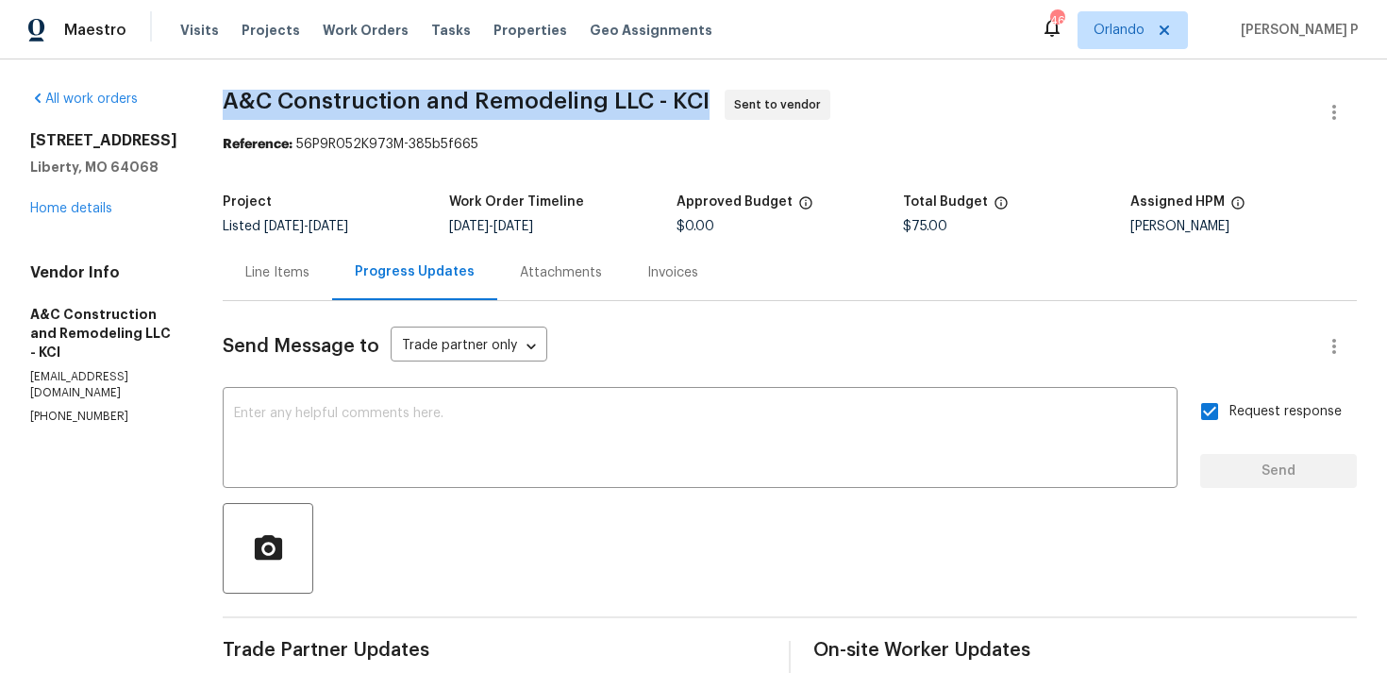
drag, startPoint x: 253, startPoint y: 100, endPoint x: 736, endPoint y: 101, distance: 483.1
click at [736, 101] on div "All work orders 17 Main Ct Liberty, MO 64068 Home details Vendor Info A&C Const…" at bounding box center [693, 445] width 1387 height 772
copy span "A&C Construction and Remodeling LLC - KCI"
click at [400, 156] on section "A&C Construction and Remodeling LLC - KCI Sent to vendor Reference: 56P9R052K97…" at bounding box center [790, 445] width 1134 height 711
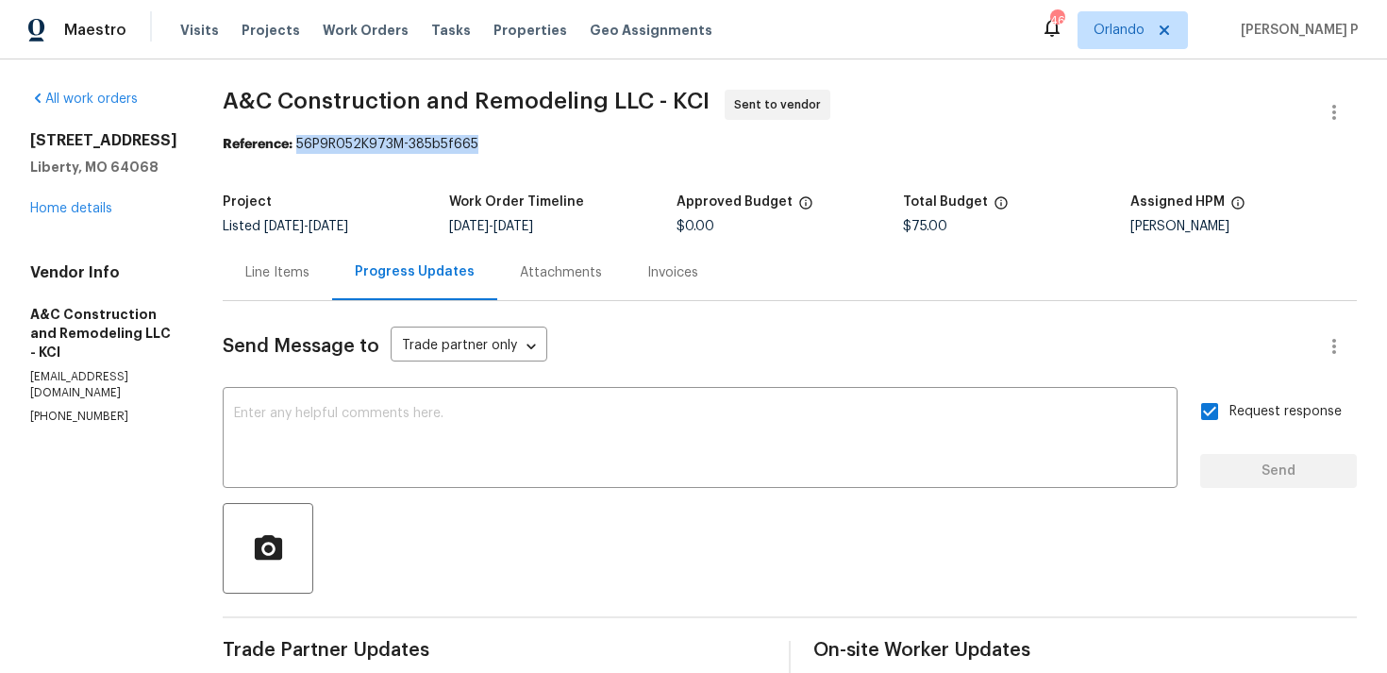
drag, startPoint x: 331, startPoint y: 144, endPoint x: 541, endPoint y: 145, distance: 209.5
click at [540, 143] on div "Reference: 56P9R052K973M-385b5f665" at bounding box center [790, 144] width 1134 height 19
copy div "56P9R052K973M-385b5f665"
click at [272, 117] on span "A&C Construction and Remodeling LLC - KCI Sent to vendor" at bounding box center [767, 112] width 1089 height 45
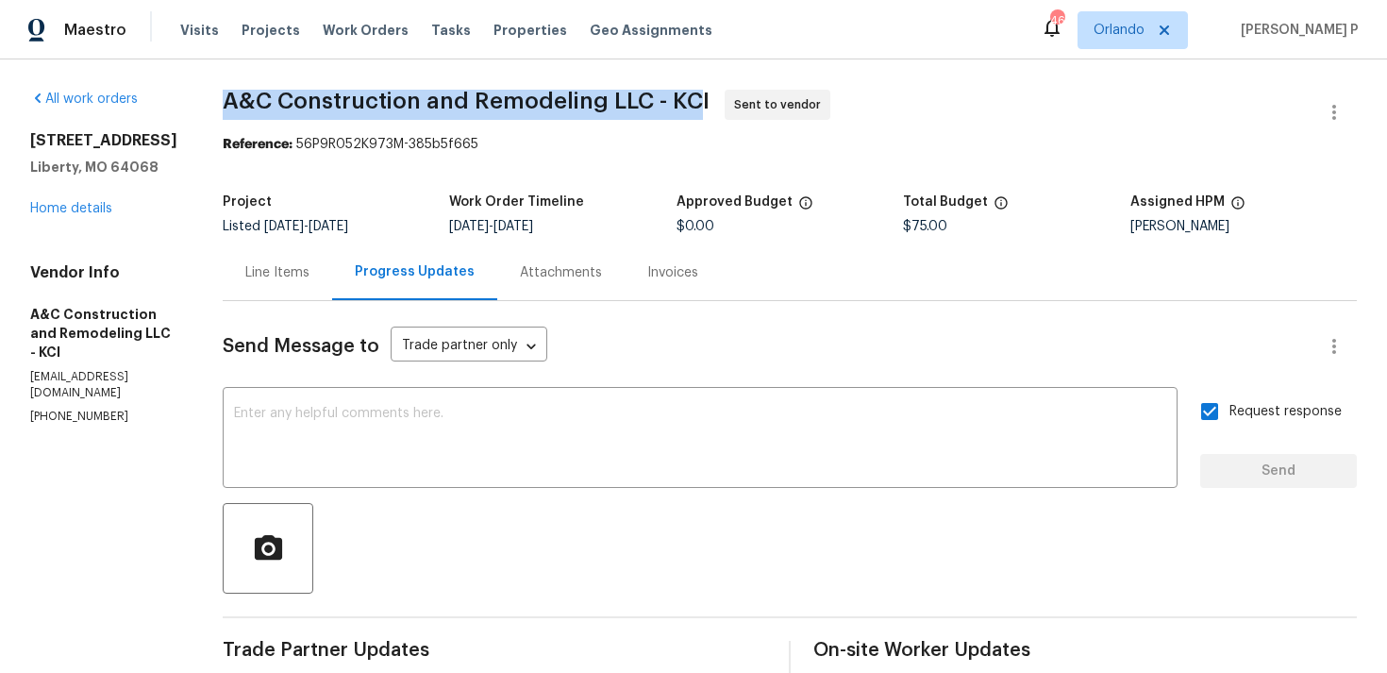
drag, startPoint x: 256, startPoint y: 101, endPoint x: 731, endPoint y: 100, distance: 475.5
click at [710, 100] on span "A&C Construction and Remodeling LLC - KCI" at bounding box center [466, 101] width 487 height 23
copy span "A&C Construction and Remodeling LLC - KC"
click at [350, 135] on div "Reference: 56P9R052K973M-385b5f665" at bounding box center [790, 144] width 1134 height 19
drag, startPoint x: 259, startPoint y: 103, endPoint x: 738, endPoint y: 95, distance: 478.4
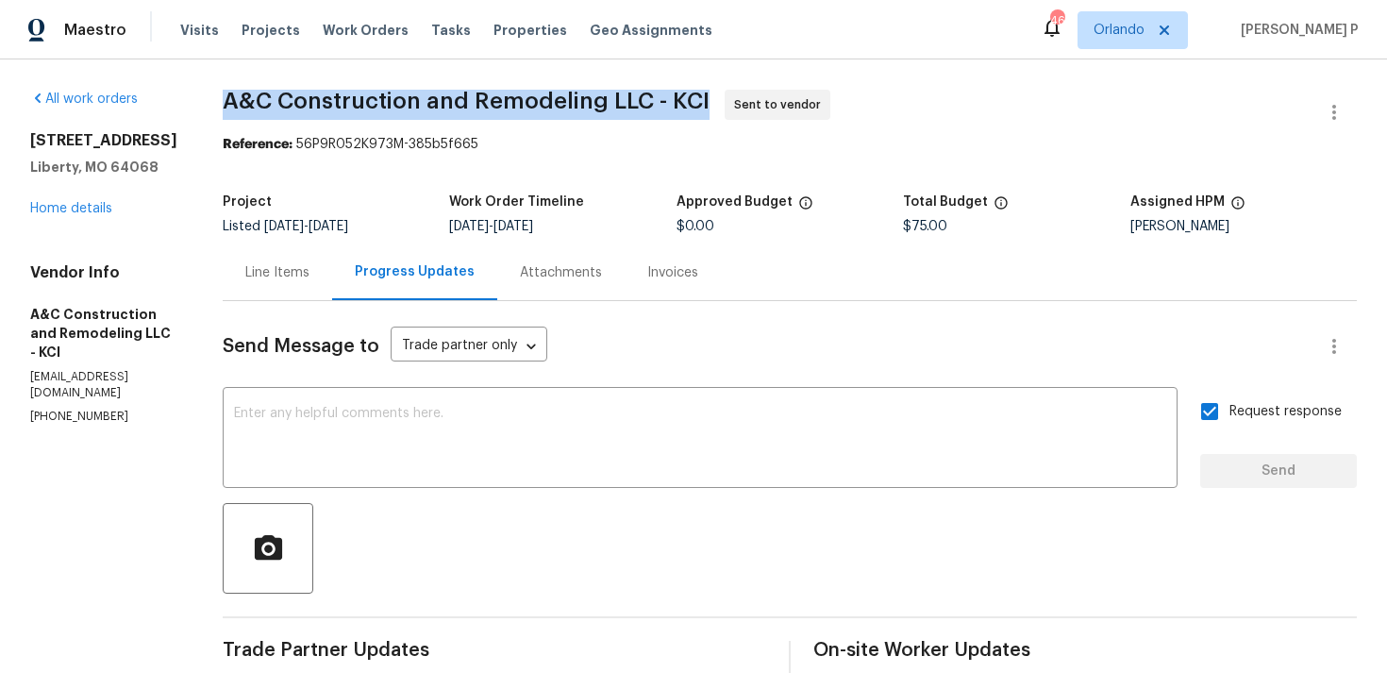
click at [738, 95] on span "A&C Construction and Remodeling LLC - KCI Sent to vendor" at bounding box center [767, 112] width 1089 height 45
copy span "A&C Construction and Remodeling LLC - KCI"
click at [305, 272] on div "Line Items" at bounding box center [277, 272] width 64 height 19
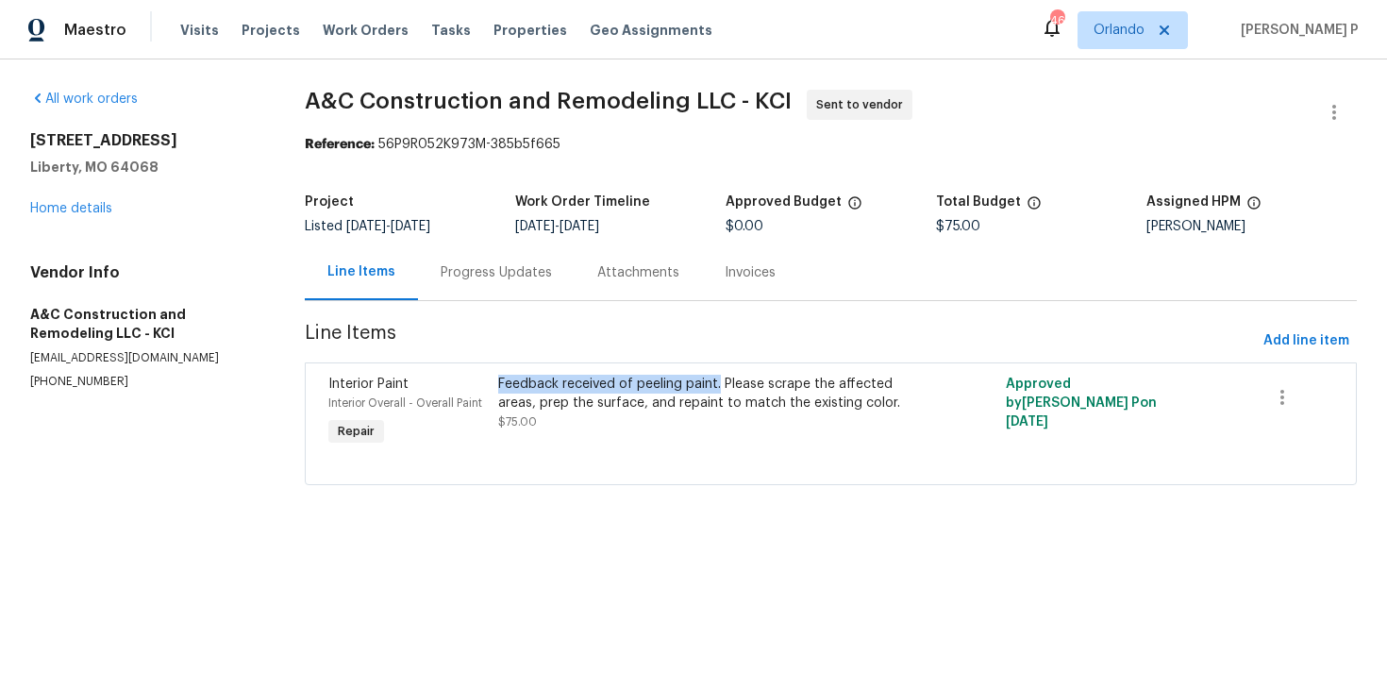
copy div "Feedback received of peeling paint."
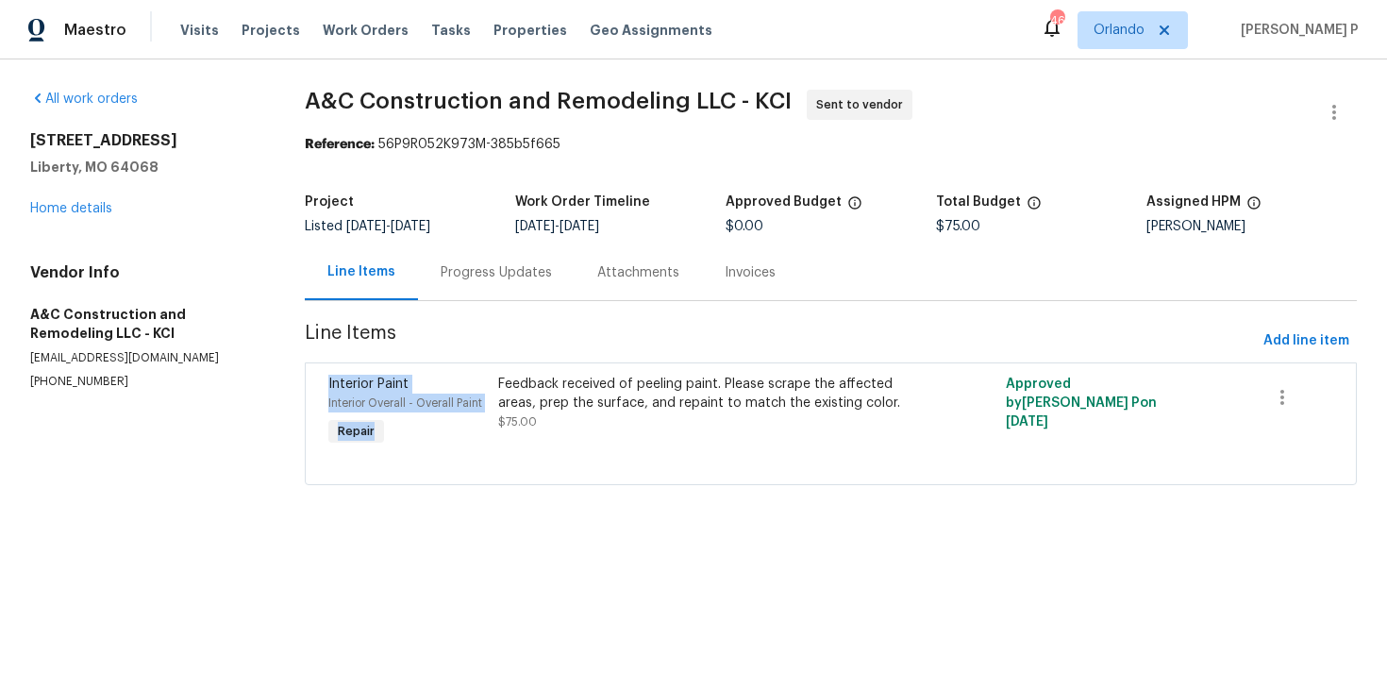
drag, startPoint x: 499, startPoint y: 385, endPoint x: 731, endPoint y: 333, distance: 237.8
click at [731, 333] on section "A&C Construction and Remodeling LLC - KCI Sent to vendor Reference: 56P9R052K97…" at bounding box center [831, 299] width 1052 height 418
click at [731, 333] on span "Line Items" at bounding box center [780, 341] width 951 height 35
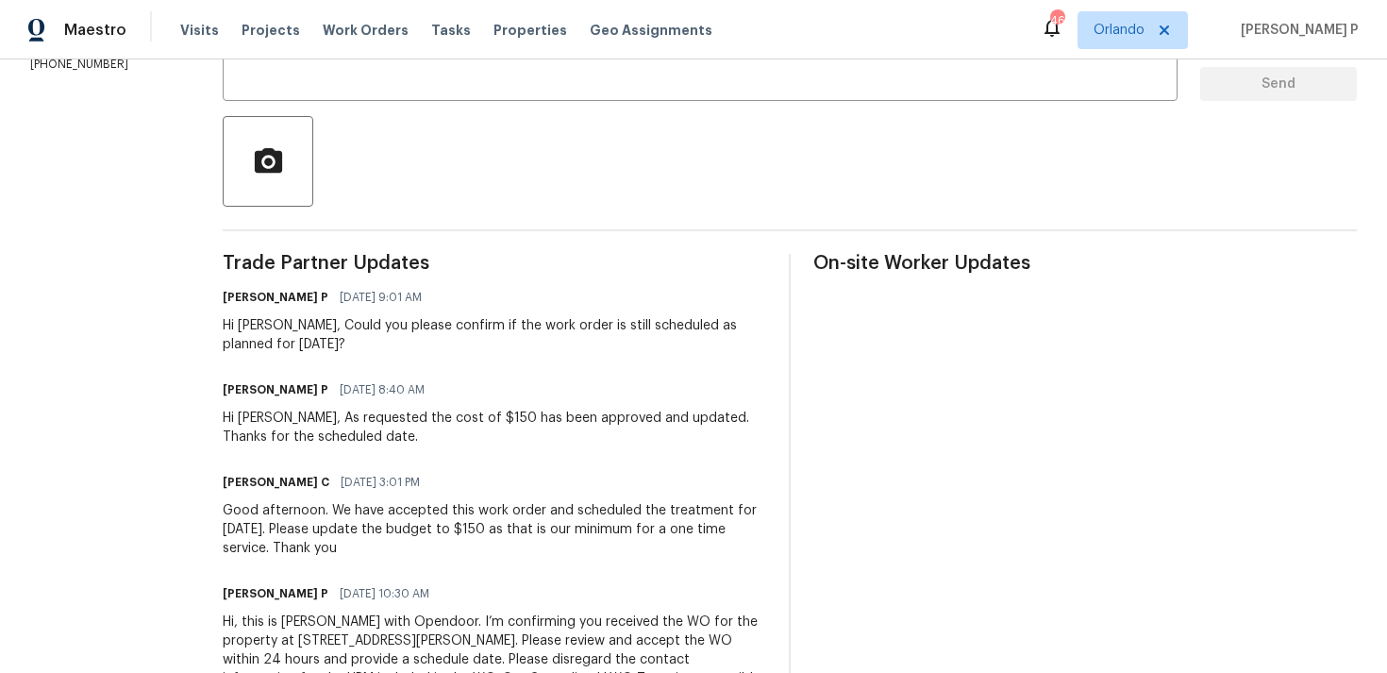
scroll to position [402, 0]
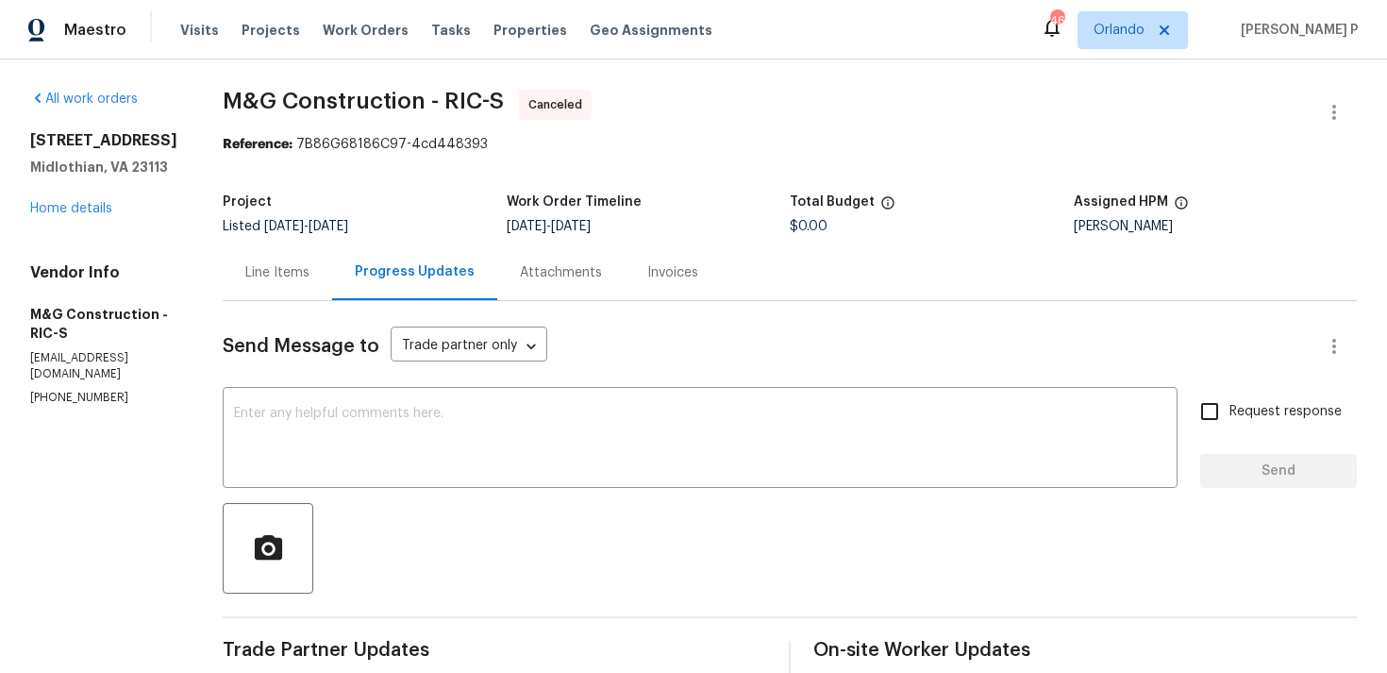
click at [96, 238] on div "All work orders [STREET_ADDRESS][PERSON_NAME] Home details Vendor Info M&G Cons…" at bounding box center [103, 248] width 147 height 316
click at [96, 215] on link "Home details" at bounding box center [71, 208] width 82 height 13
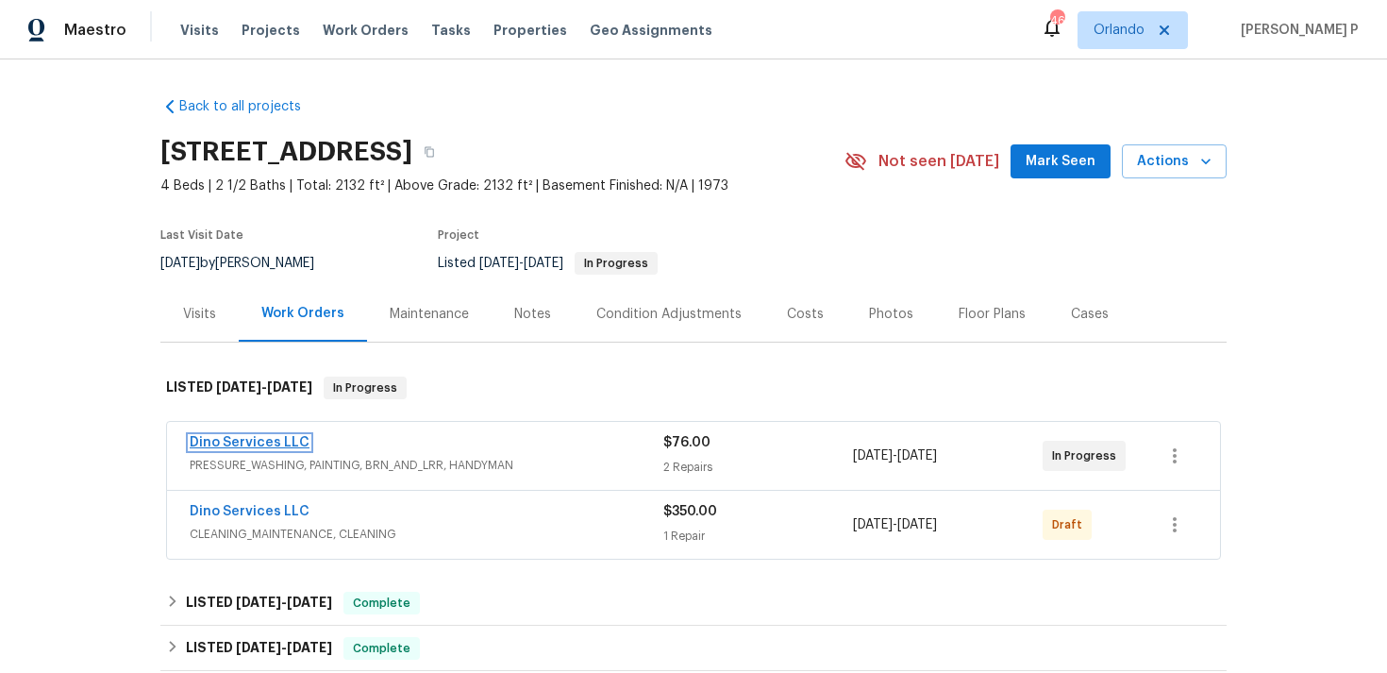
click at [284, 436] on link "Dino Services LLC" at bounding box center [250, 442] width 120 height 13
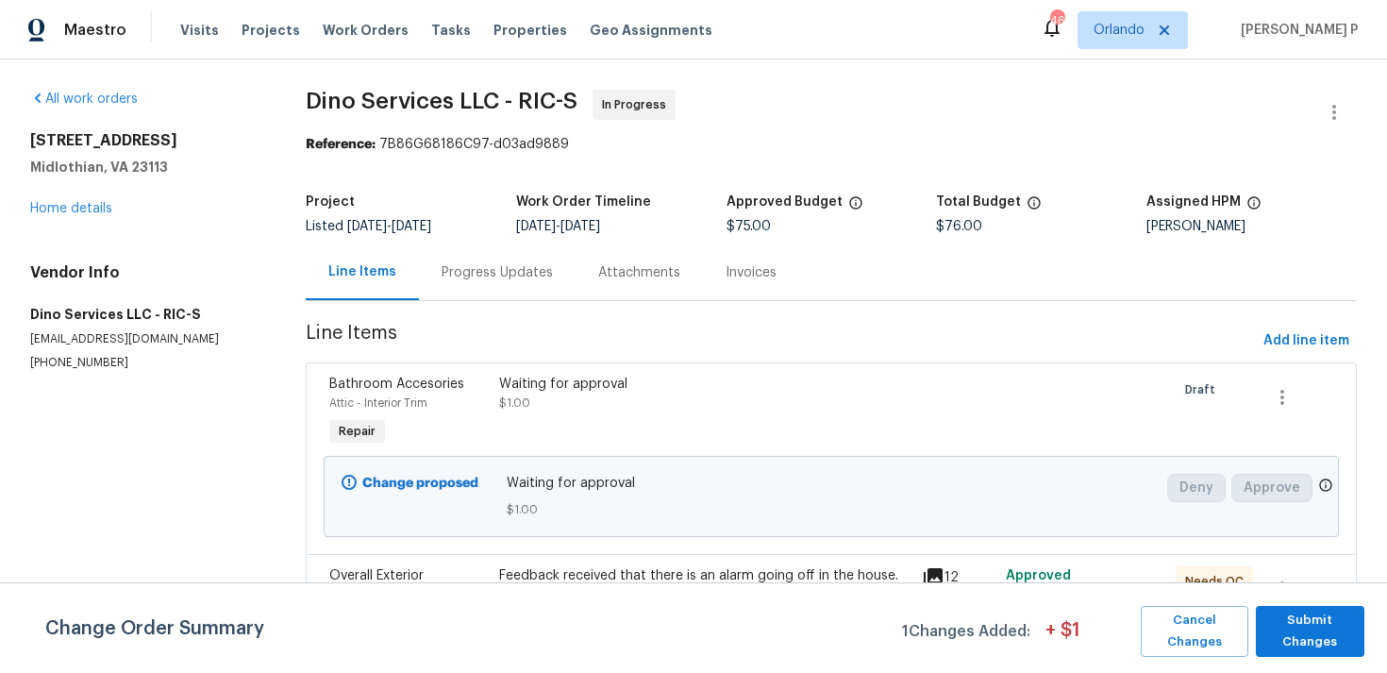
click at [514, 273] on div "Progress Updates" at bounding box center [497, 272] width 111 height 19
